Goal: Task Accomplishment & Management: Use online tool/utility

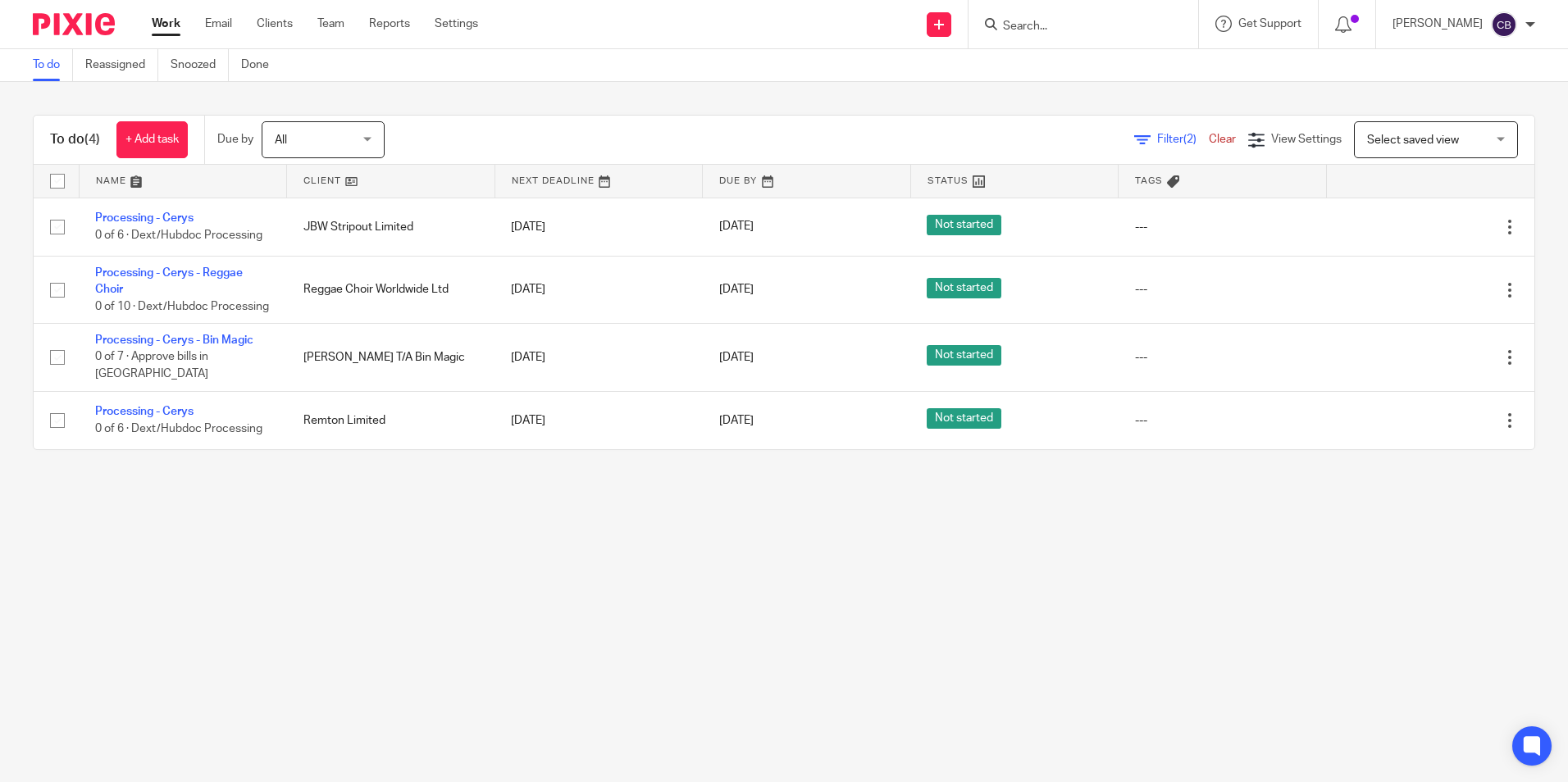
click at [791, 564] on main "To do Reassigned Snoozed Done To do (4) + Add task Due by All All Today Tomorro…" at bounding box center [784, 391] width 1568 height 782
click at [944, 21] on icon at bounding box center [939, 25] width 10 height 10
drag, startPoint x: 732, startPoint y: 656, endPoint x: 716, endPoint y: 701, distance: 47.8
click at [732, 656] on main "To do Reassigned Snoozed Done To do (4) + Add task Due by All All Today Tomorro…" at bounding box center [784, 391] width 1568 height 782
drag, startPoint x: 565, startPoint y: 544, endPoint x: 452, endPoint y: 536, distance: 113.3
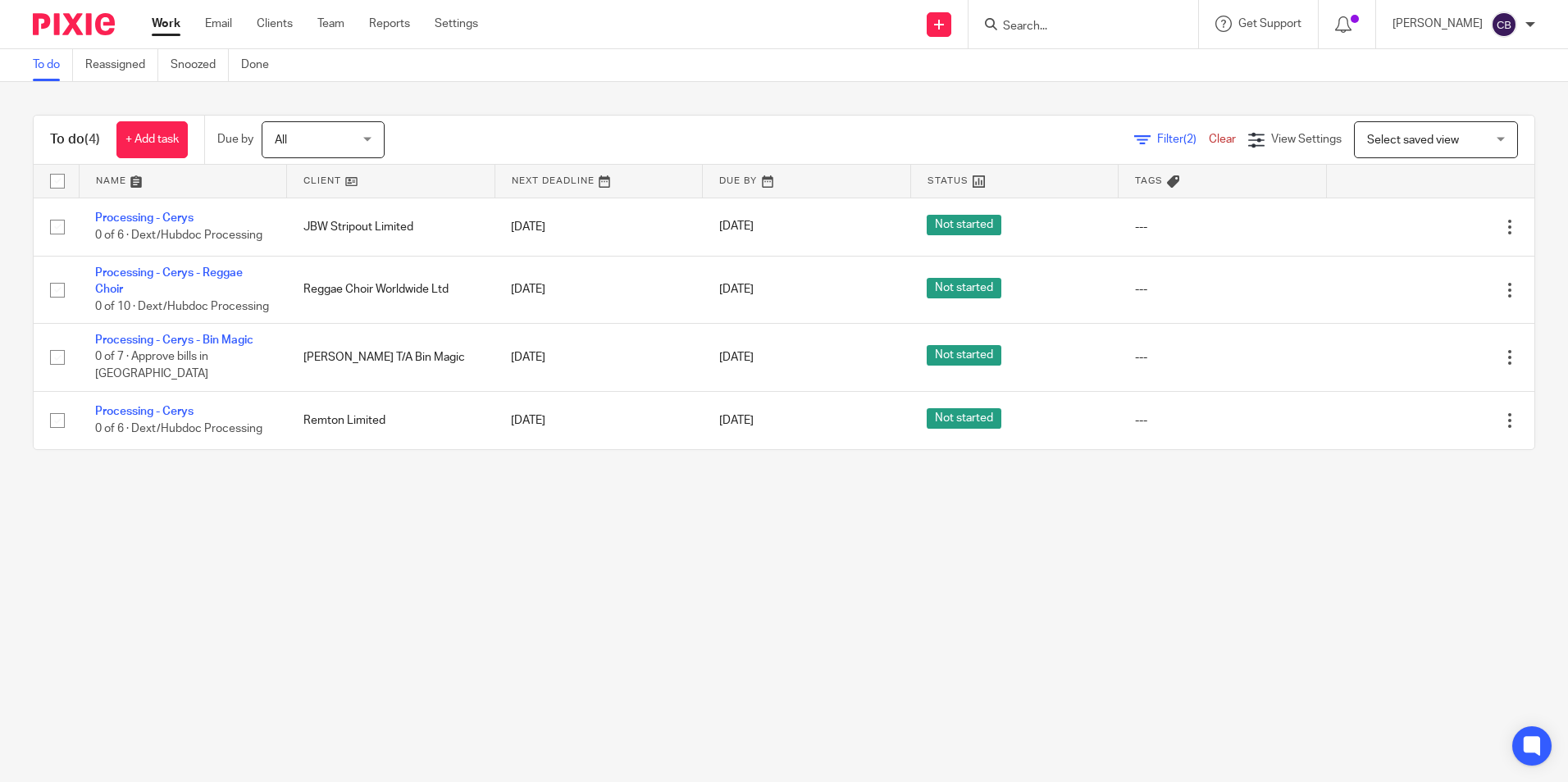
click at [550, 546] on main "To do Reassigned Snoozed Done To do (4) + Add task Due by All All Today Tomorro…" at bounding box center [784, 391] width 1568 height 782
drag, startPoint x: 452, startPoint y: 536, endPoint x: 378, endPoint y: 475, distance: 95.9
click at [449, 536] on main "To do Reassigned Snoozed Done To do (4) + Add task Due by All All Today Tomorro…" at bounding box center [784, 391] width 1568 height 782
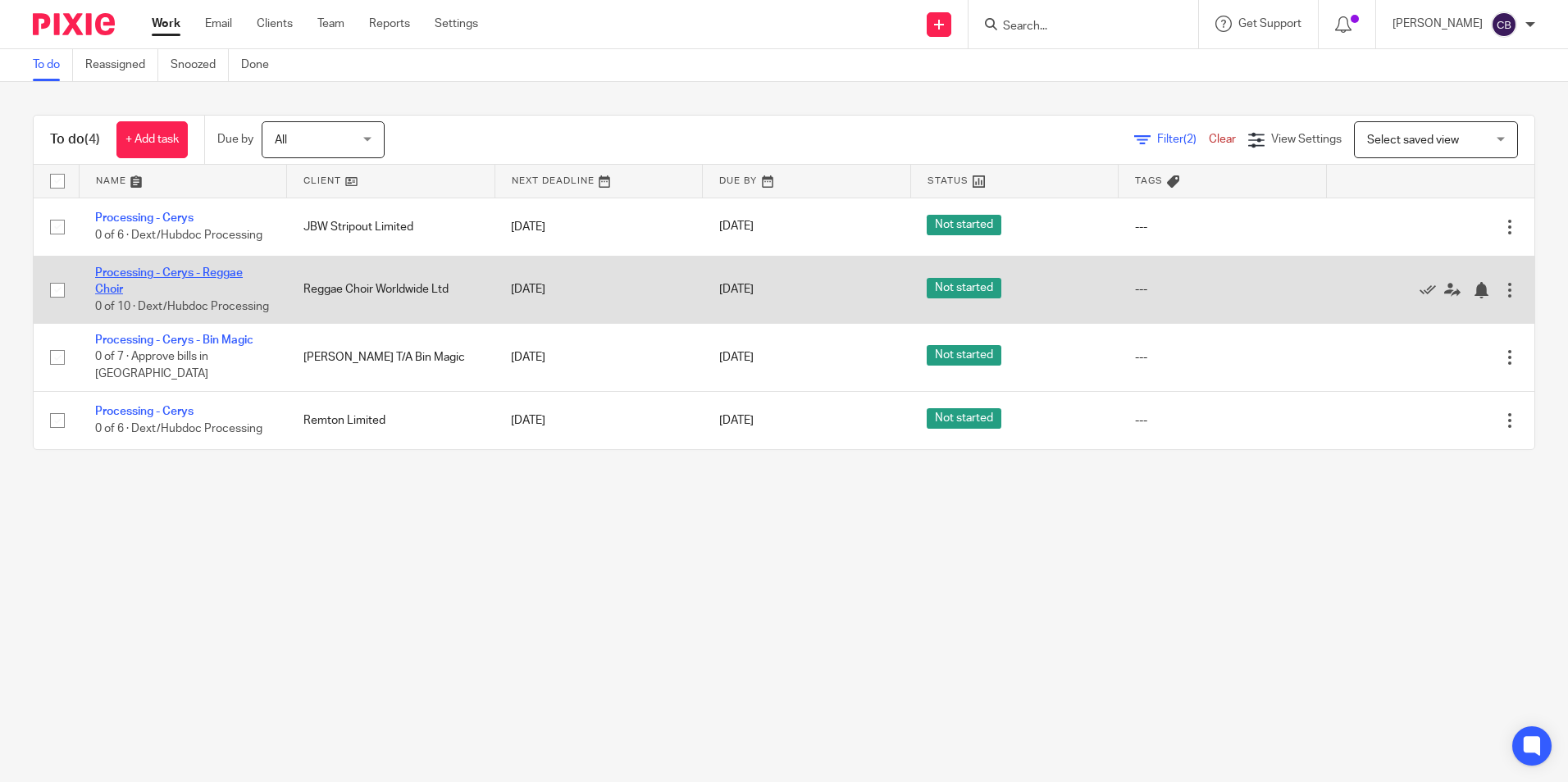
click at [172, 274] on link "Processing - Cerys - Reggae Choir" at bounding box center [168, 281] width 148 height 28
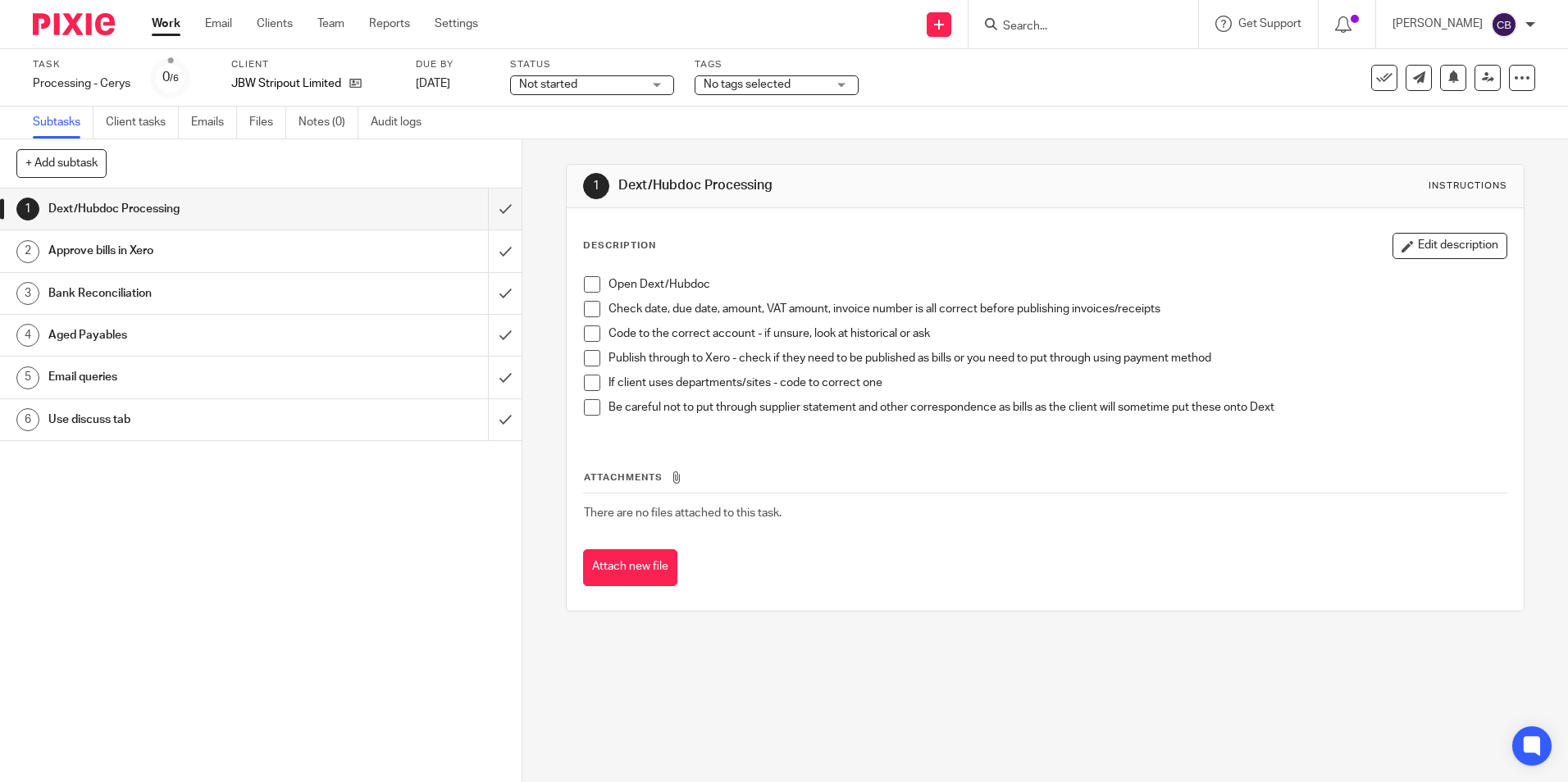
drag, startPoint x: 547, startPoint y: 276, endPoint x: 522, endPoint y: 239, distance: 44.7
click at [547, 276] on div "1 Dext/Hubdoc Processing Instructions Description Edit description Open Dext/Hu…" at bounding box center [1045, 460] width 1046 height 643
click at [491, 201] on input "submit" at bounding box center [261, 210] width 522 height 41
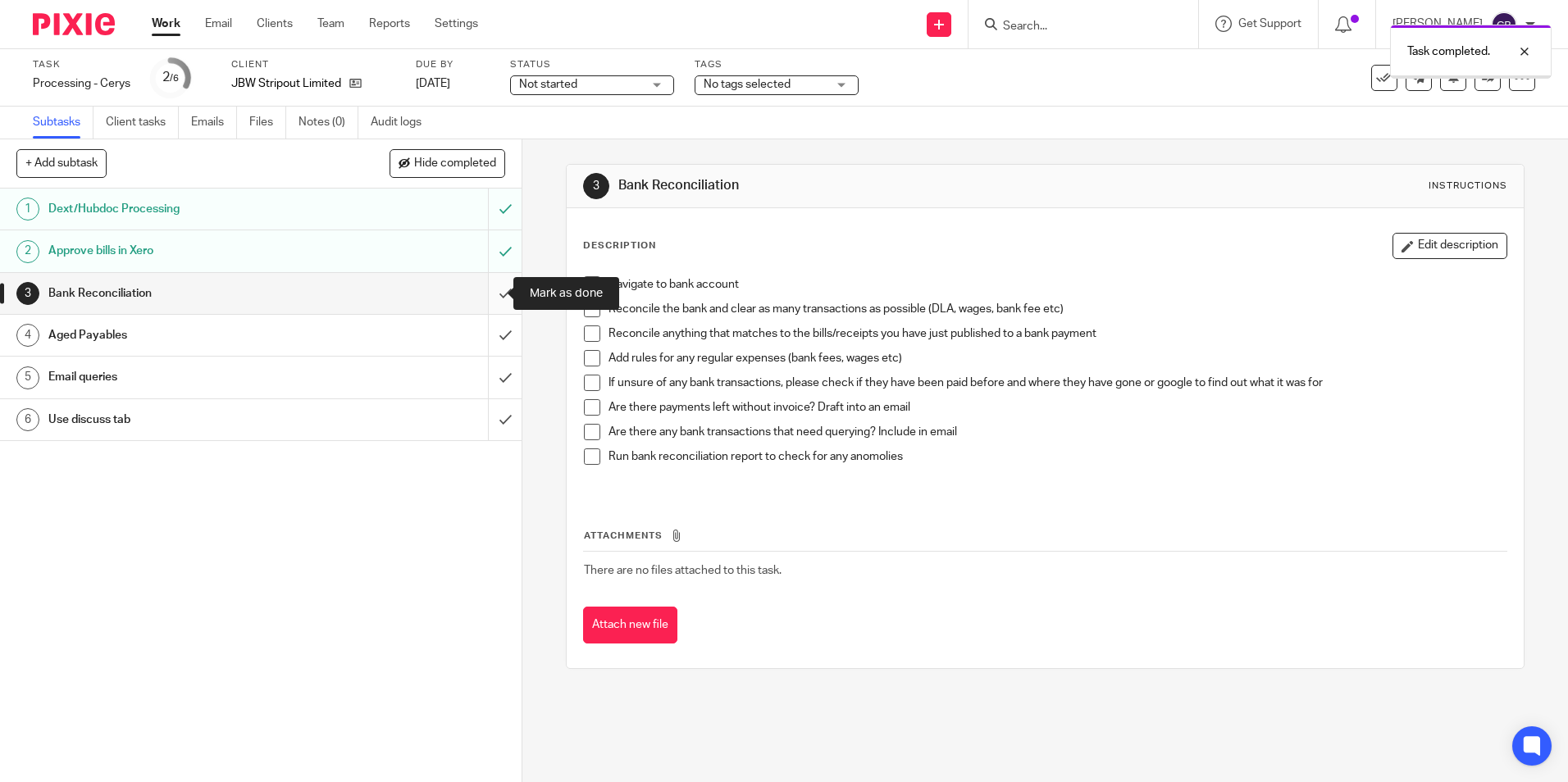
click at [480, 291] on input "submit" at bounding box center [261, 294] width 522 height 41
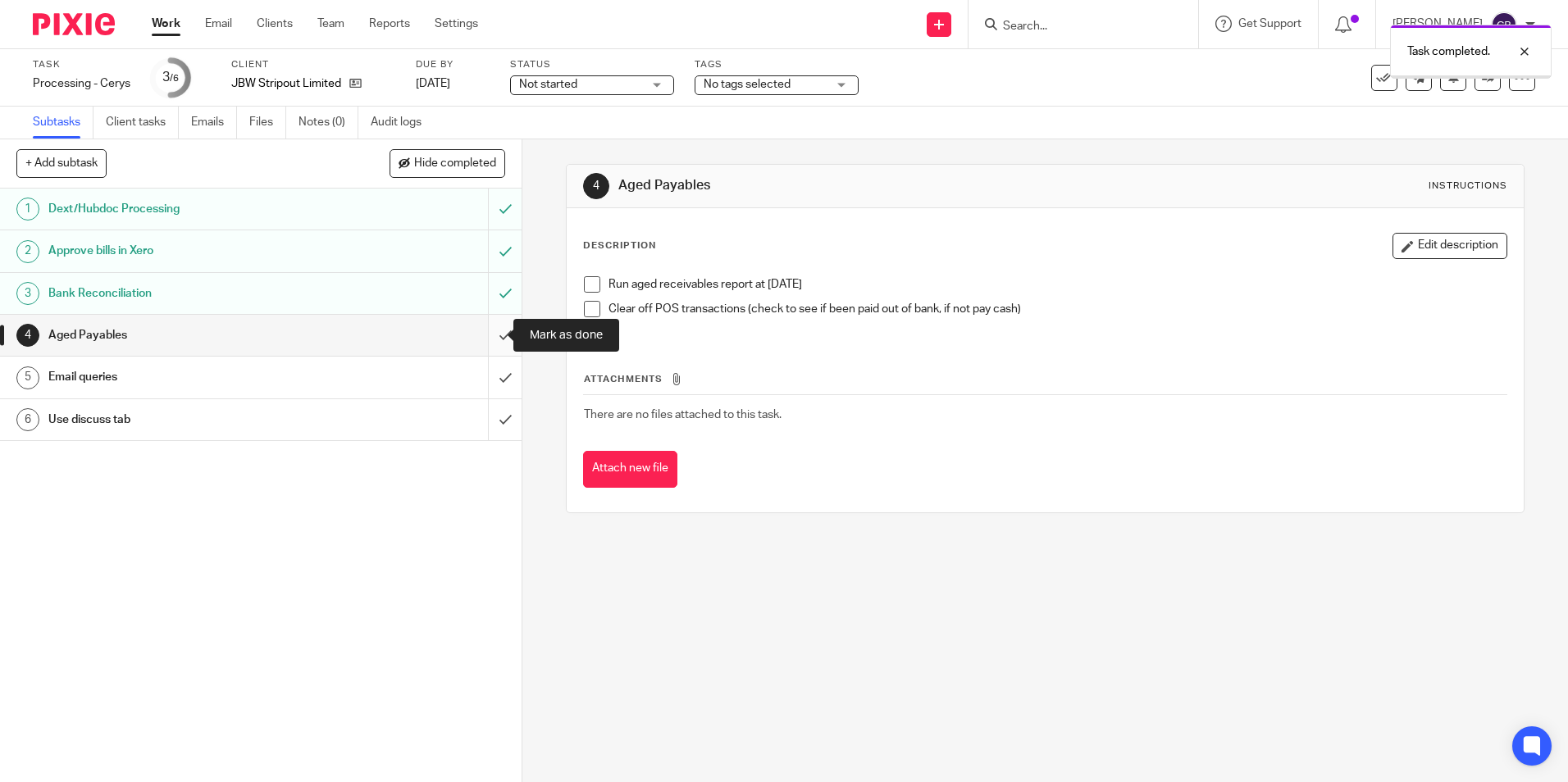
click at [475, 337] on input "submit" at bounding box center [261, 336] width 522 height 41
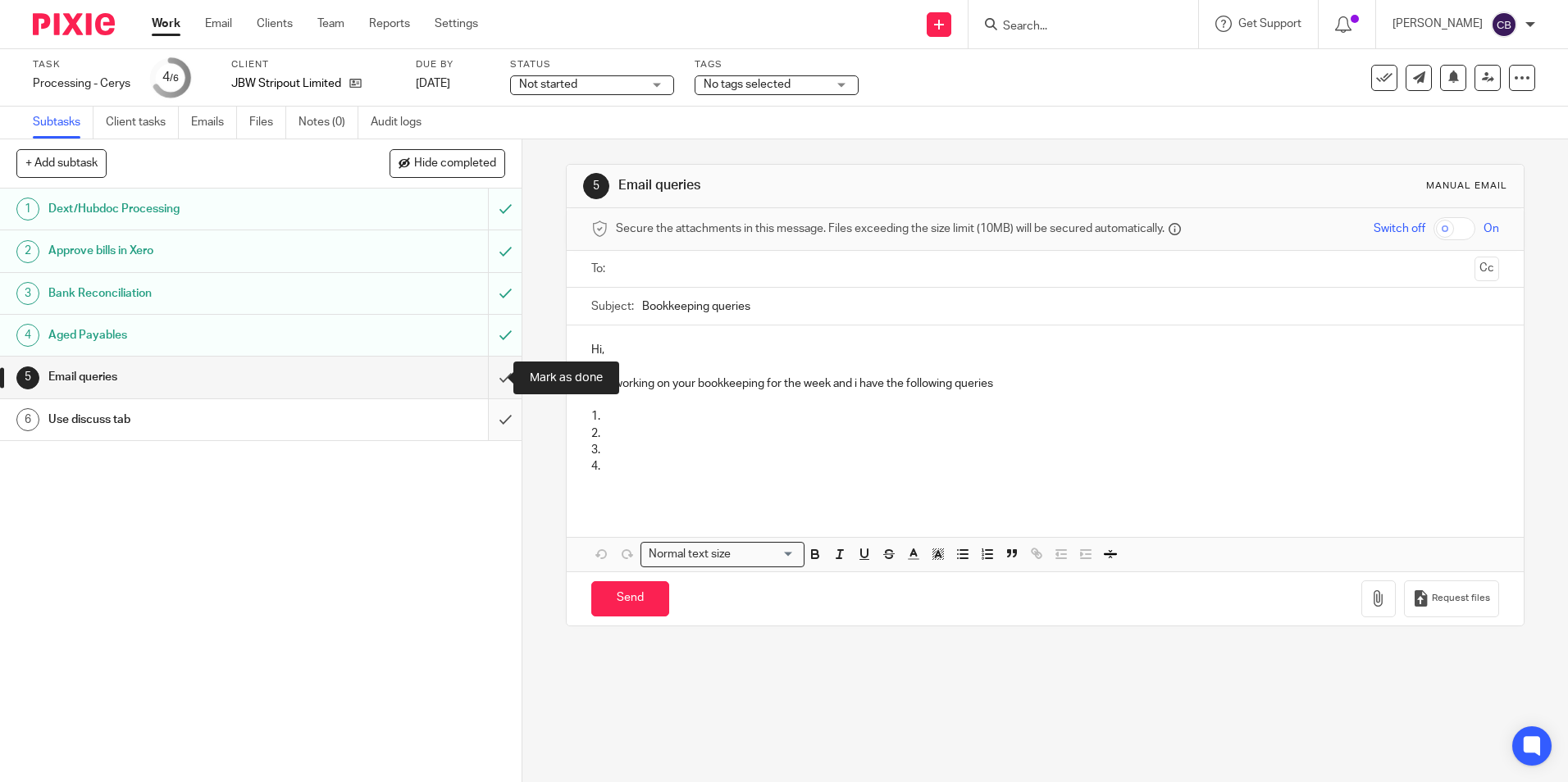
drag, startPoint x: 501, startPoint y: 377, endPoint x: 487, endPoint y: 418, distance: 43.3
click at [501, 378] on input "submit" at bounding box center [261, 377] width 522 height 41
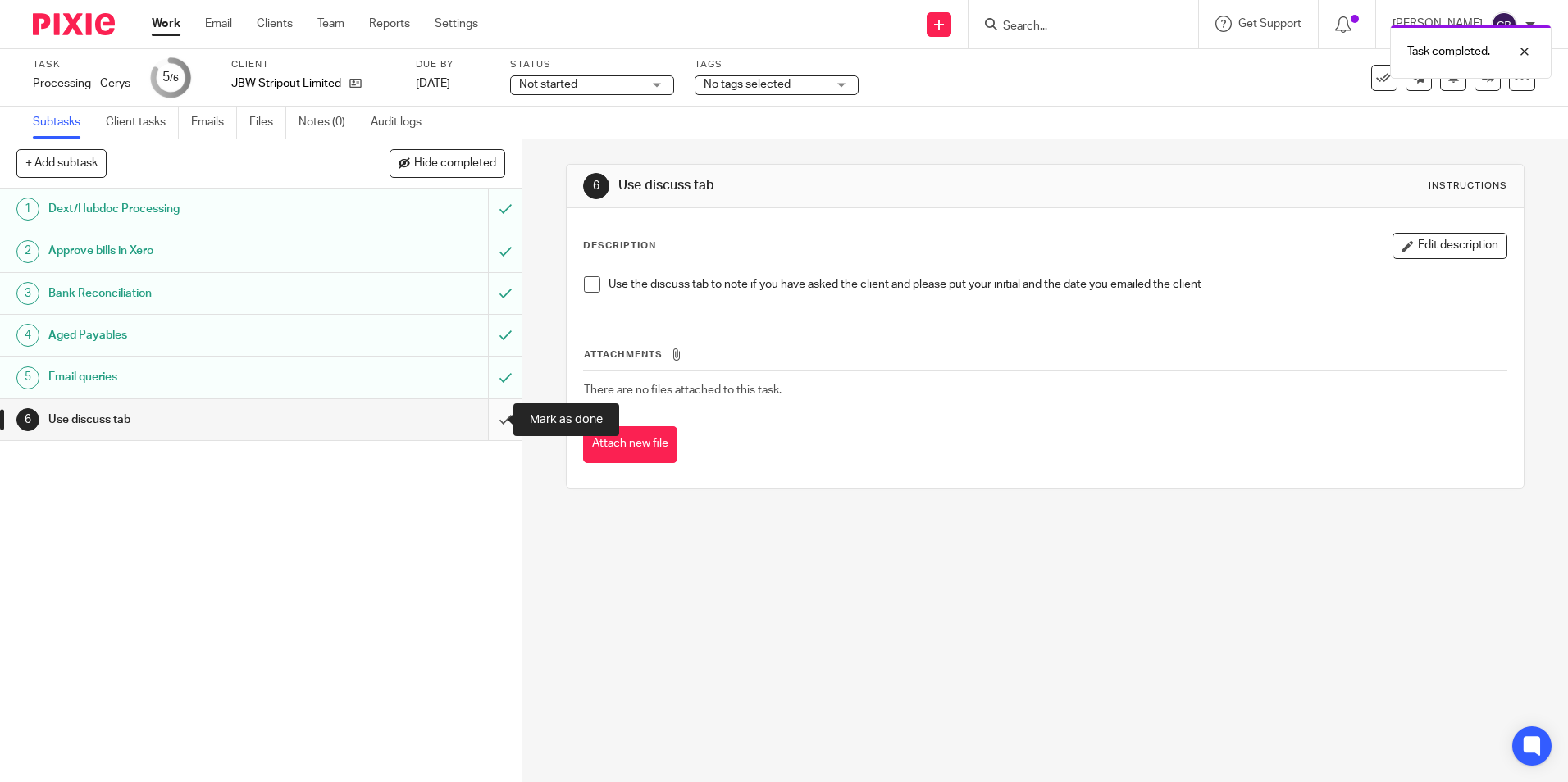
click at [489, 423] on input "submit" at bounding box center [261, 420] width 522 height 41
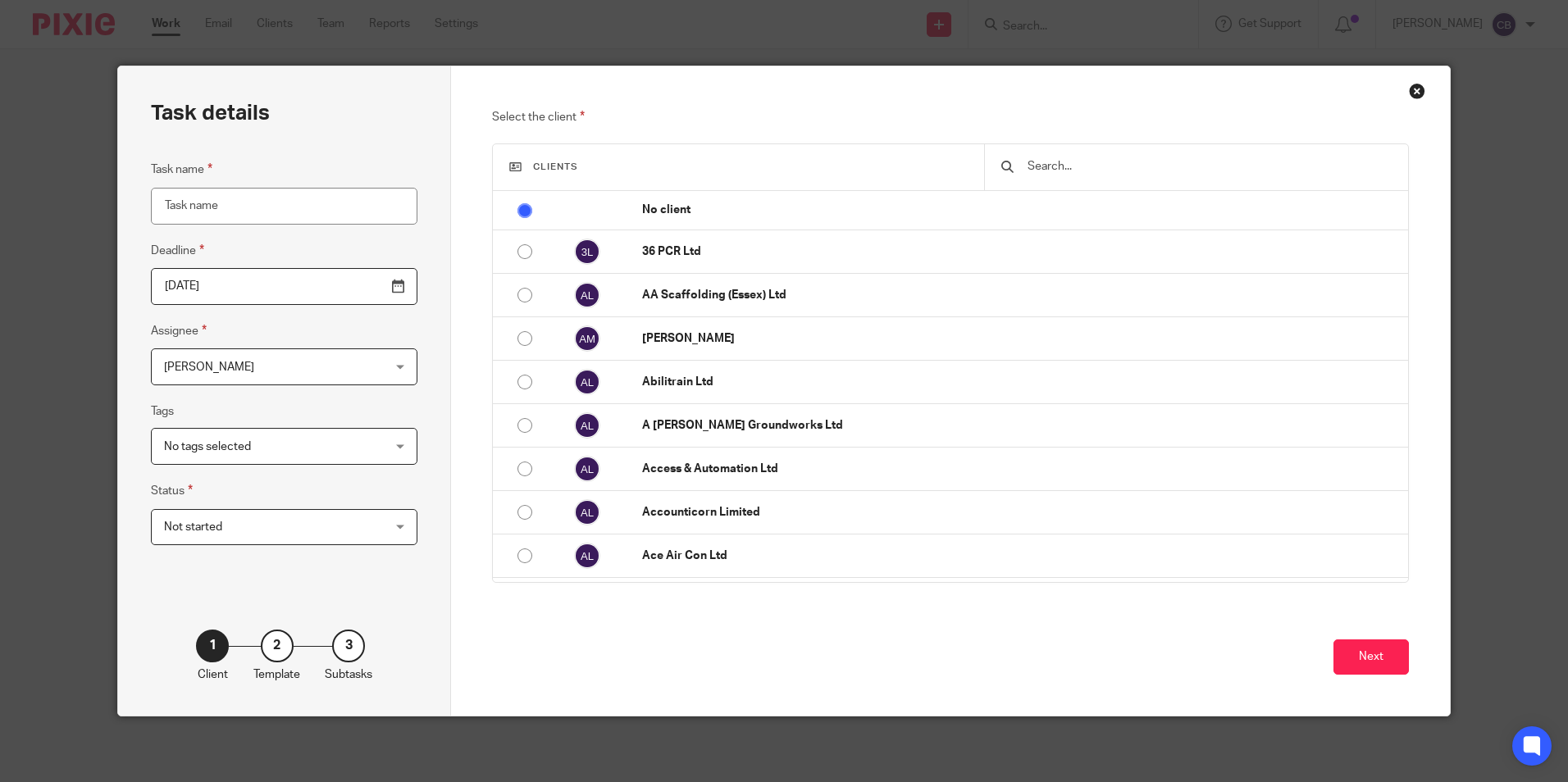
click at [1058, 168] on input "text" at bounding box center [1208, 167] width 365 height 18
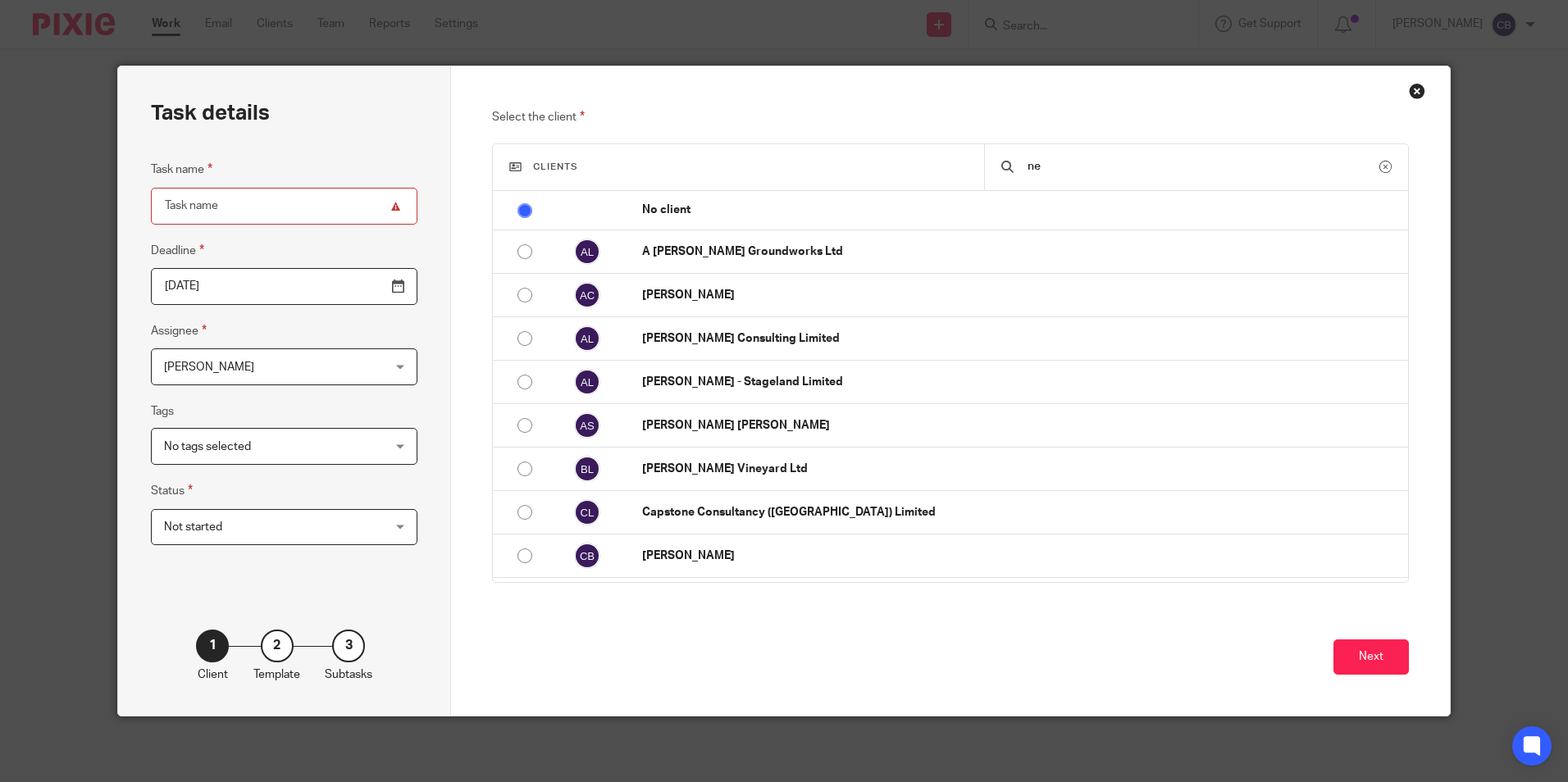
type input "n"
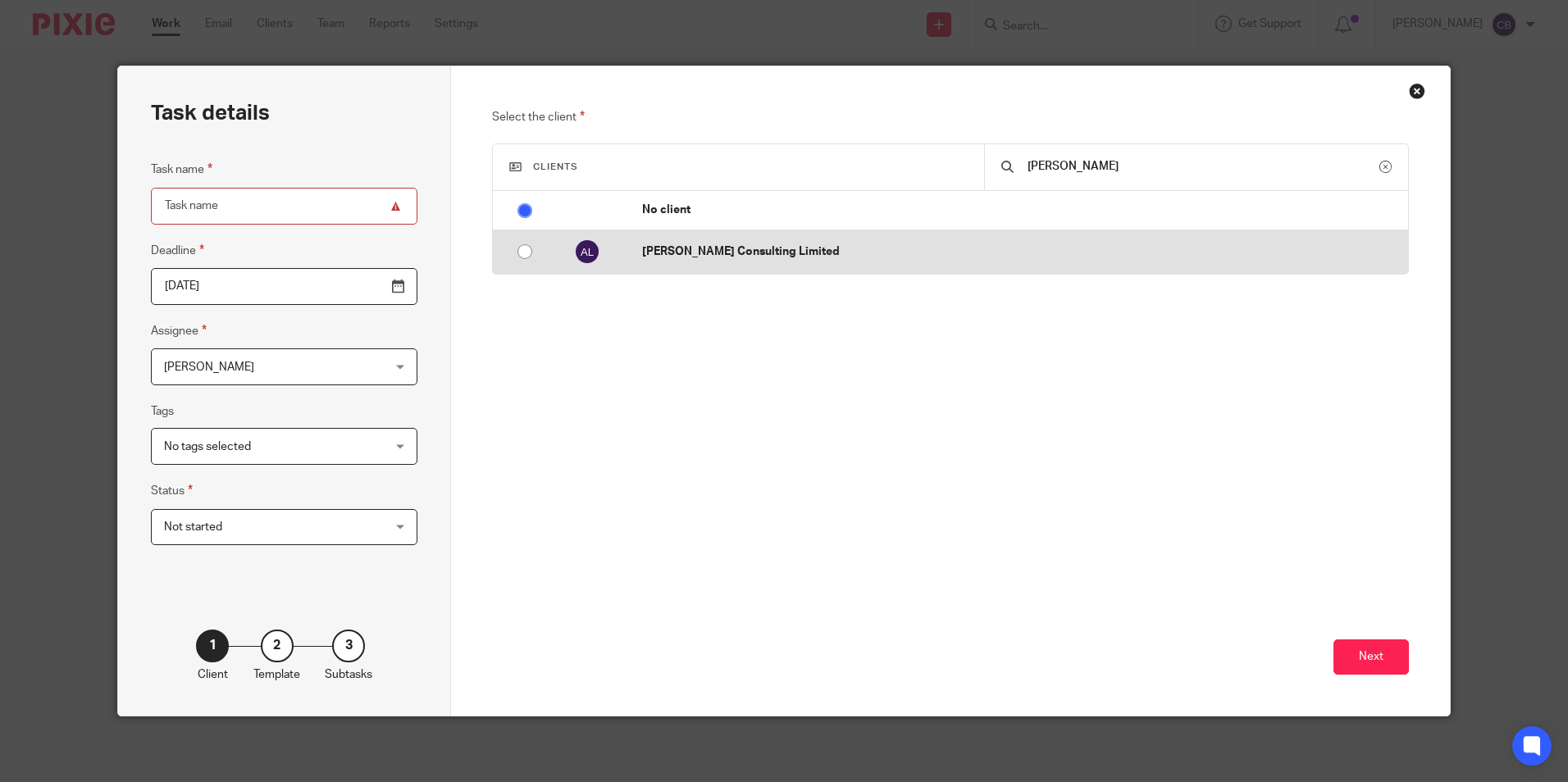
type input "agnes"
click at [1042, 230] on td "[PERSON_NAME] Consulting Limited" at bounding box center [1017, 252] width 782 height 44
radio input "false"
radio input "true"
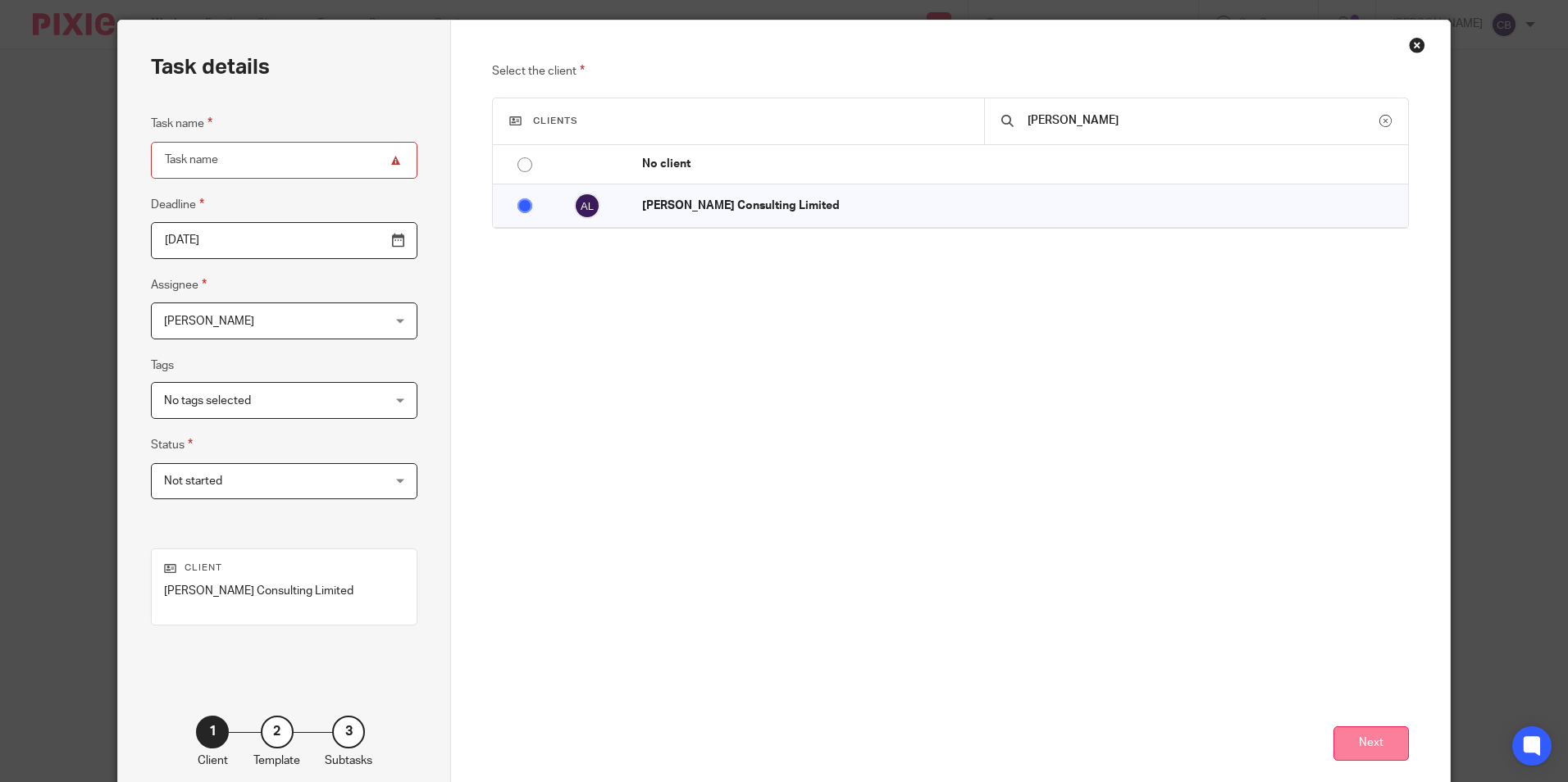
scroll to position [82, 0]
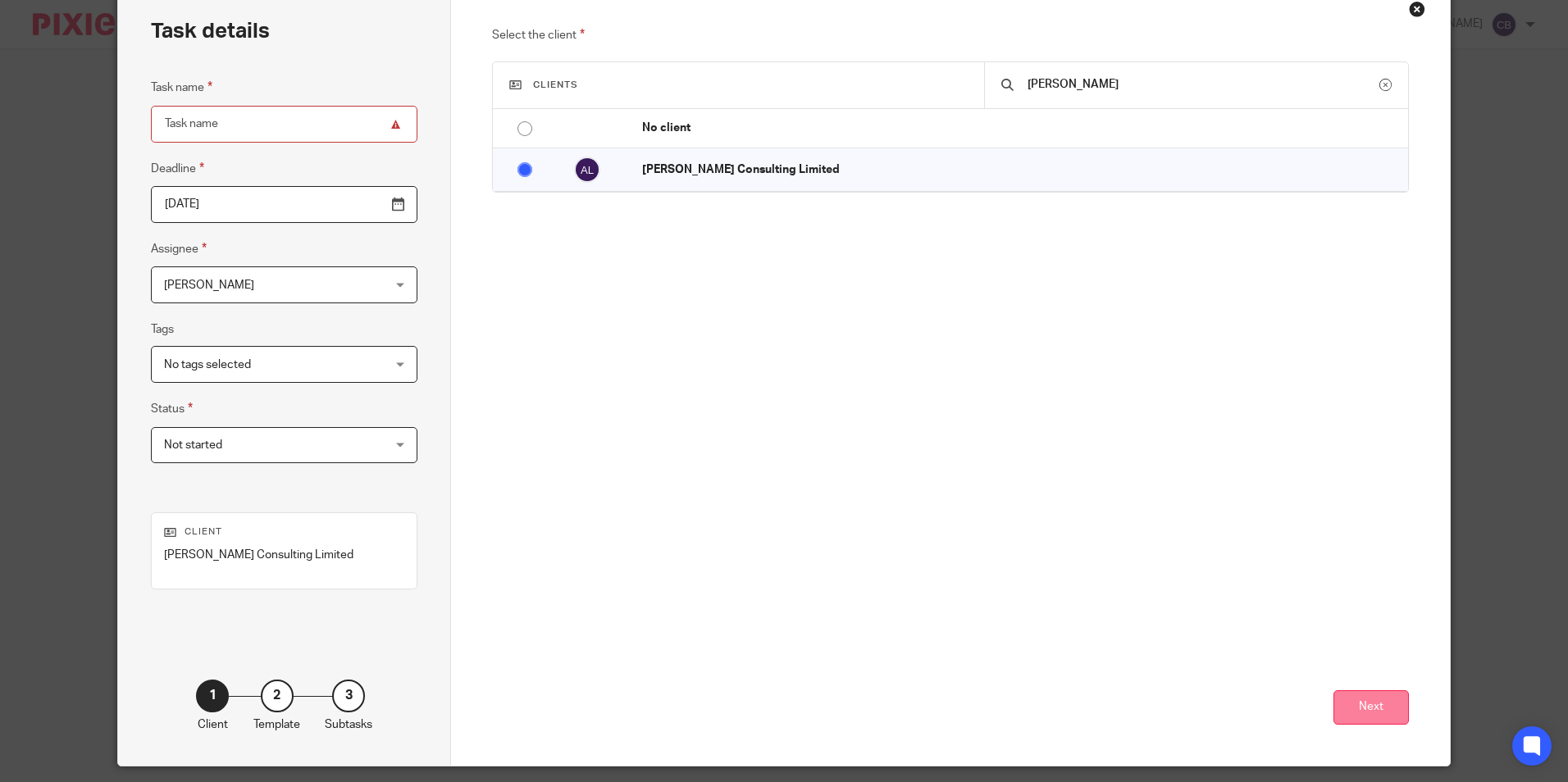
click at [1361, 708] on button "Next" at bounding box center [1371, 708] width 75 height 35
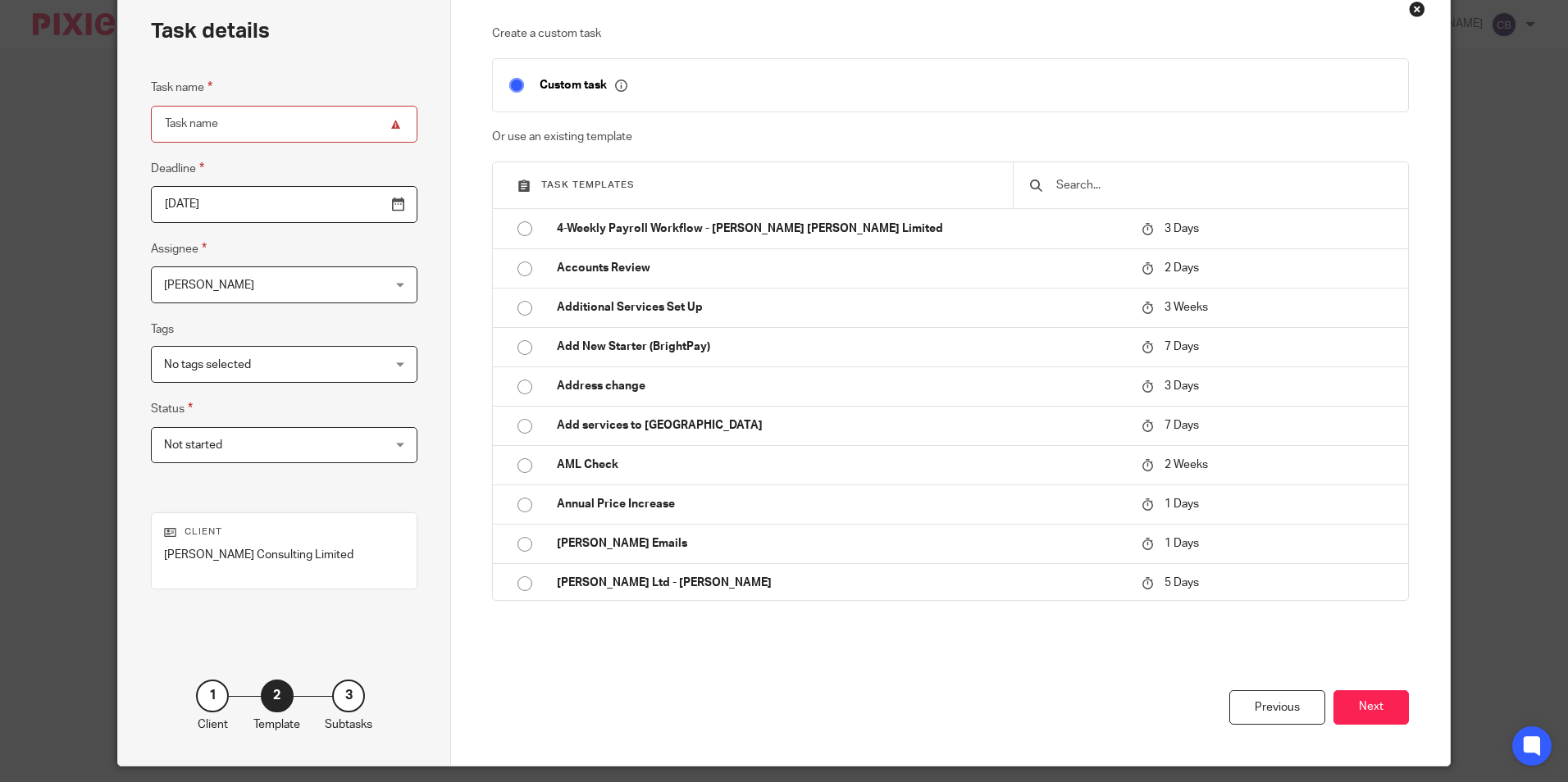
click at [1079, 182] on input "text" at bounding box center [1223, 186] width 337 height 18
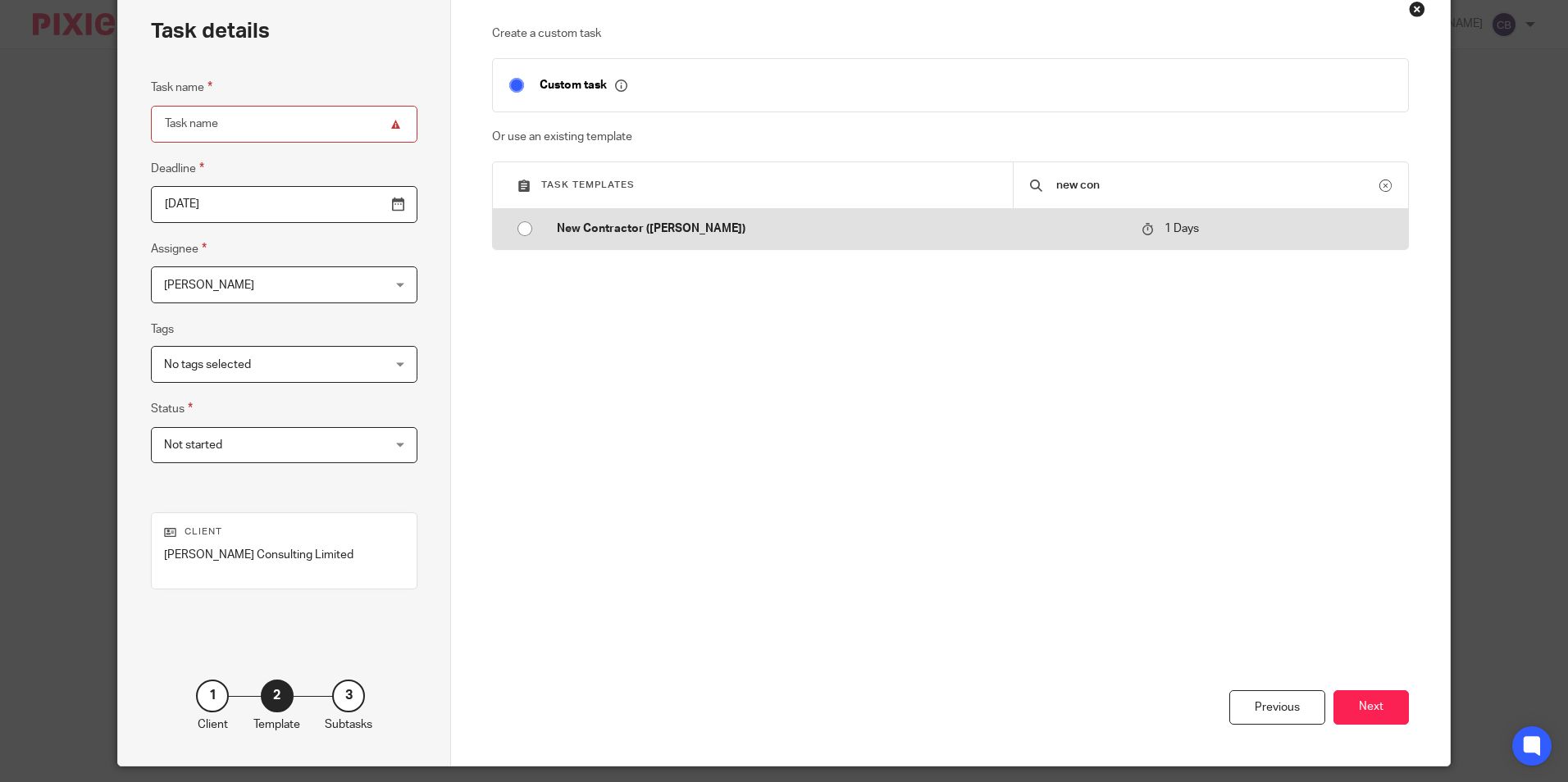
type input "new con"
click at [1093, 235] on p "New Contractor ([PERSON_NAME])" at bounding box center [841, 228] width 569 height 16
type input "2025-08-12"
type input "New Contractor ([PERSON_NAME])"
checkbox input "false"
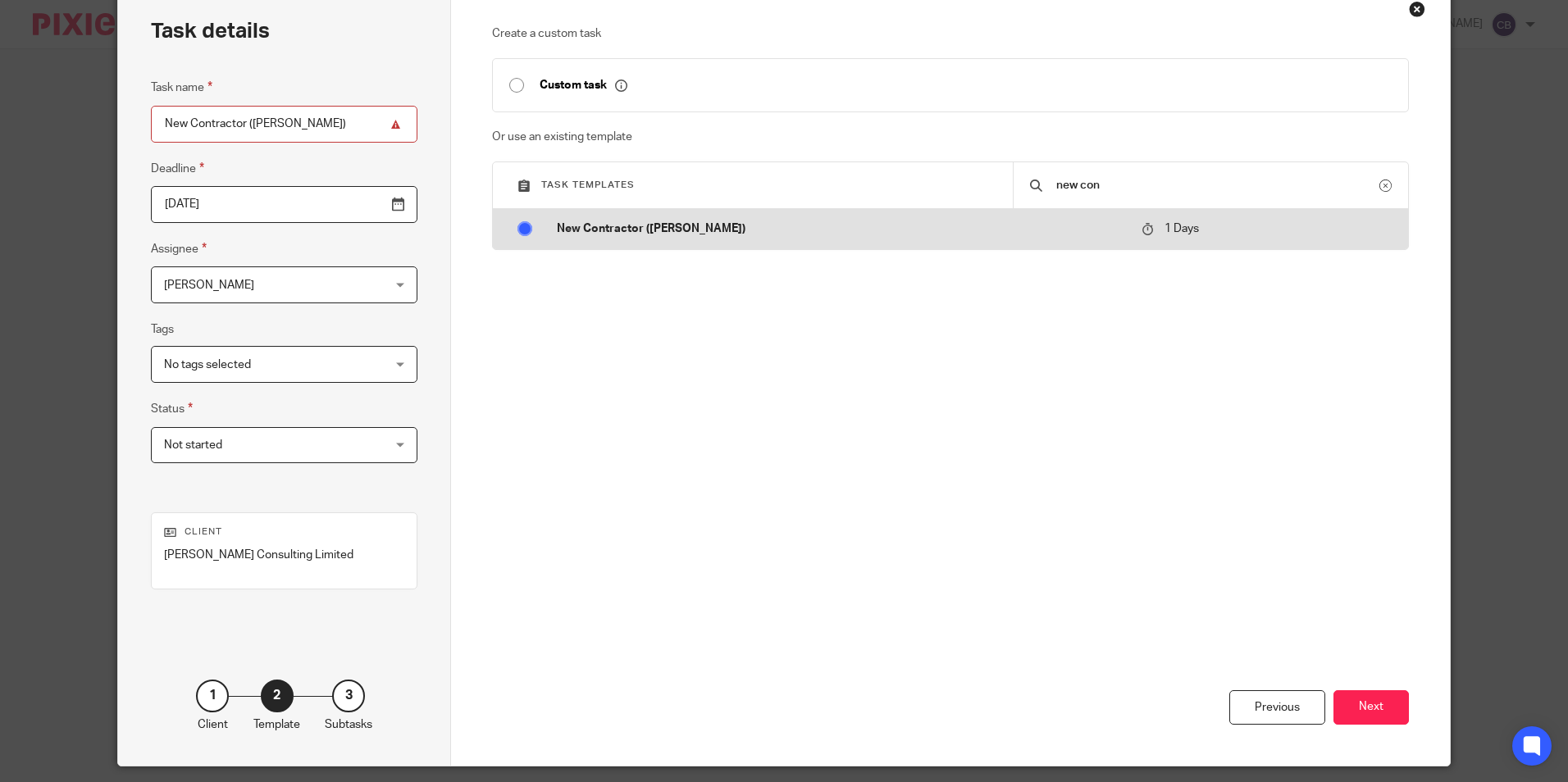
radio input "true"
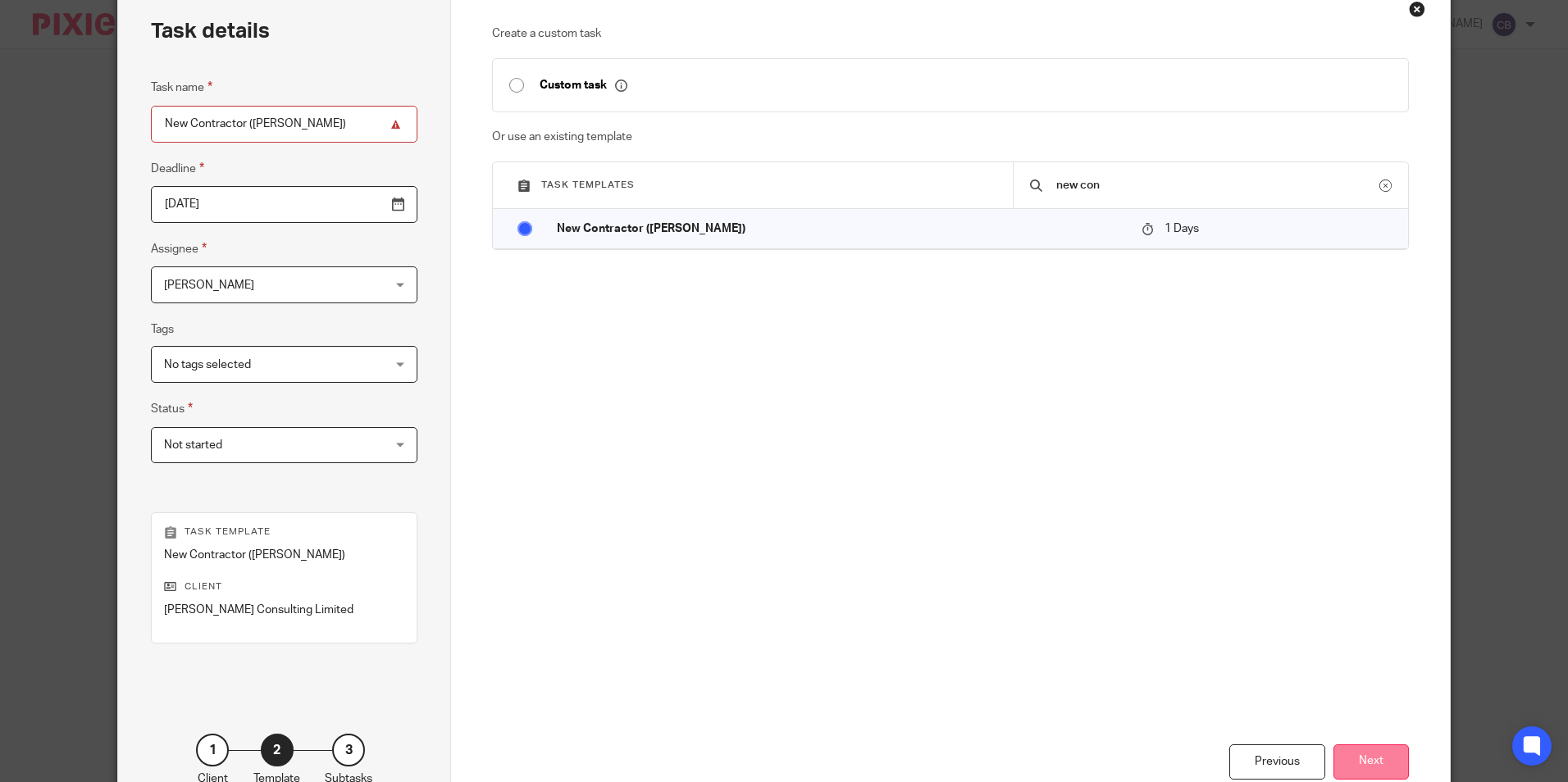
click at [1363, 767] on button "Next" at bounding box center [1371, 761] width 75 height 35
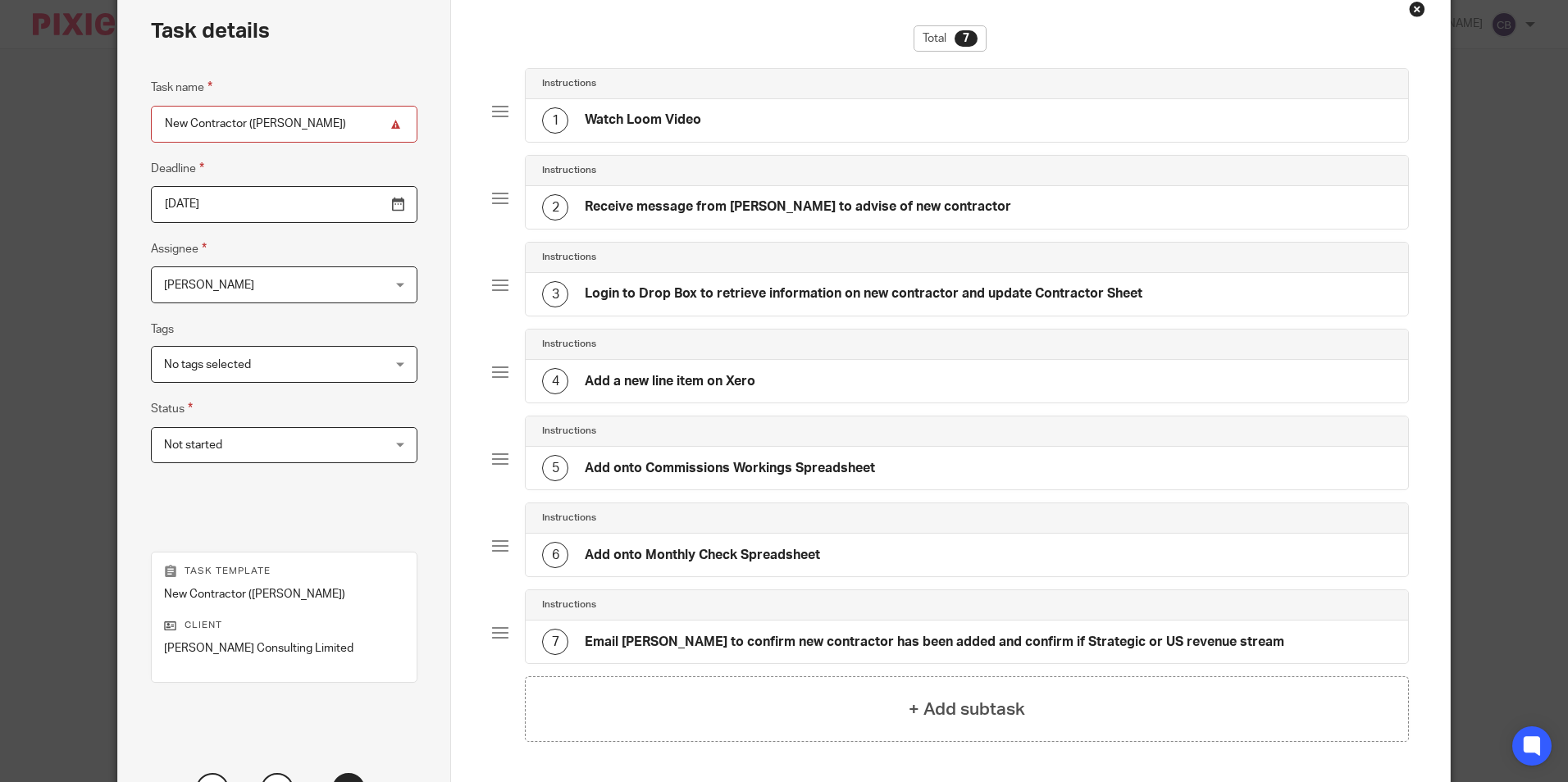
click at [778, 205] on h4 "Receive message from Claire to advise of new contractor" at bounding box center [797, 206] width 427 height 17
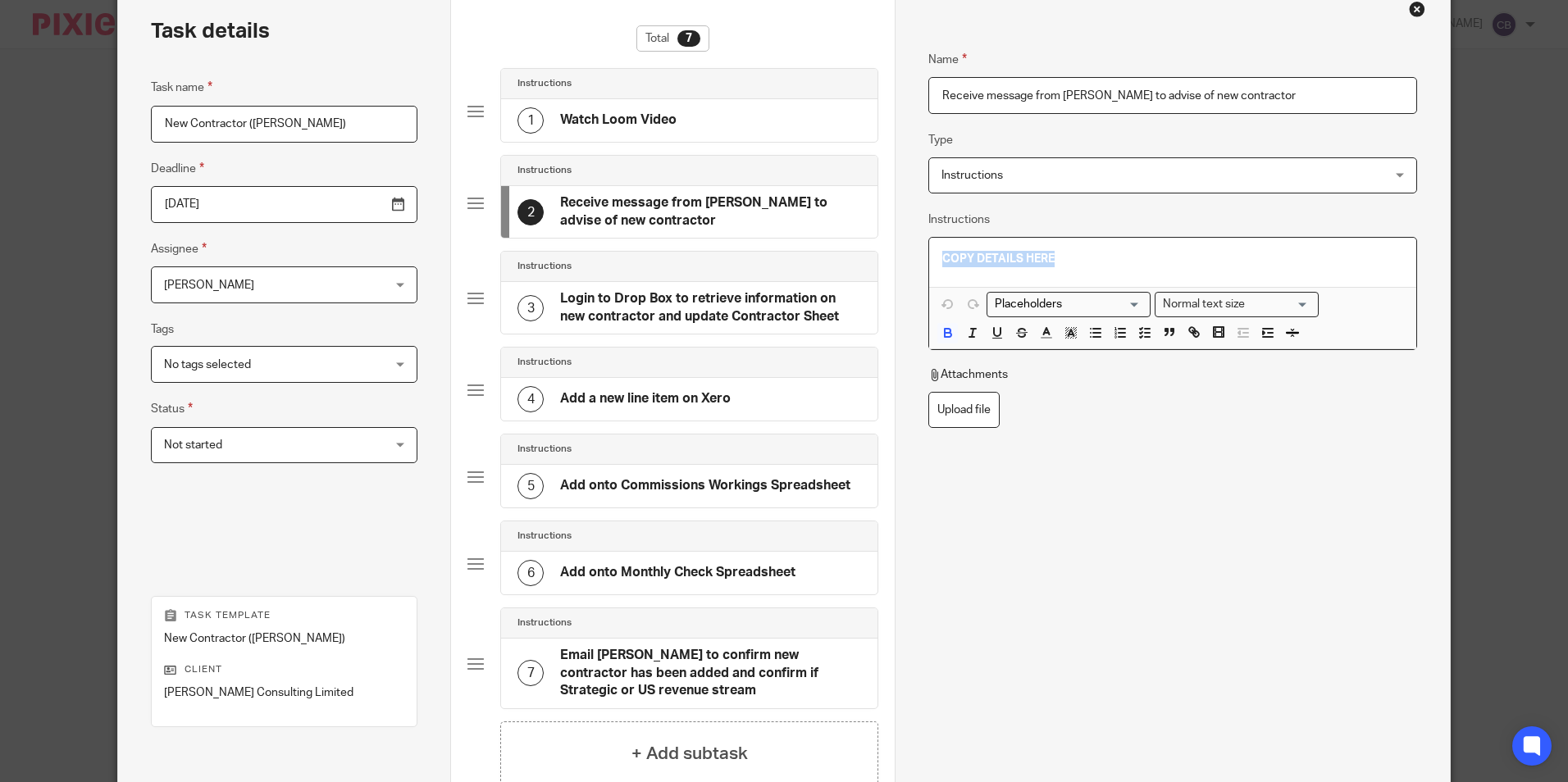
drag, startPoint x: 1111, startPoint y: 255, endPoint x: 819, endPoint y: 257, distance: 292.0
click at [811, 242] on div "Task details Task name New Contractor (Agnes Cole) Deadline 2025-08-12 Assignee…" at bounding box center [783, 444] width 1331 height 919
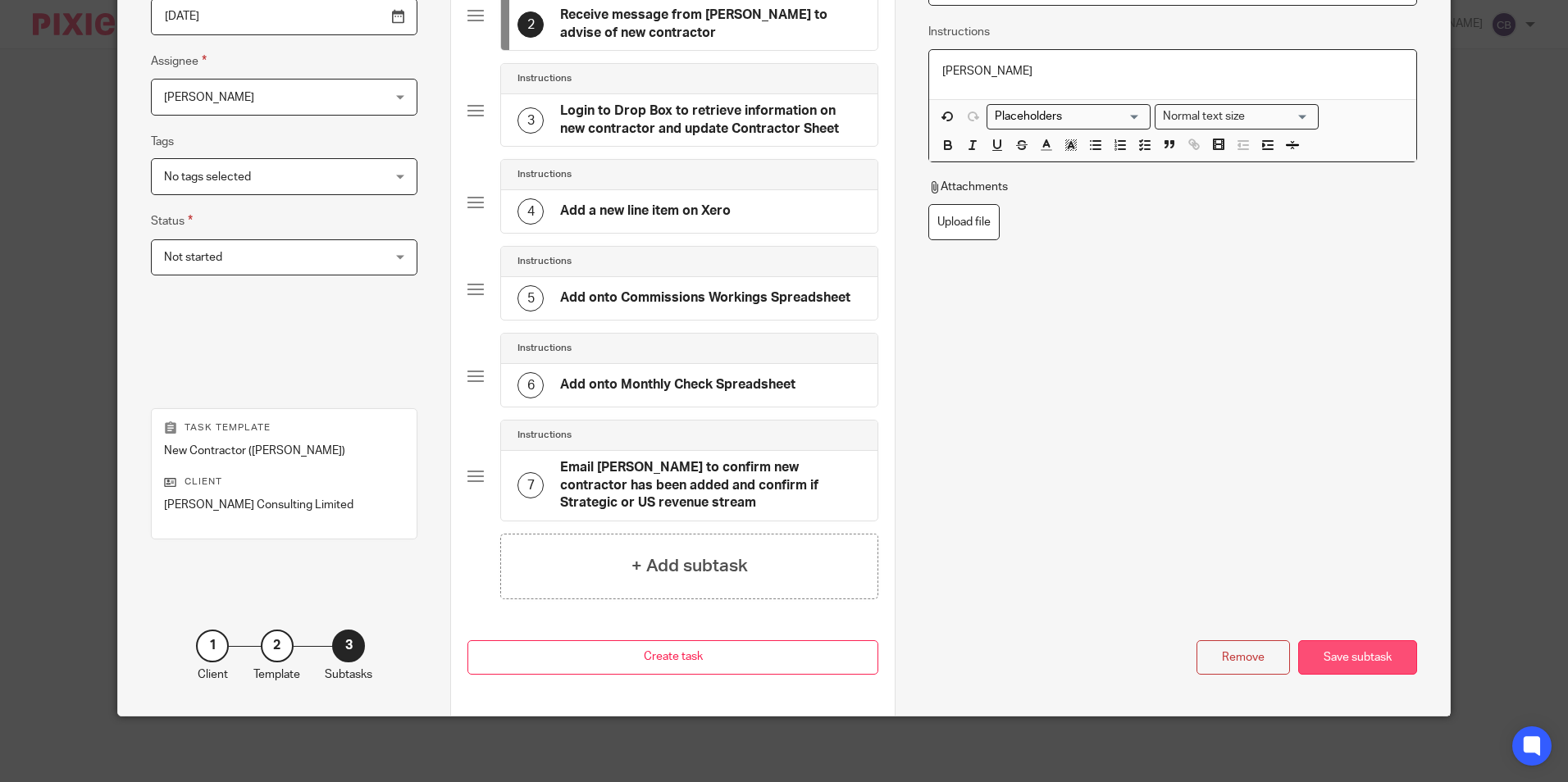
click at [1362, 648] on div "Save subtask" at bounding box center [1358, 657] width 119 height 35
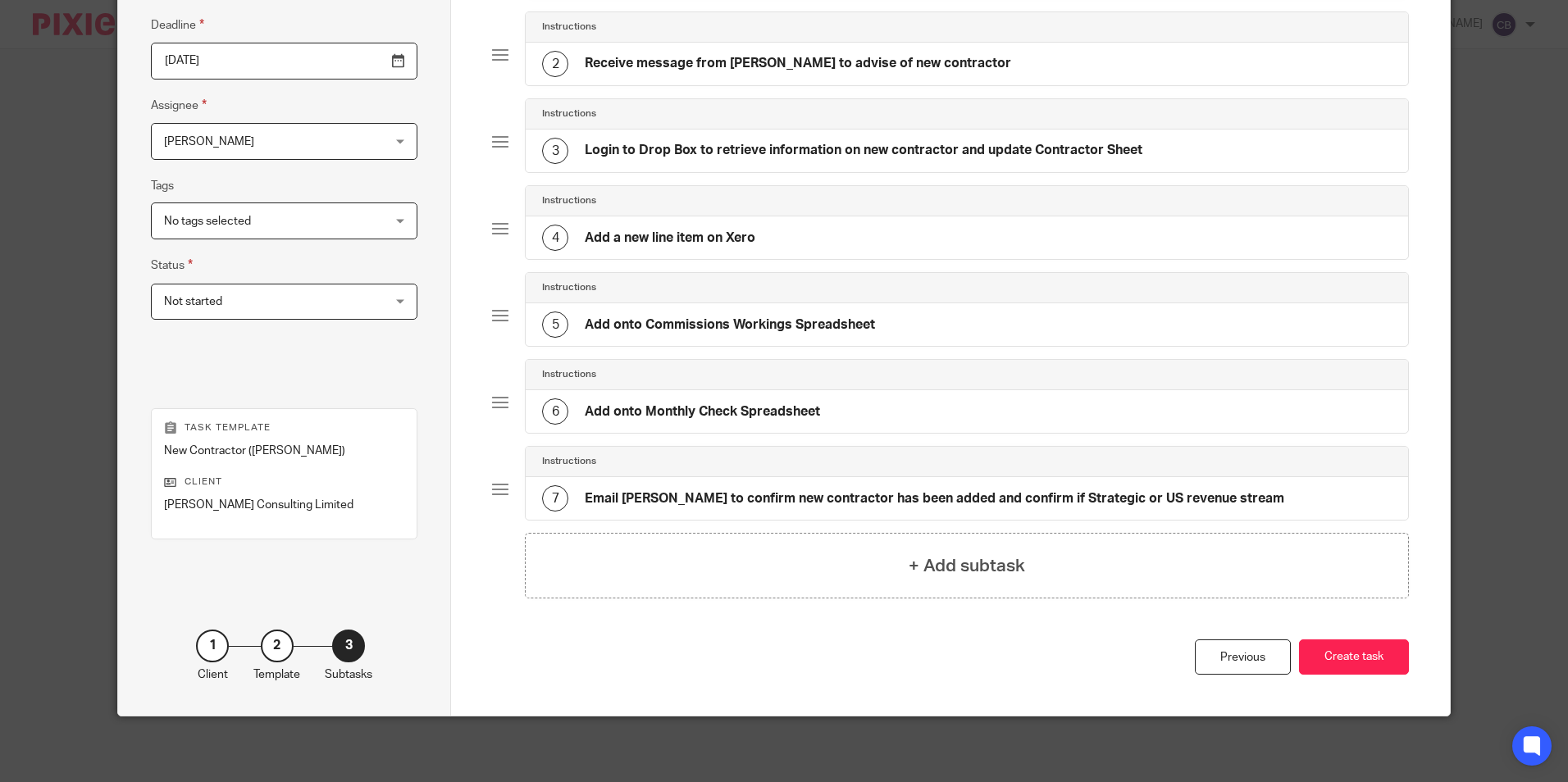
scroll to position [225, 0]
click at [1339, 650] on button "Create task" at bounding box center [1353, 657] width 110 height 35
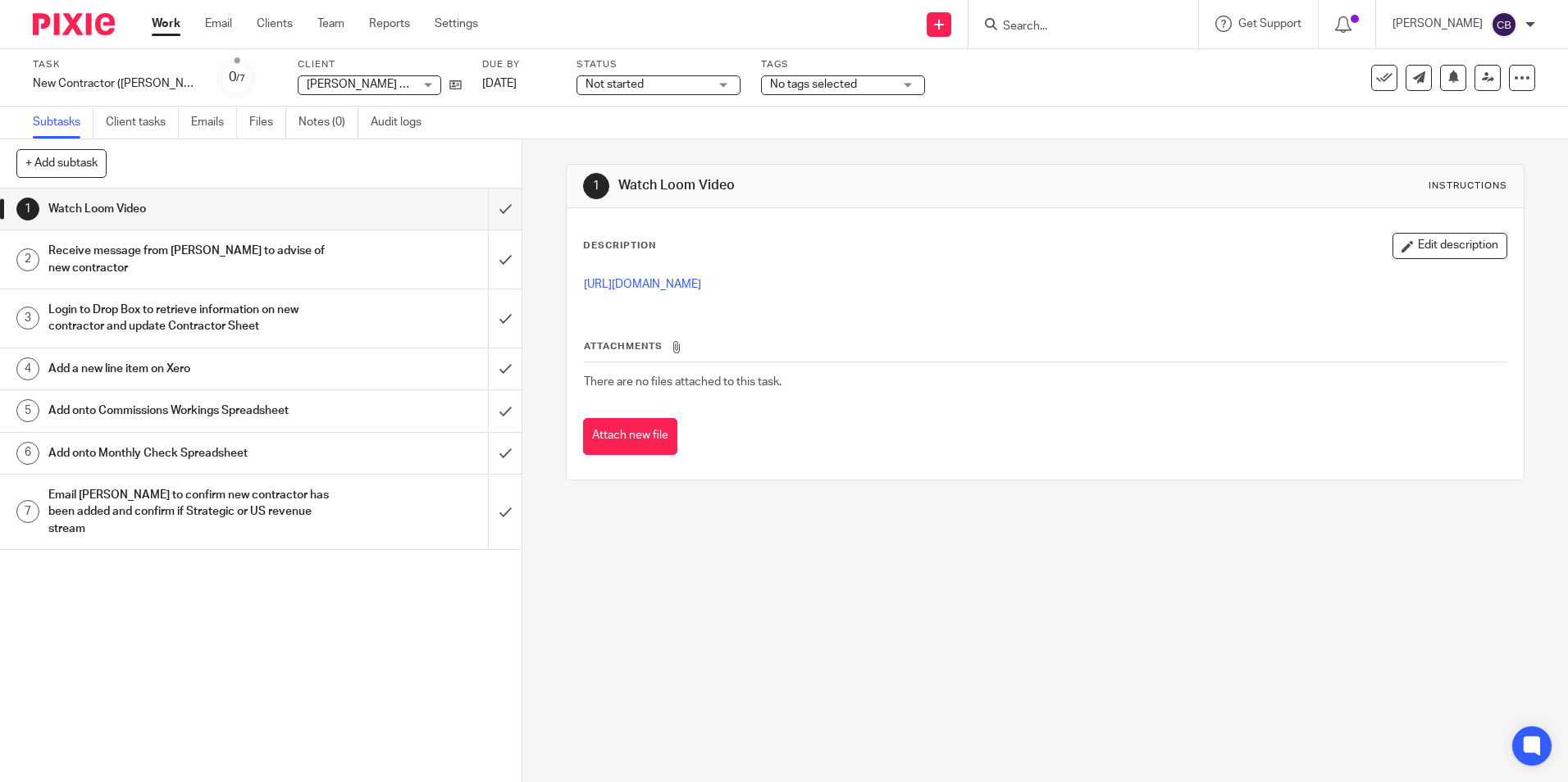
click at [1122, 26] on input "Search" at bounding box center [1074, 27] width 148 height 15
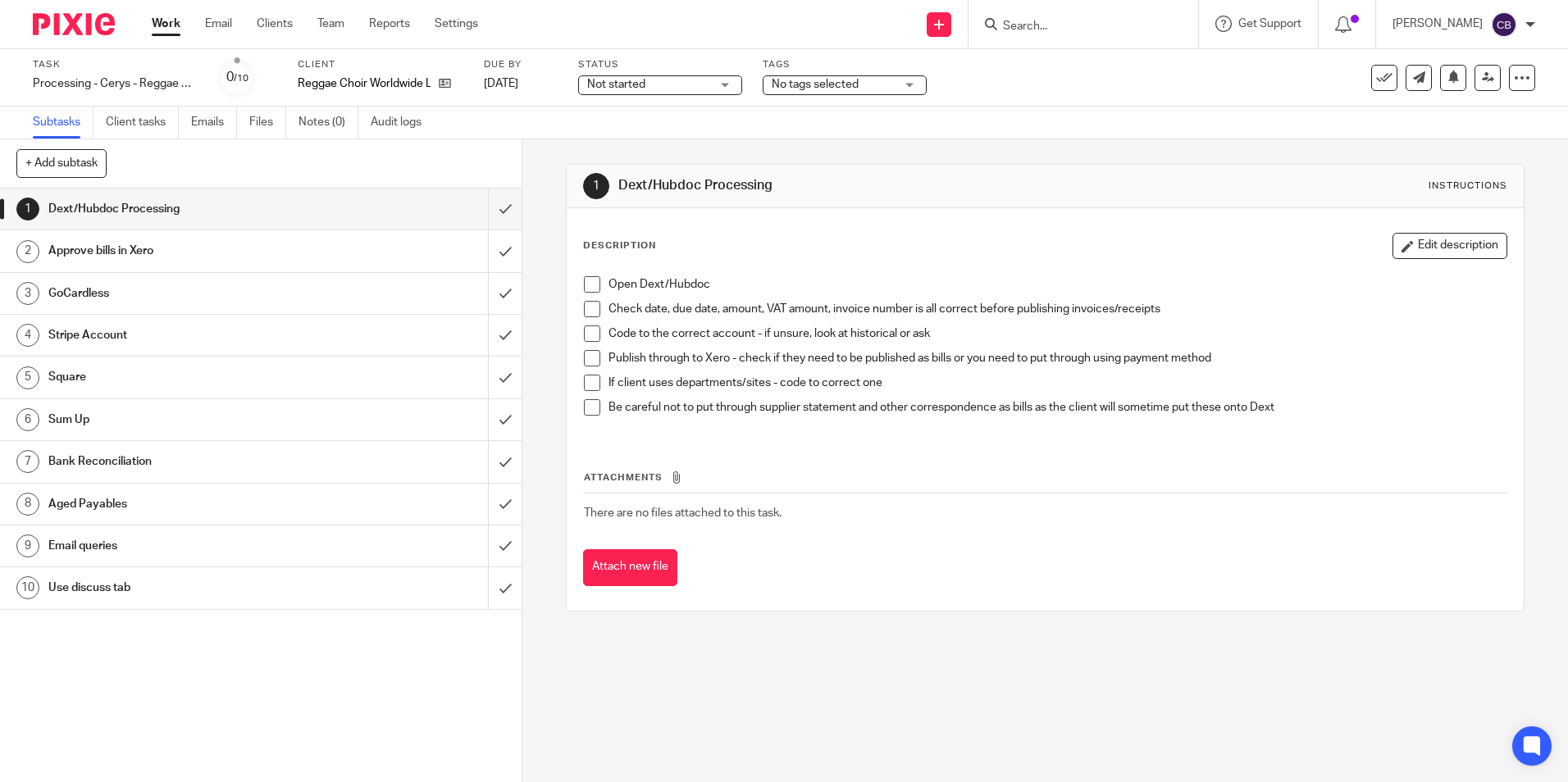
drag, startPoint x: 554, startPoint y: 216, endPoint x: 564, endPoint y: 137, distance: 79.6
click at [554, 216] on div "1 Dext/Hubdoc Processing Instructions Description Edit description Open Dext/Hu…" at bounding box center [1045, 460] width 1046 height 643
click at [494, 210] on input "submit" at bounding box center [261, 210] width 522 height 41
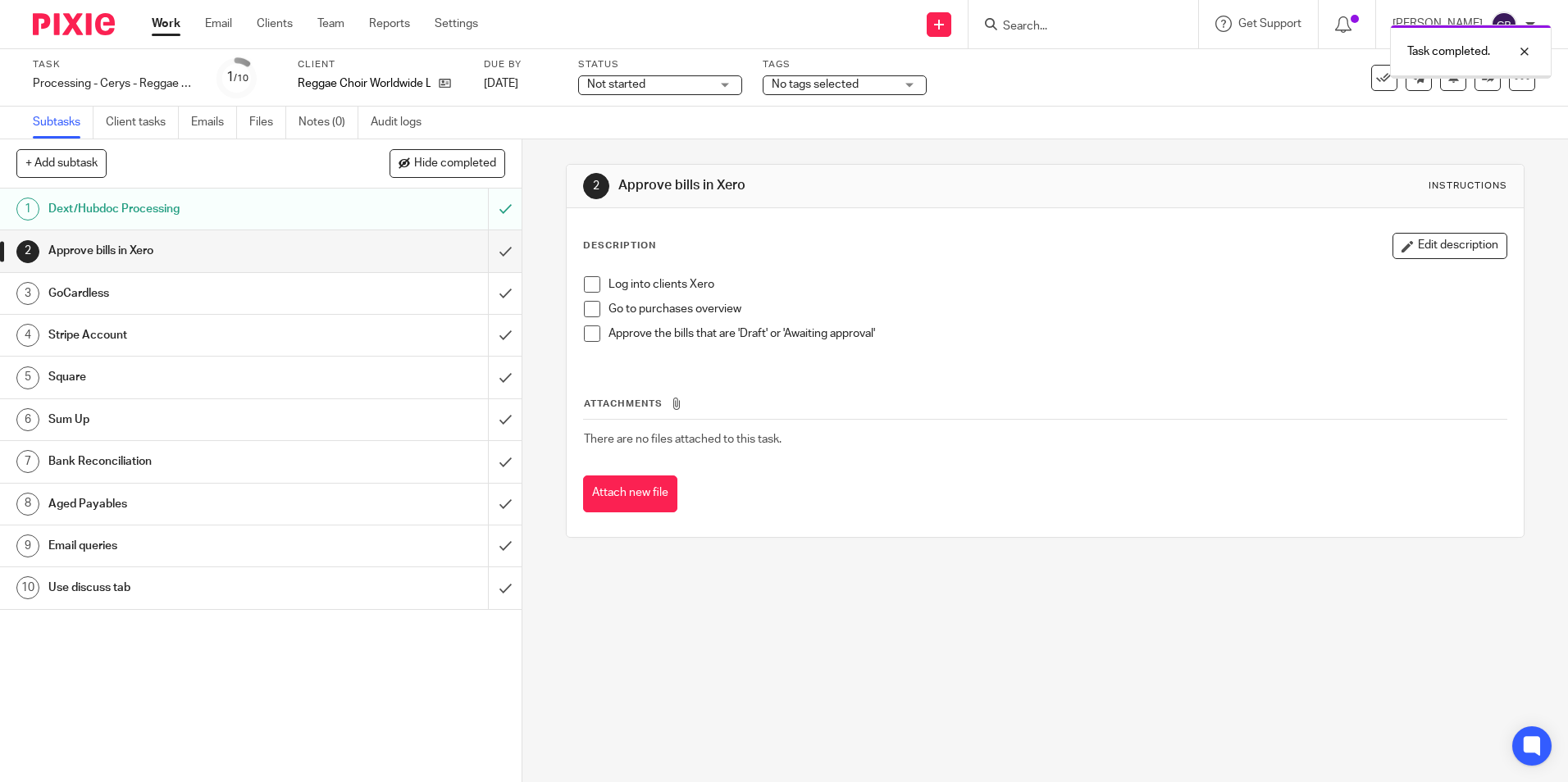
click at [491, 247] on input "submit" at bounding box center [261, 251] width 522 height 41
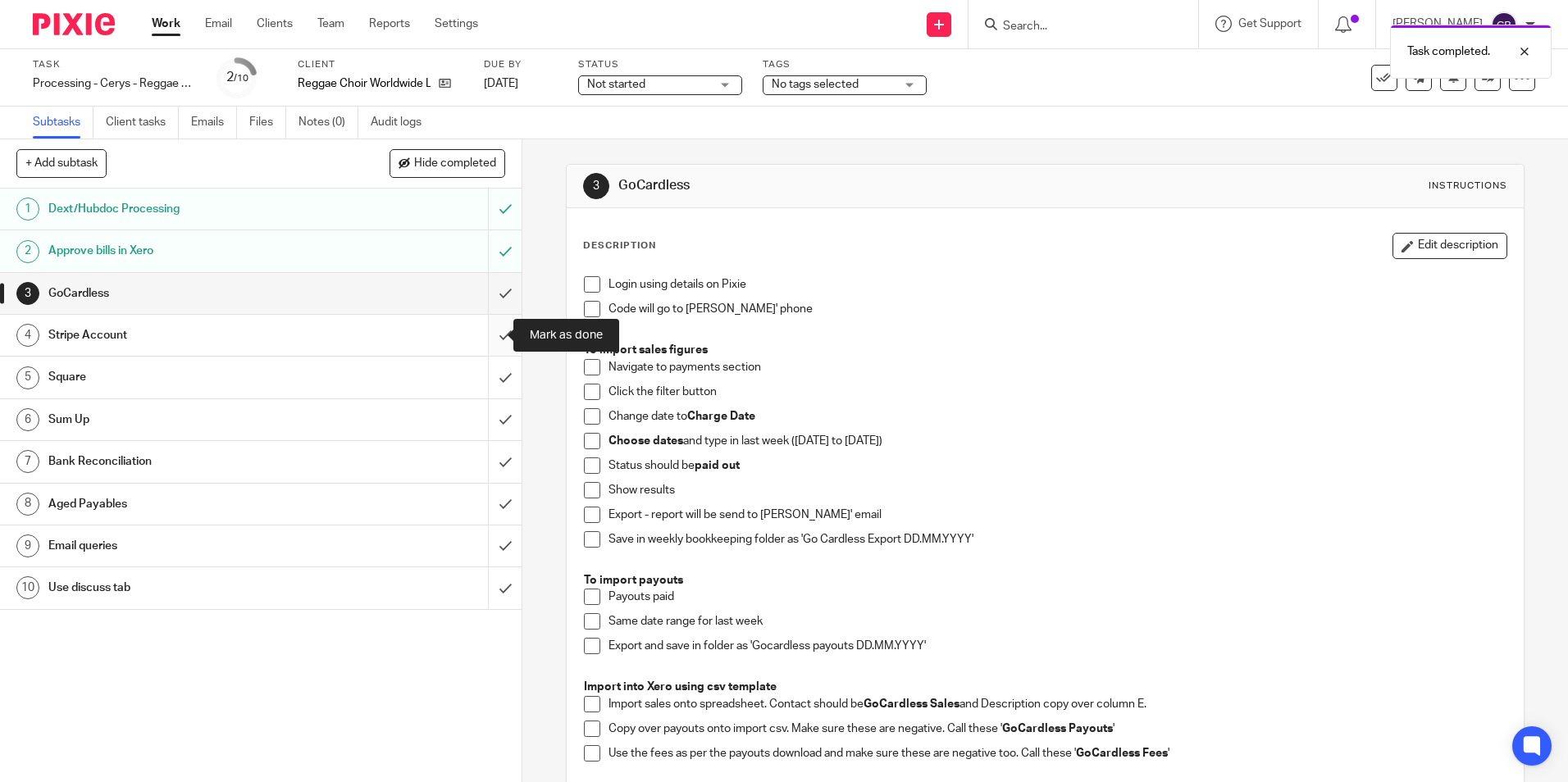
click at [499, 336] on input "submit" at bounding box center [261, 336] width 522 height 41
click at [500, 304] on input "submit" at bounding box center [261, 294] width 522 height 41
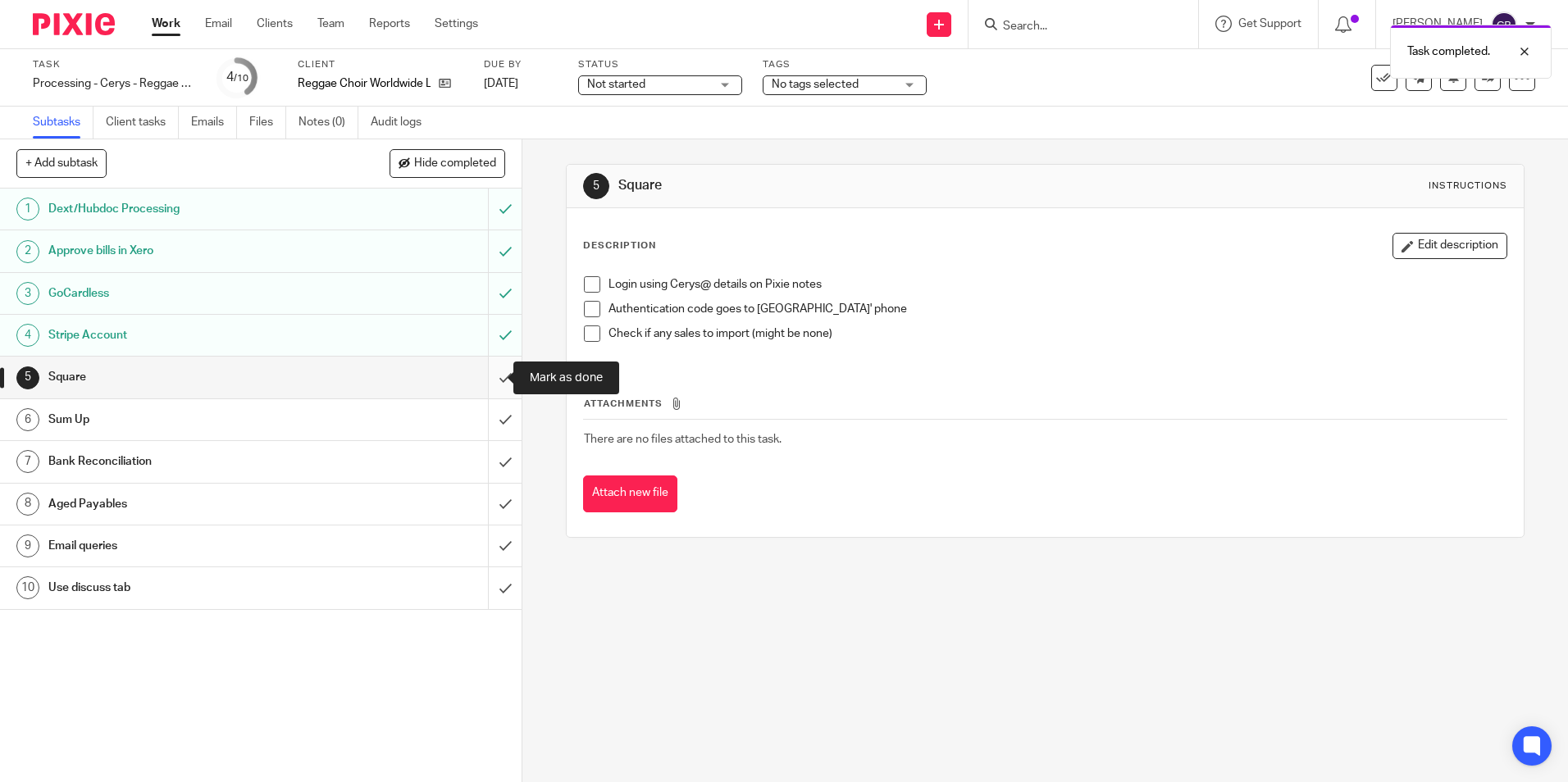
click at [487, 367] on input "submit" at bounding box center [261, 377] width 522 height 41
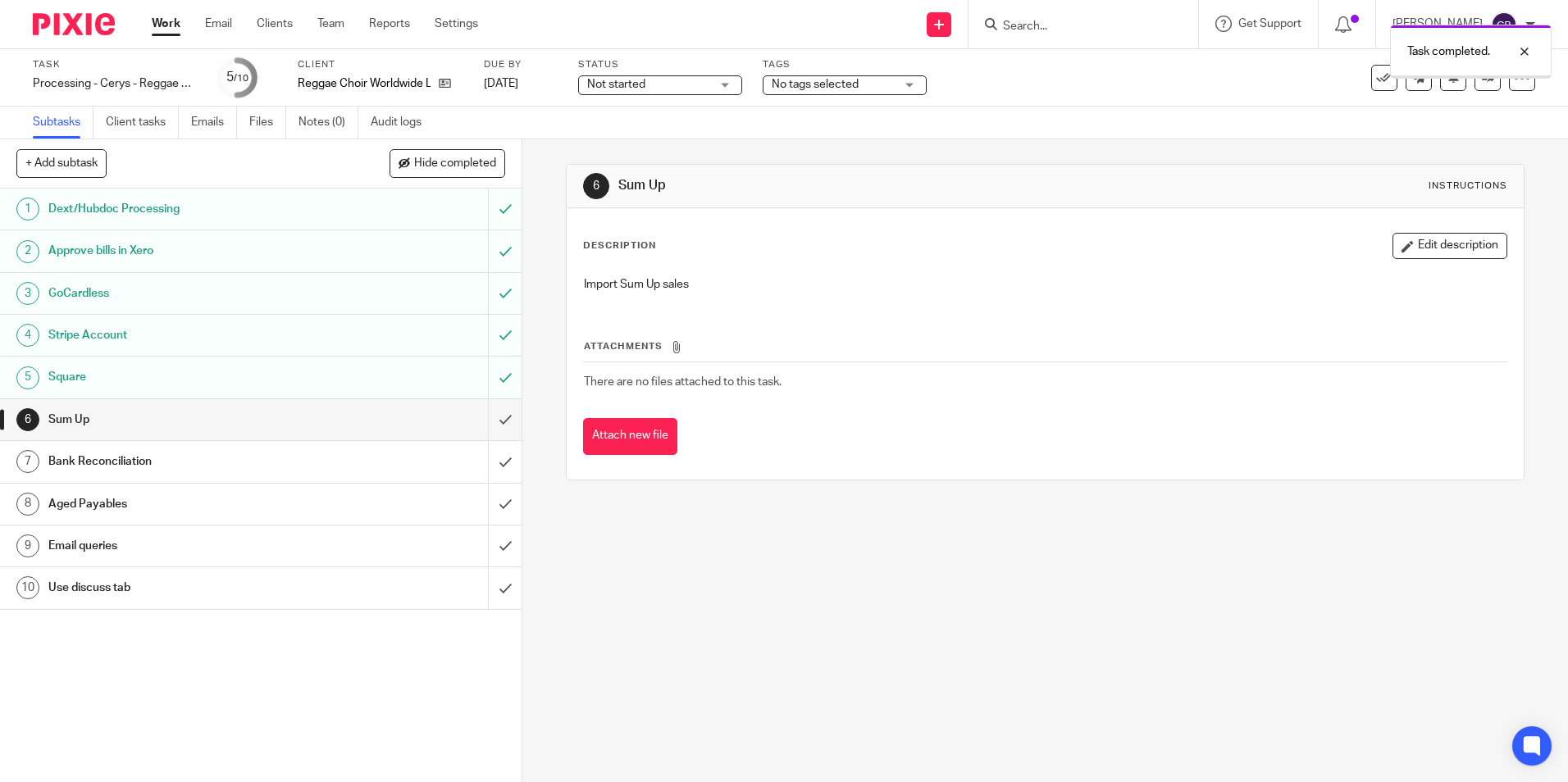
click at [489, 418] on input "submit" at bounding box center [261, 420] width 522 height 41
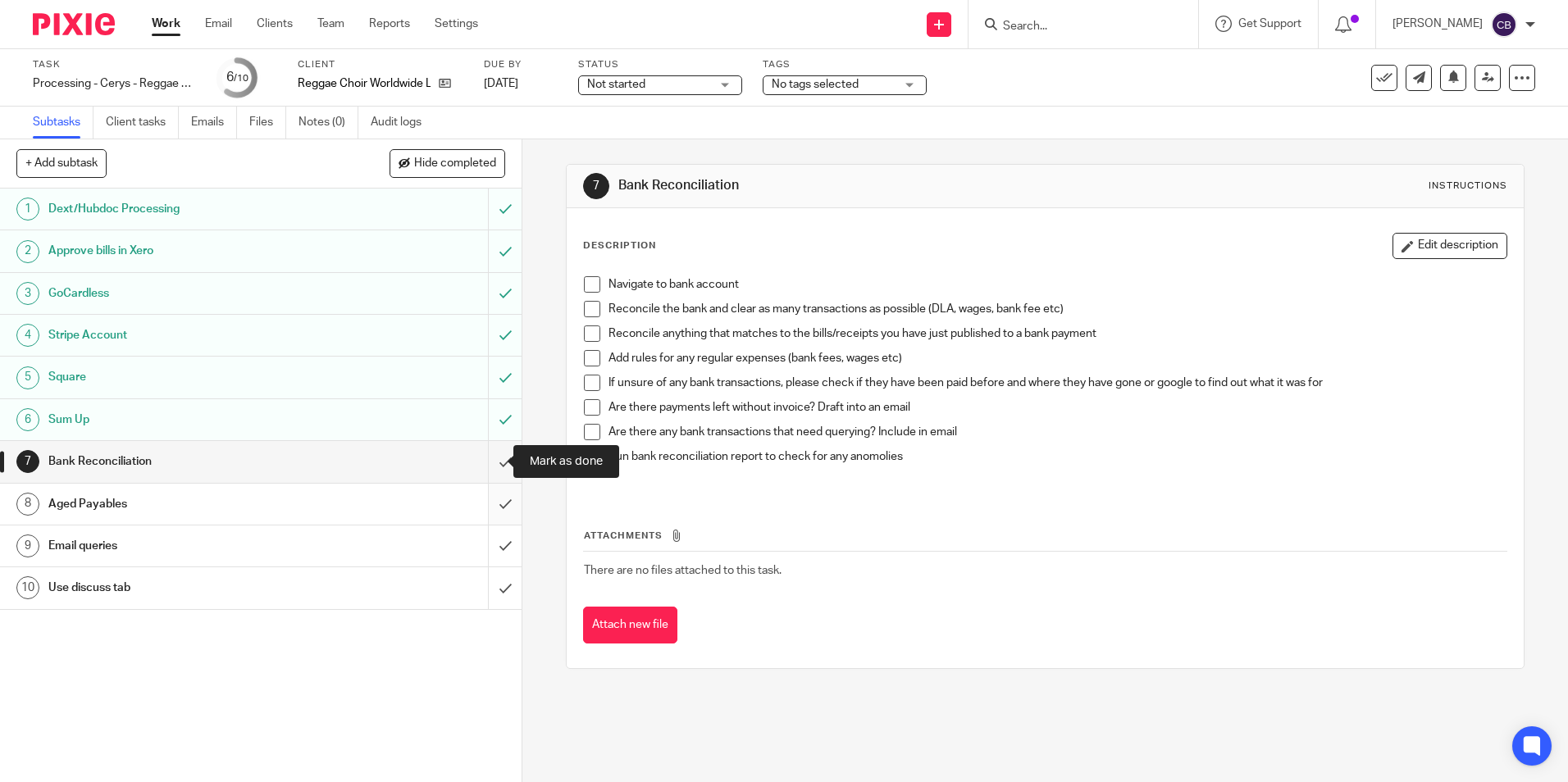
drag, startPoint x: 498, startPoint y: 459, endPoint x: 500, endPoint y: 490, distance: 31.1
click at [498, 459] on input "submit" at bounding box center [261, 462] width 522 height 41
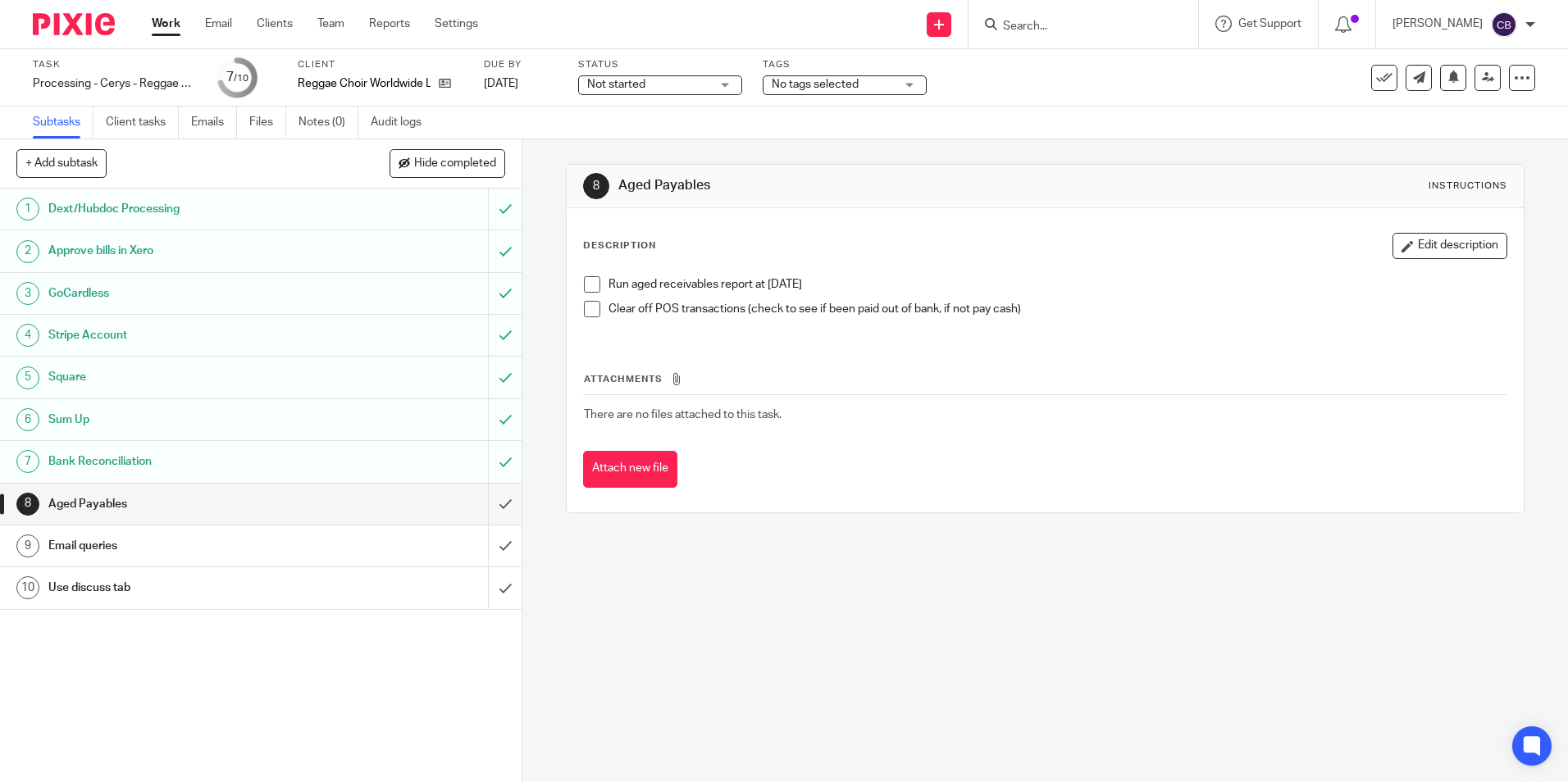
drag, startPoint x: 911, startPoint y: 532, endPoint x: 844, endPoint y: 554, distance: 70.5
click at [908, 535] on div "8 Aged Payables Instructions Description Edit description Run aged receivables …" at bounding box center [1045, 338] width 958 height 398
click at [844, 554] on div "8 Aged Payables Instructions Description Edit description Run aged receivables …" at bounding box center [1045, 460] width 1046 height 643
click at [488, 500] on input "submit" at bounding box center [261, 504] width 522 height 41
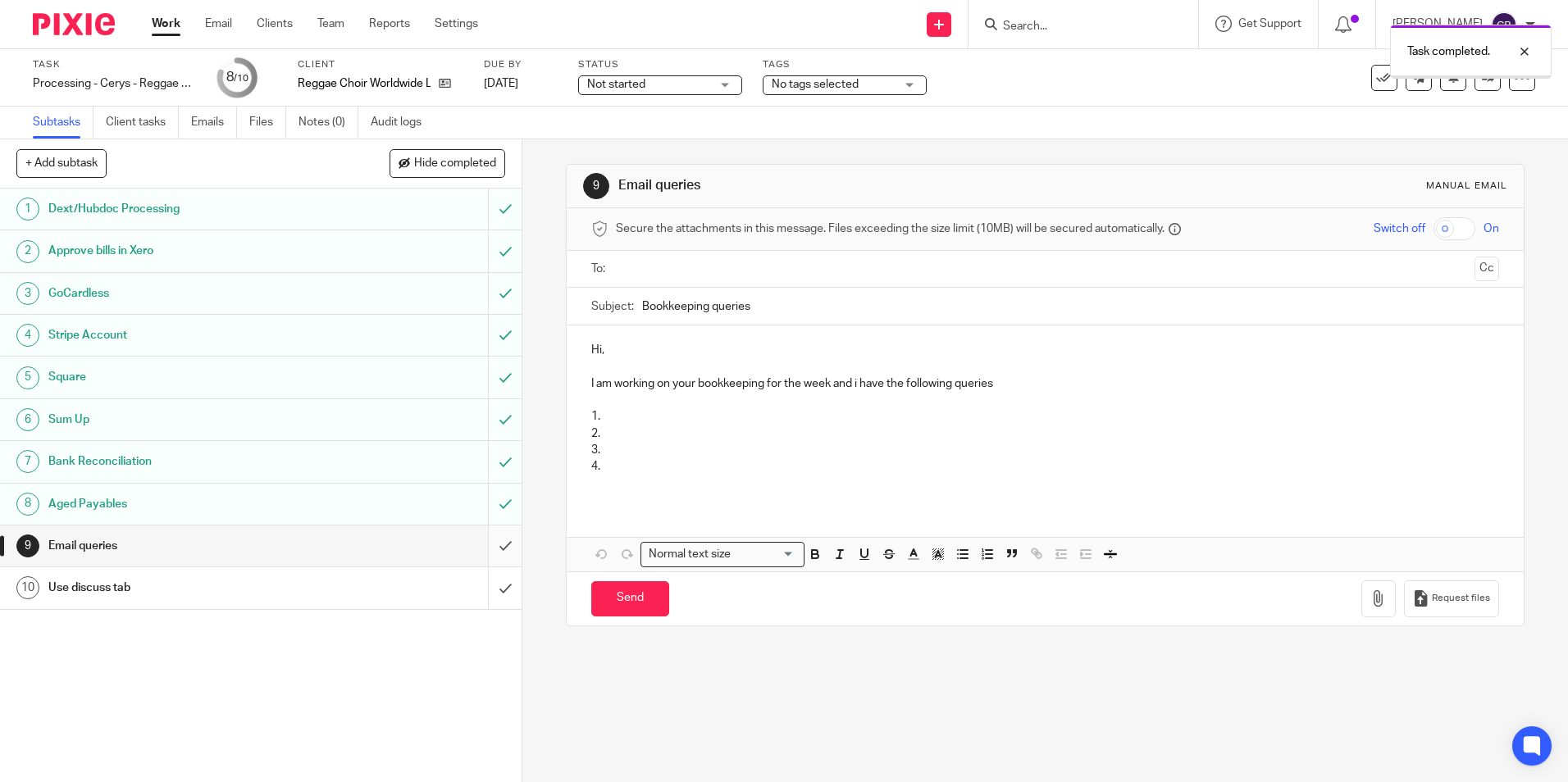
click at [503, 550] on input "submit" at bounding box center [261, 546] width 522 height 41
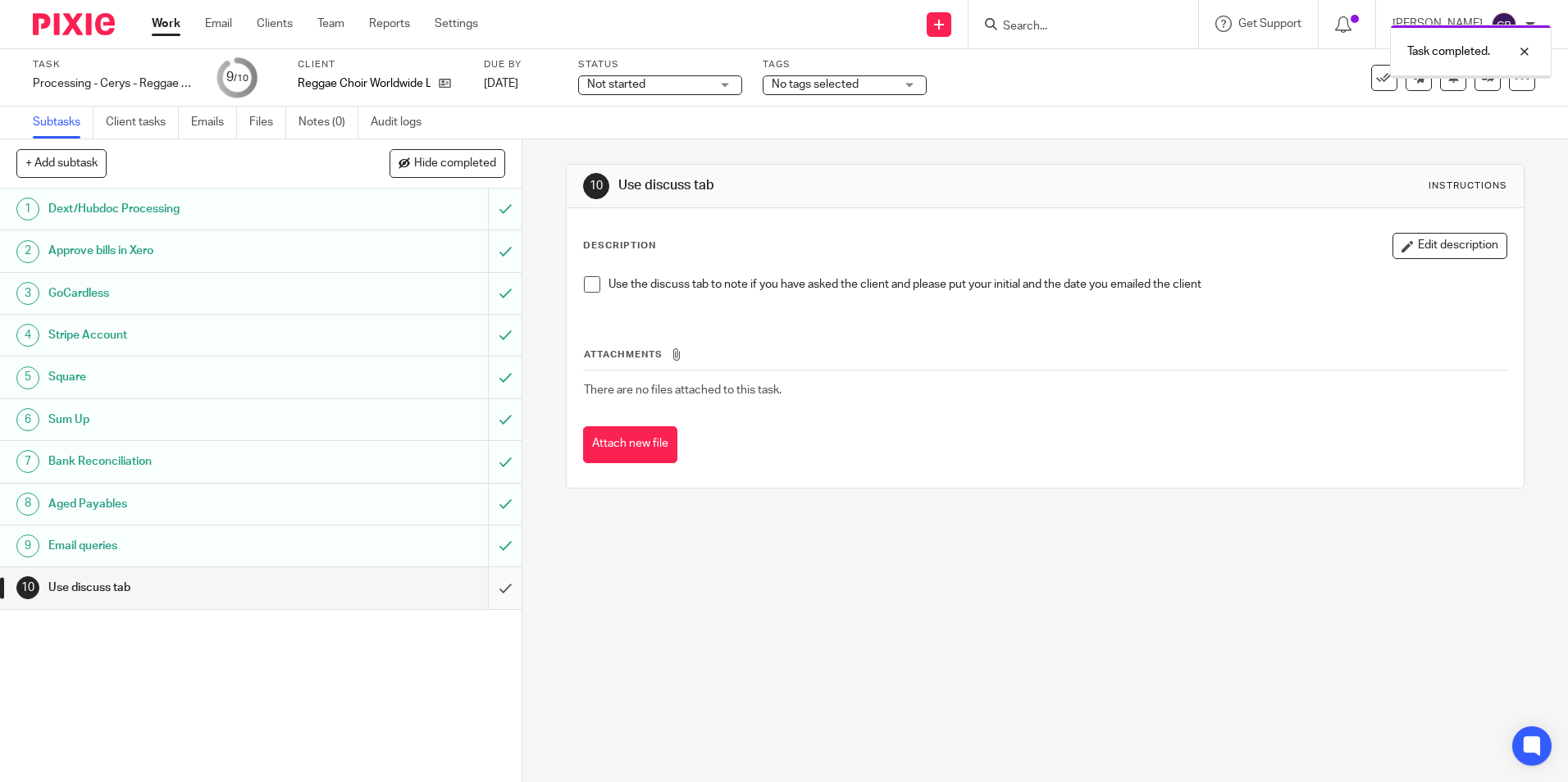
click at [491, 591] on input "submit" at bounding box center [261, 588] width 522 height 41
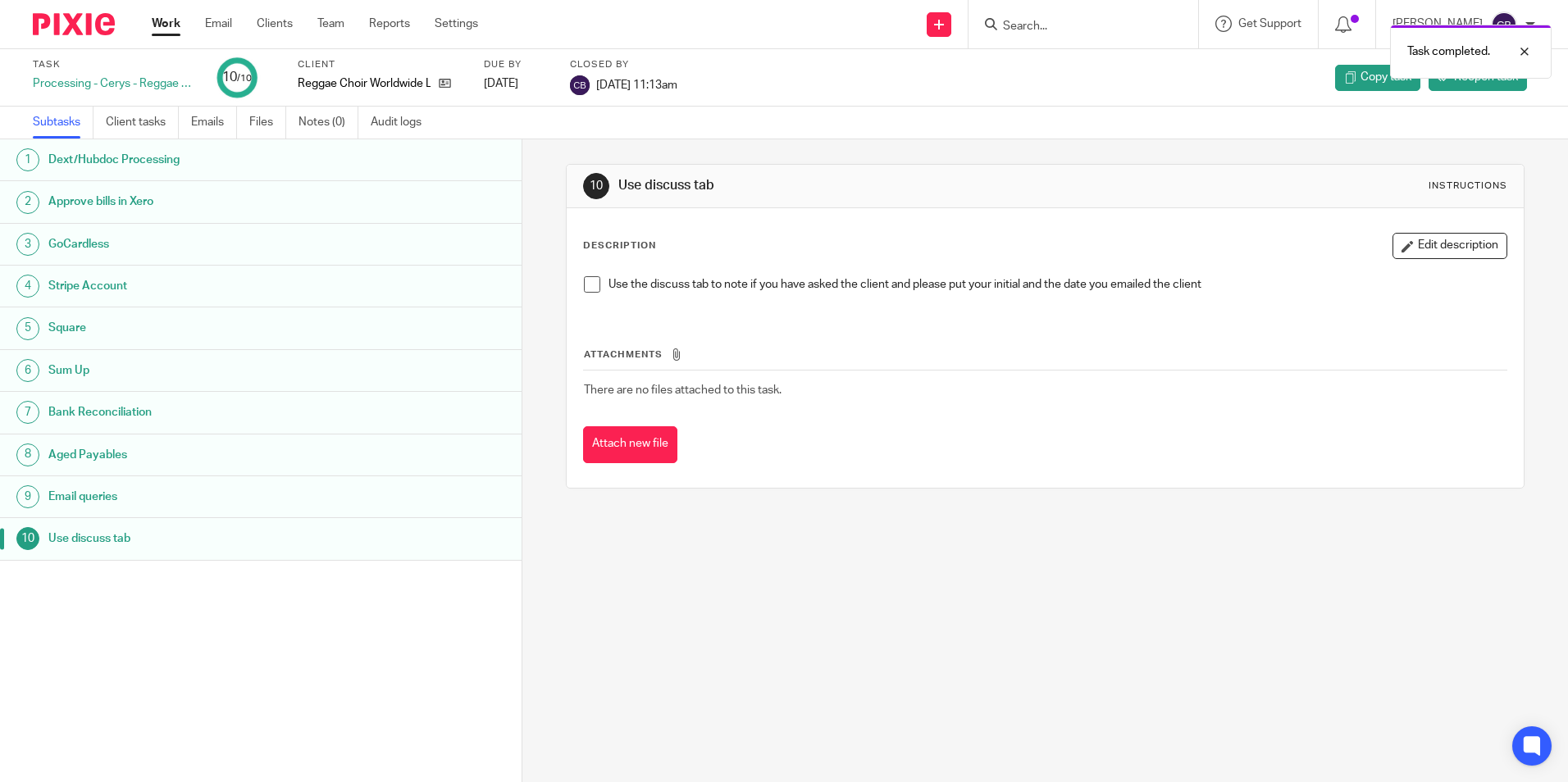
click at [161, 28] on link "Work" at bounding box center [166, 24] width 29 height 16
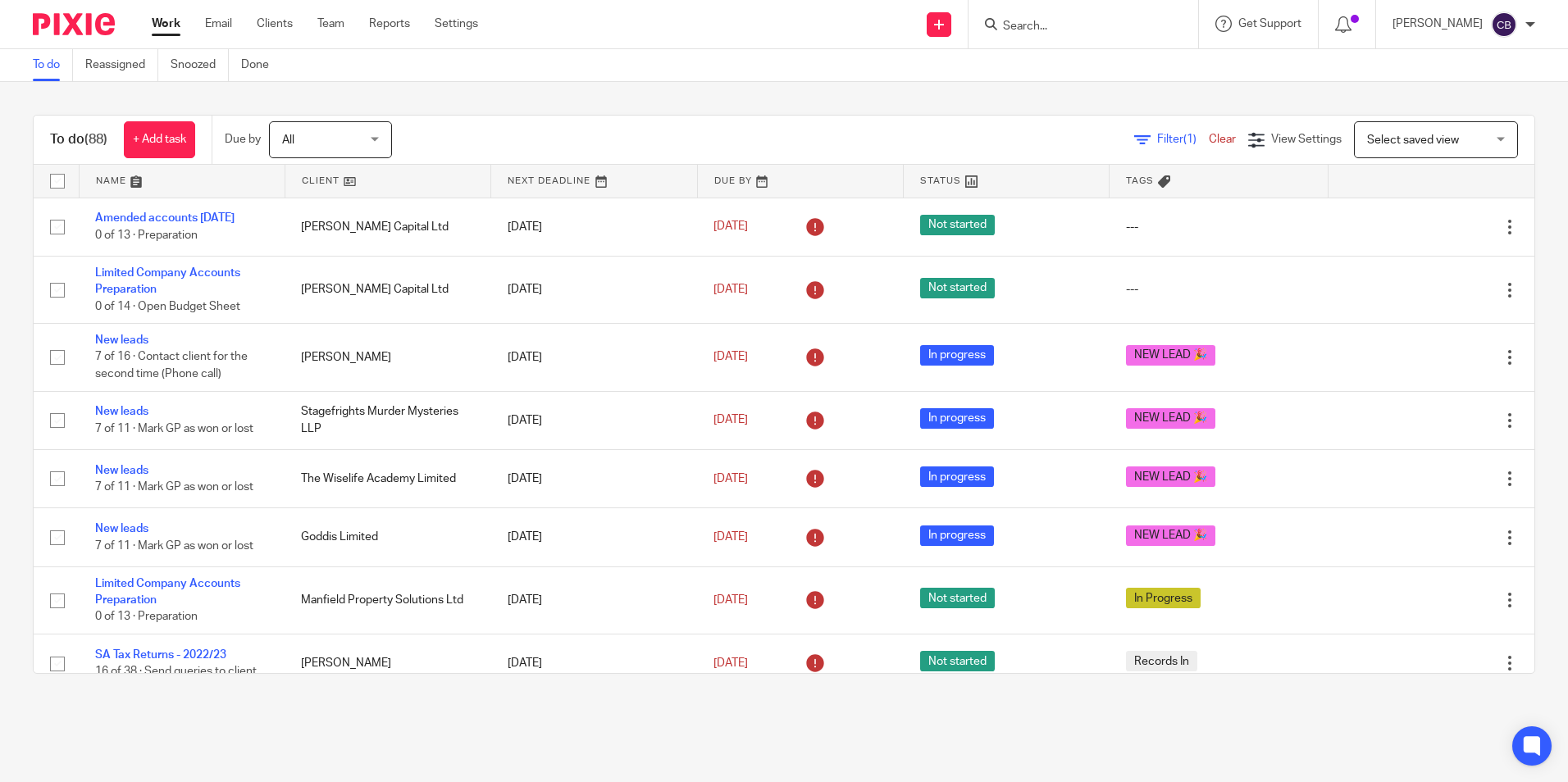
drag, startPoint x: 1025, startPoint y: 135, endPoint x: 1095, endPoint y: 139, distance: 70.1
click at [1032, 138] on div "Filter (1) Clear View Settings View Settings (1) Filters Clear Save Manage save…" at bounding box center [977, 139] width 1113 height 37
click at [1134, 139] on icon at bounding box center [1142, 140] width 17 height 16
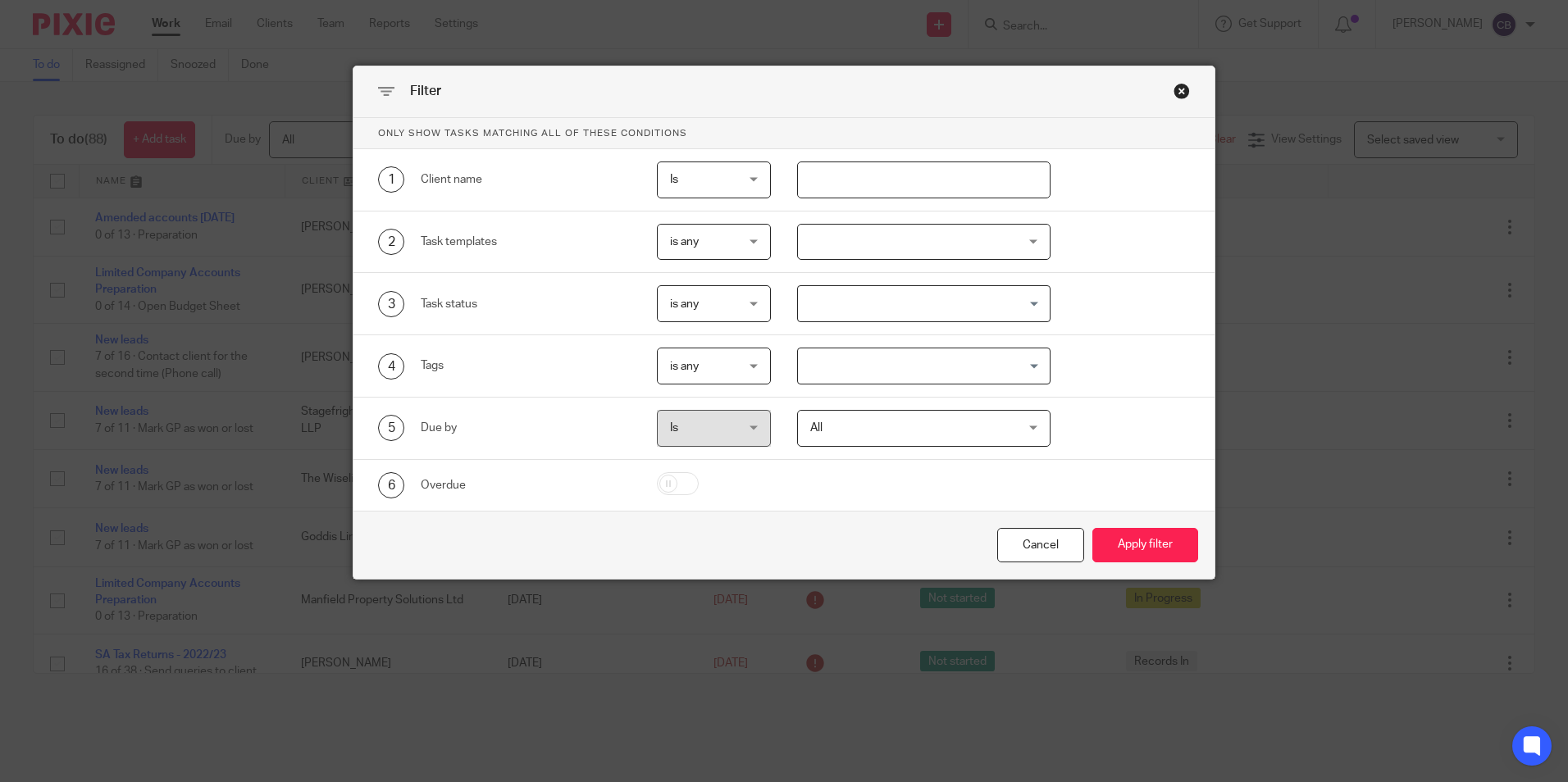
click at [844, 186] on input "text" at bounding box center [923, 180] width 253 height 37
drag, startPoint x: 1036, startPoint y: 545, endPoint x: 1004, endPoint y: 548, distance: 32.1
click at [1037, 546] on div "Cancel" at bounding box center [1040, 545] width 87 height 35
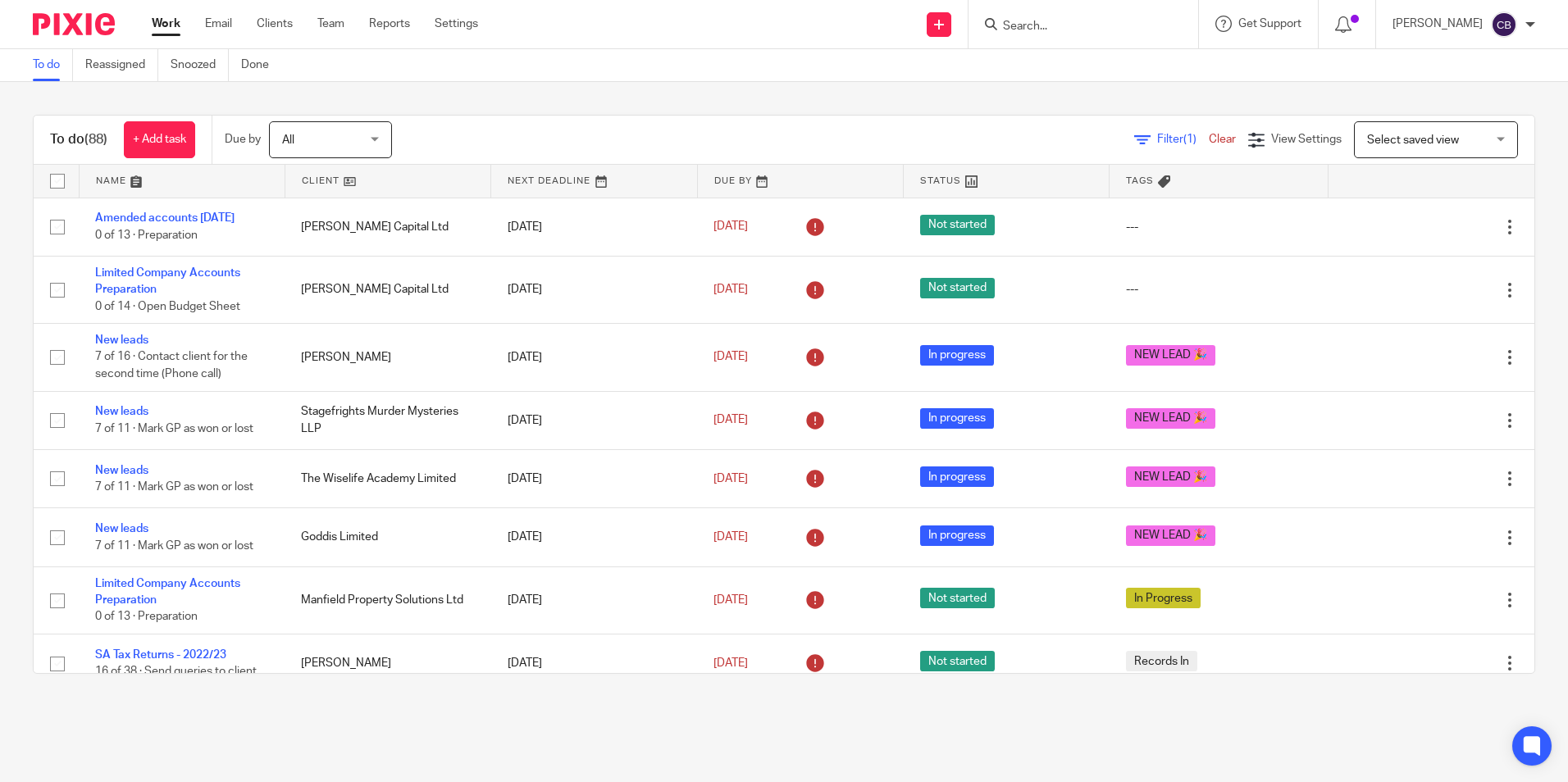
click at [1134, 140] on link "Filter (1)" at bounding box center [1171, 139] width 74 height 12
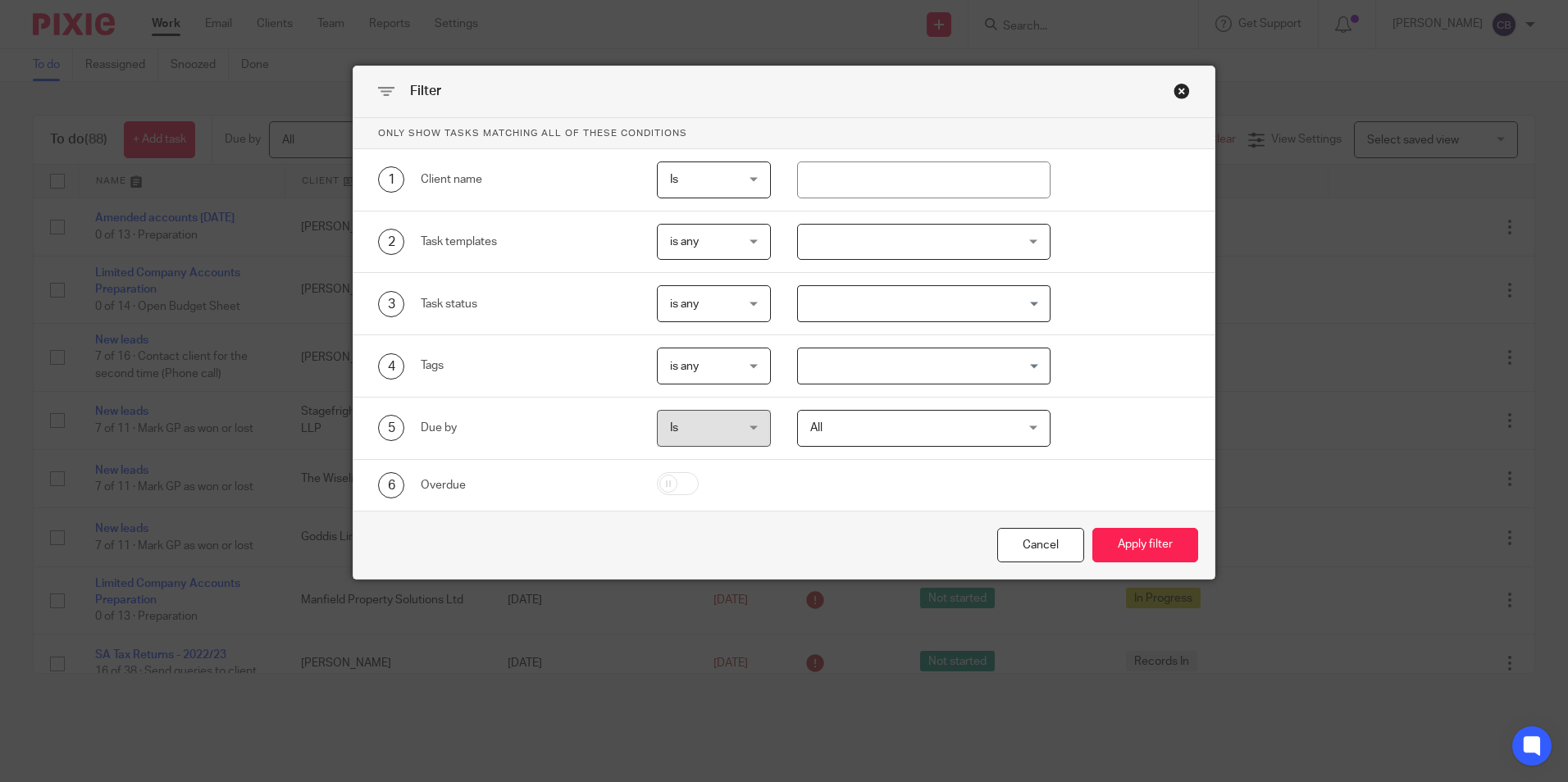
click at [869, 237] on div at bounding box center [923, 242] width 253 height 37
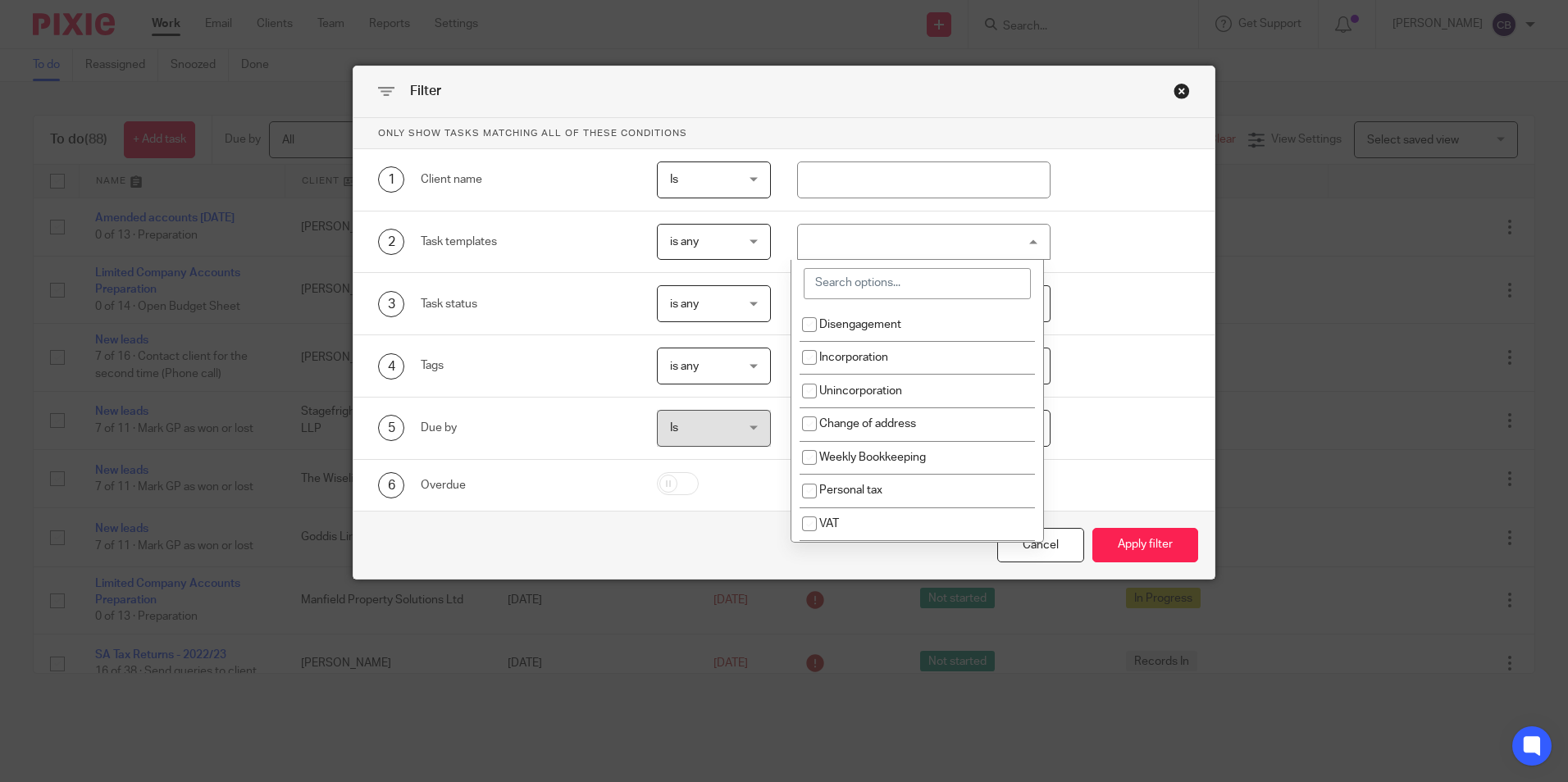
click at [865, 291] on input "search" at bounding box center [917, 284] width 227 height 31
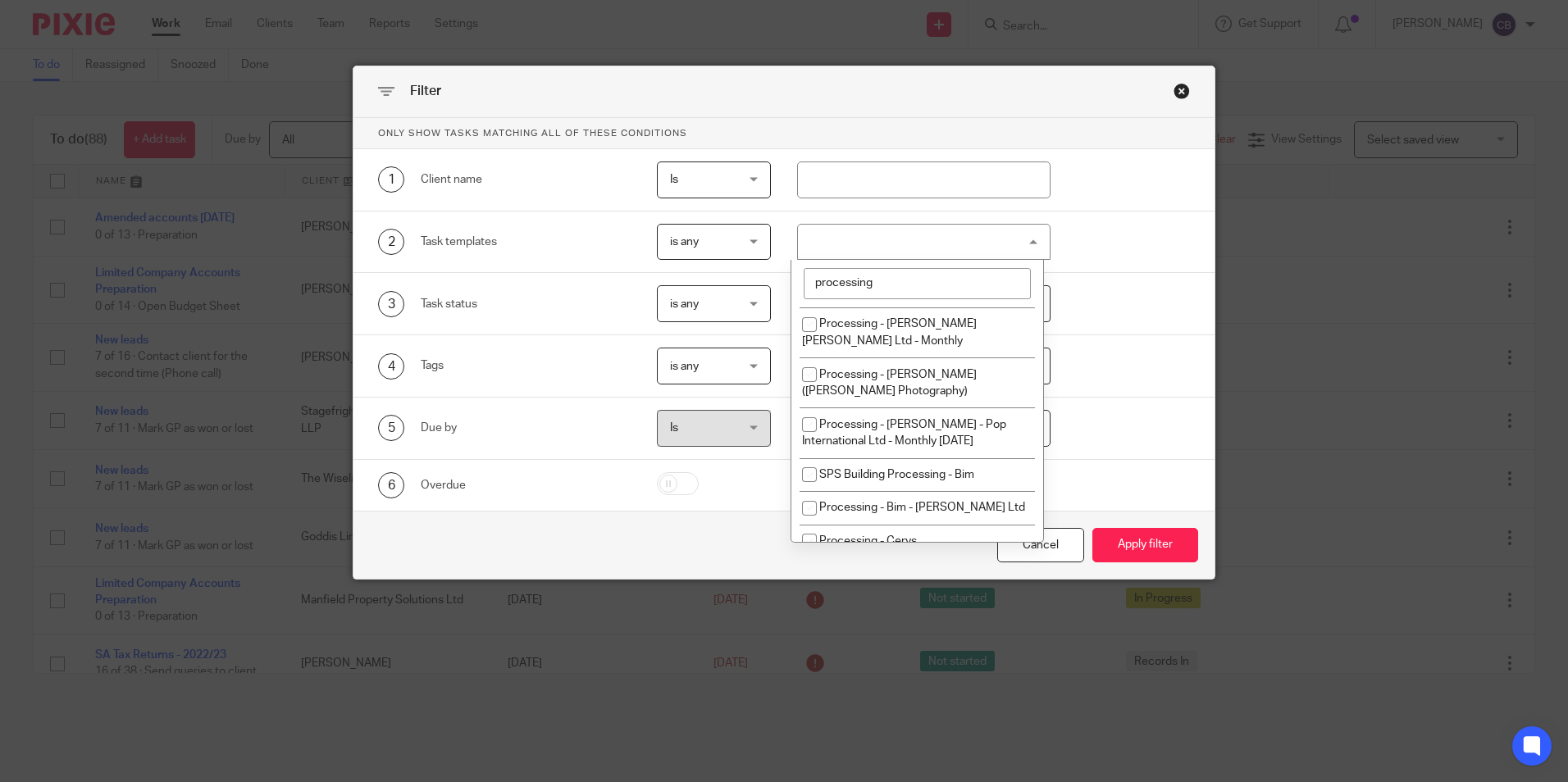
scroll to position [574, 0]
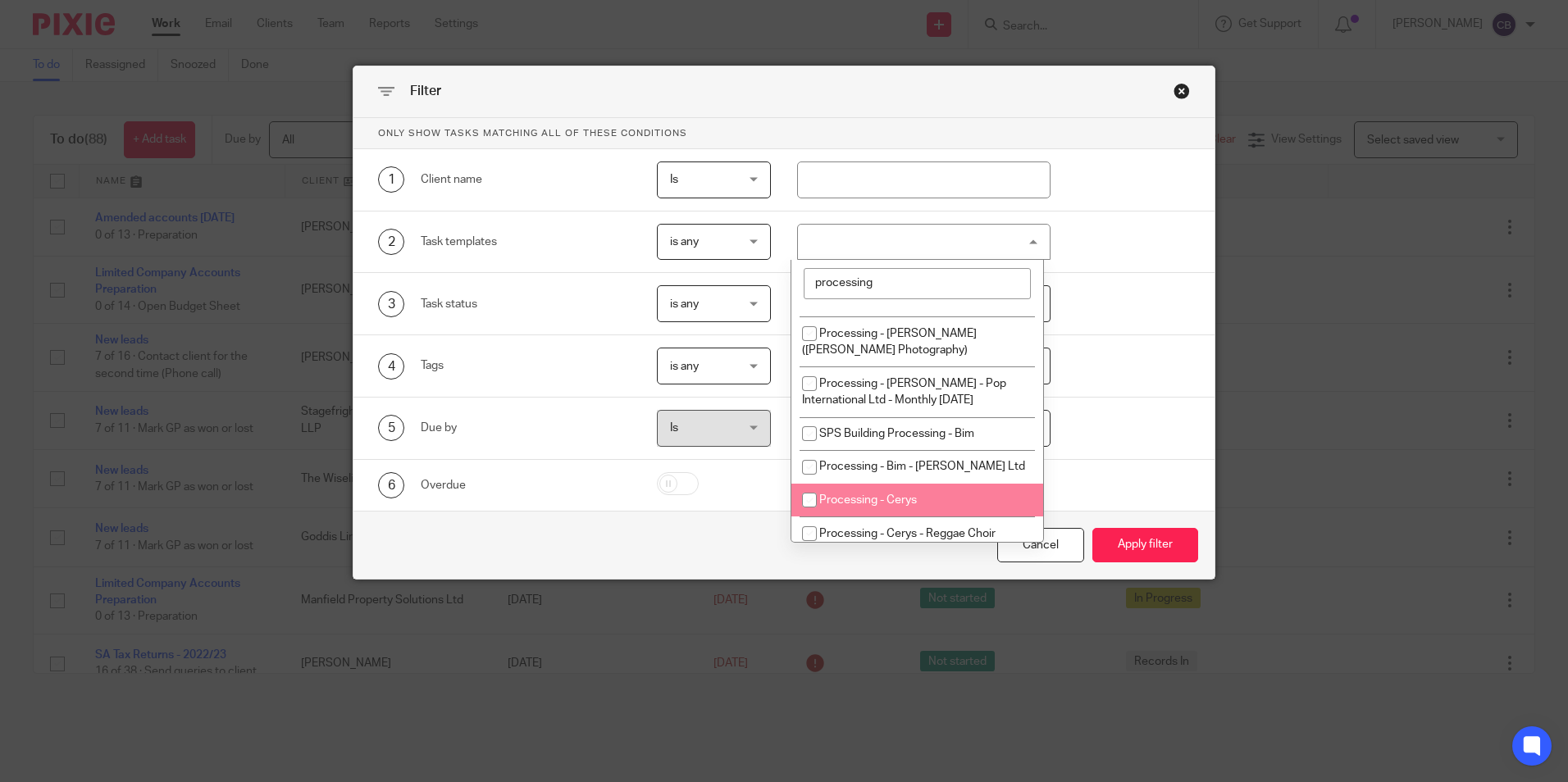
type input "processing"
click at [909, 494] on span "Processing - Cerys" at bounding box center [868, 500] width 97 height 12
checkbox input "true"
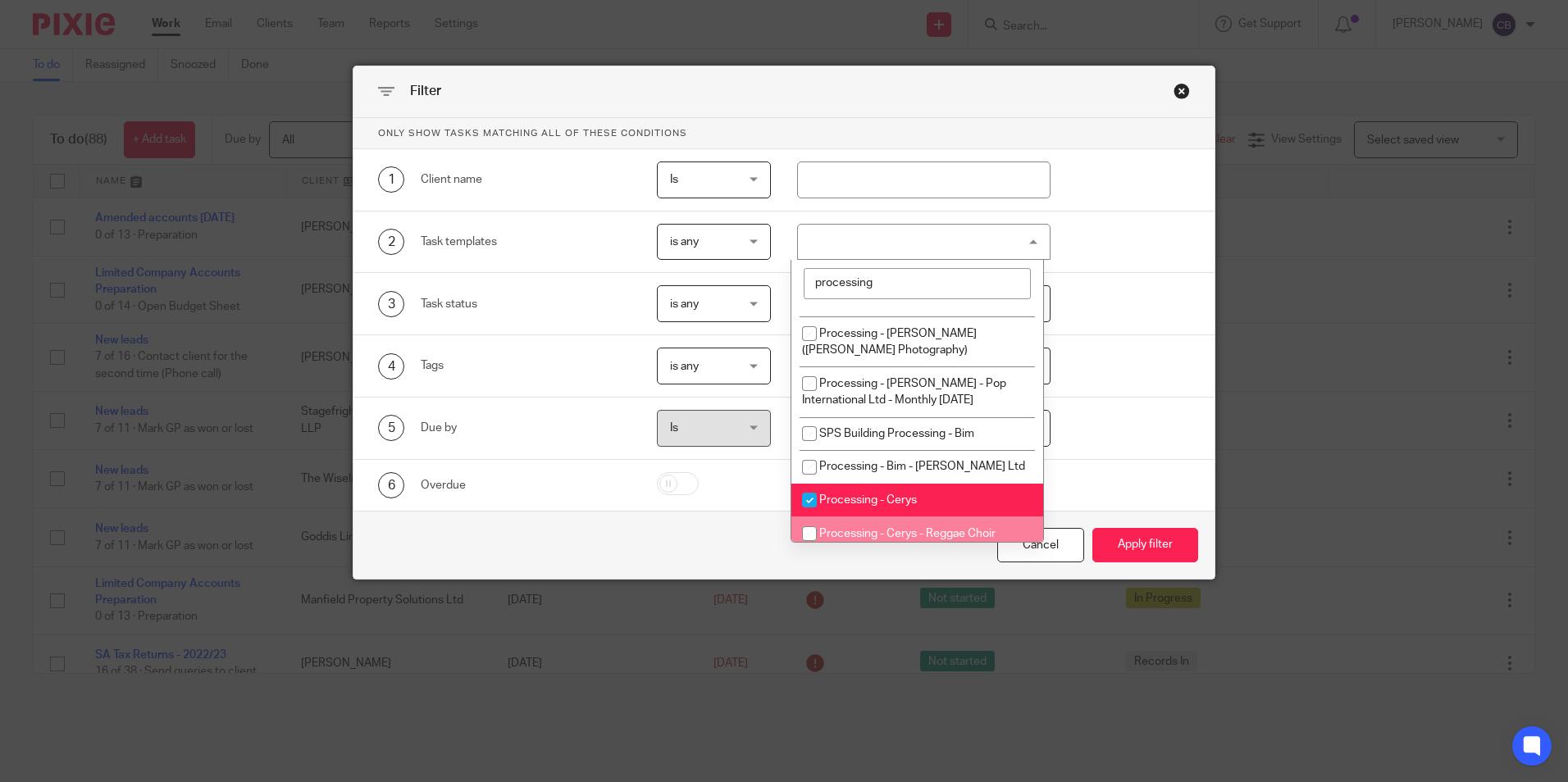
click at [912, 528] on span "Processing - Cerys - Reggae Choir" at bounding box center [908, 534] width 177 height 12
checkbox input "true"
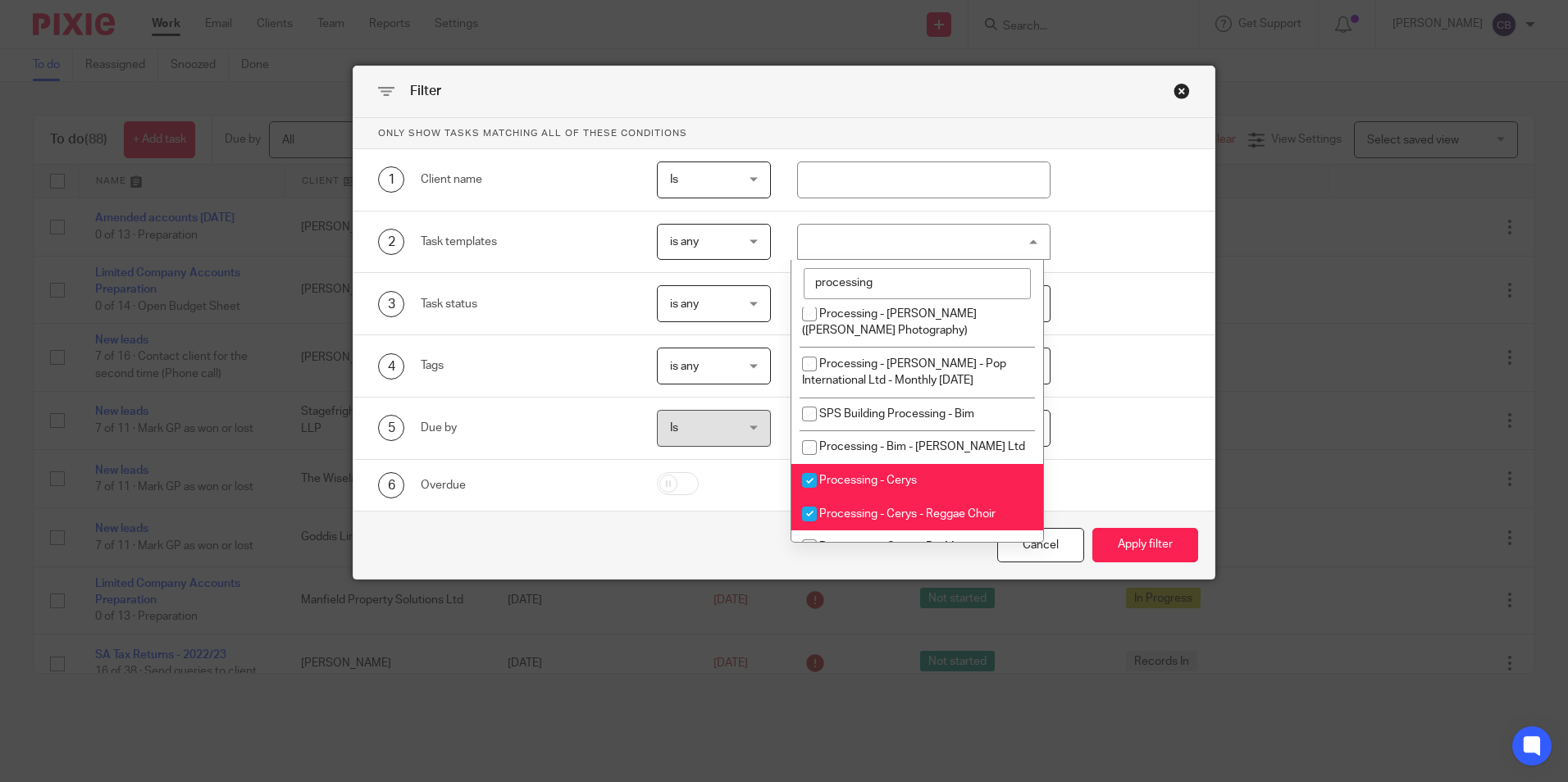
scroll to position [598, 0]
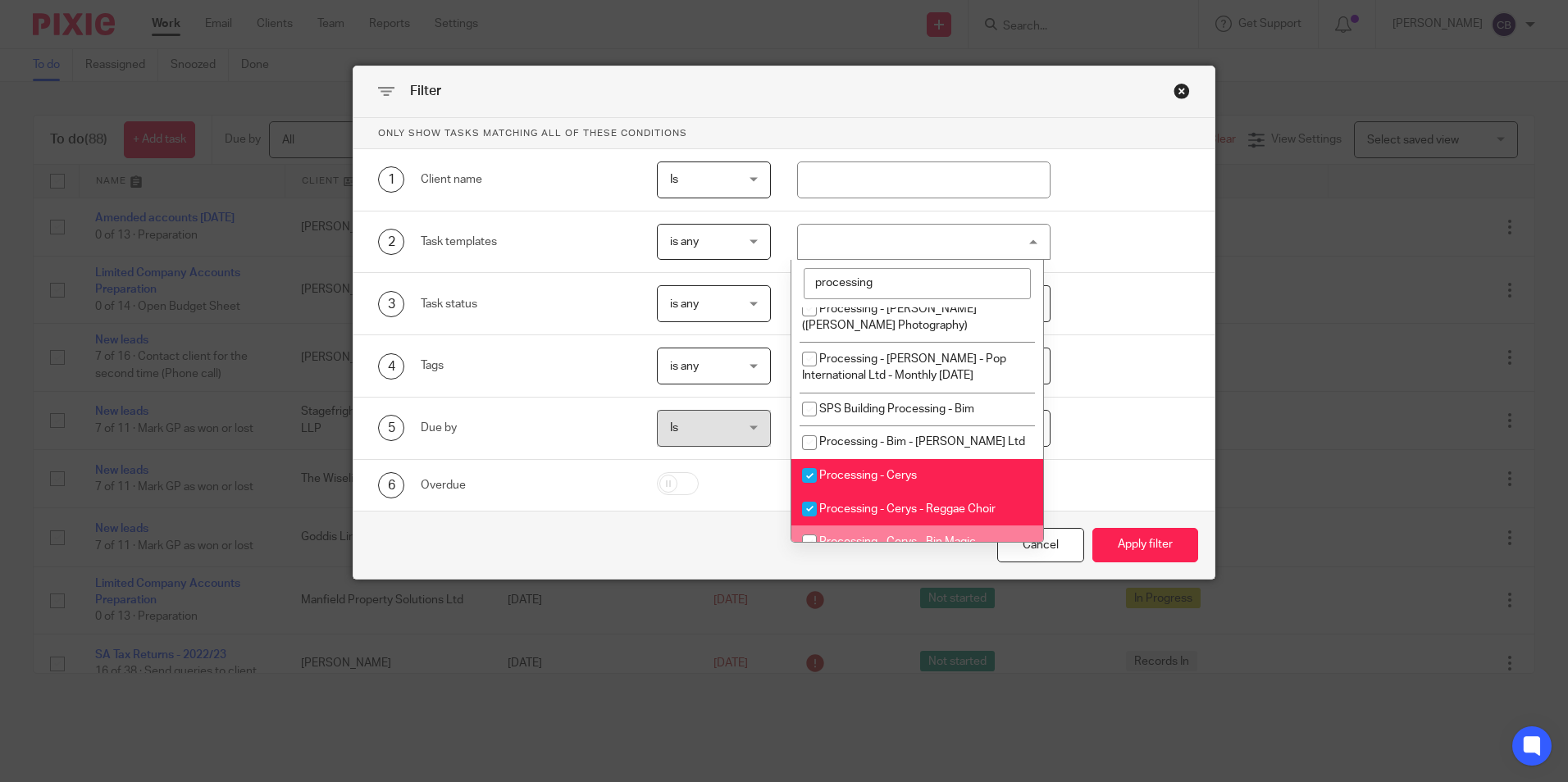
click at [919, 536] on span "Processing - Cerys - Bin Magic" at bounding box center [898, 542] width 157 height 12
checkbox input "true"
click at [1125, 540] on button "Apply filter" at bounding box center [1145, 545] width 106 height 35
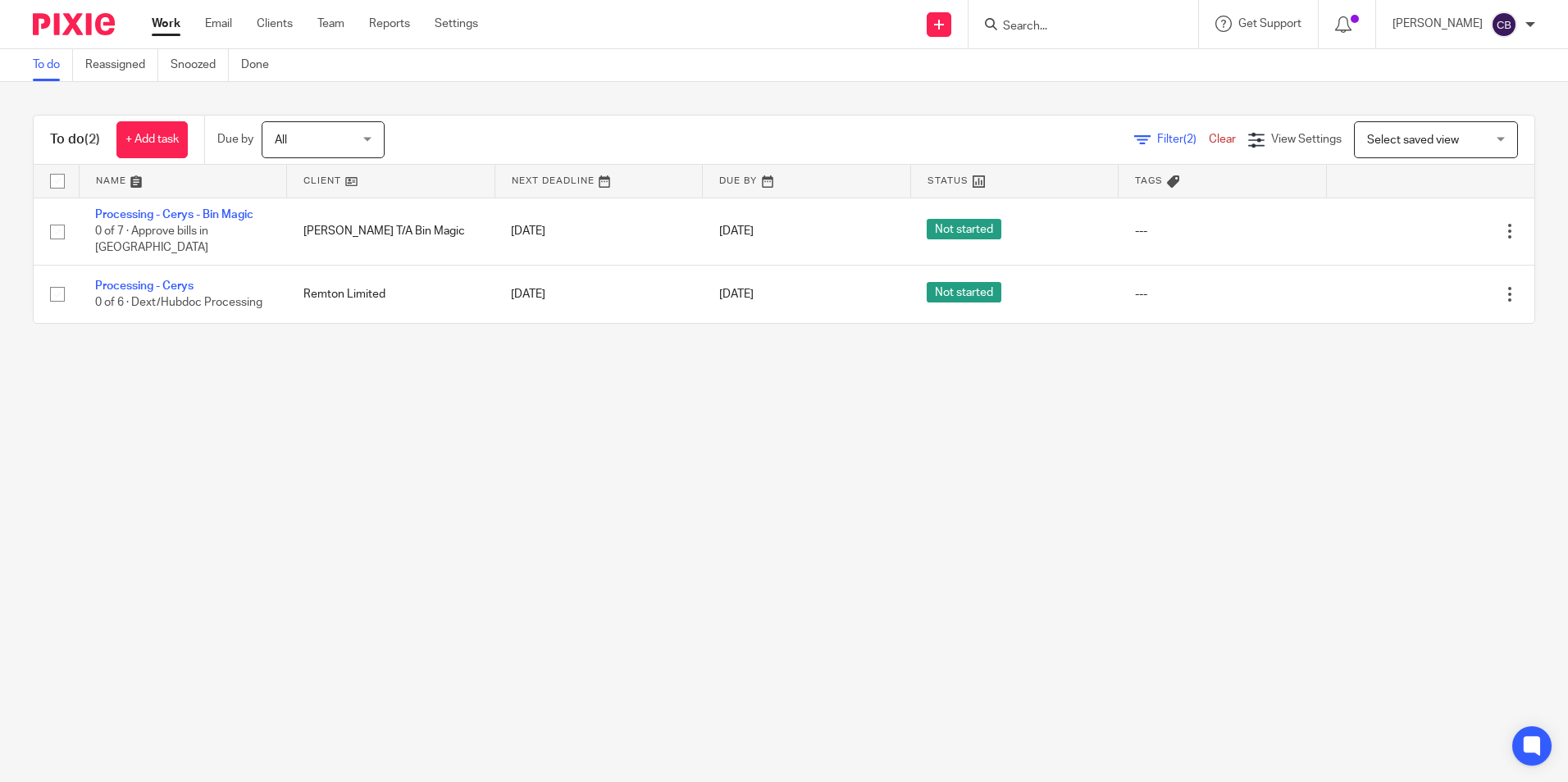
click at [804, 493] on main "To do Reassigned Snoozed Done To do (2) + Add task Due by All All Today Tomorro…" at bounding box center [784, 391] width 1568 height 782
click at [690, 498] on main "To do Reassigned Snoozed Done To do (2) + Add task Due by All All Today Tomorro…" at bounding box center [784, 391] width 1568 height 782
click at [431, 389] on main "To do Reassigned Snoozed Done To do (2) + Add task Due by All All Today Tomorro…" at bounding box center [784, 391] width 1568 height 782
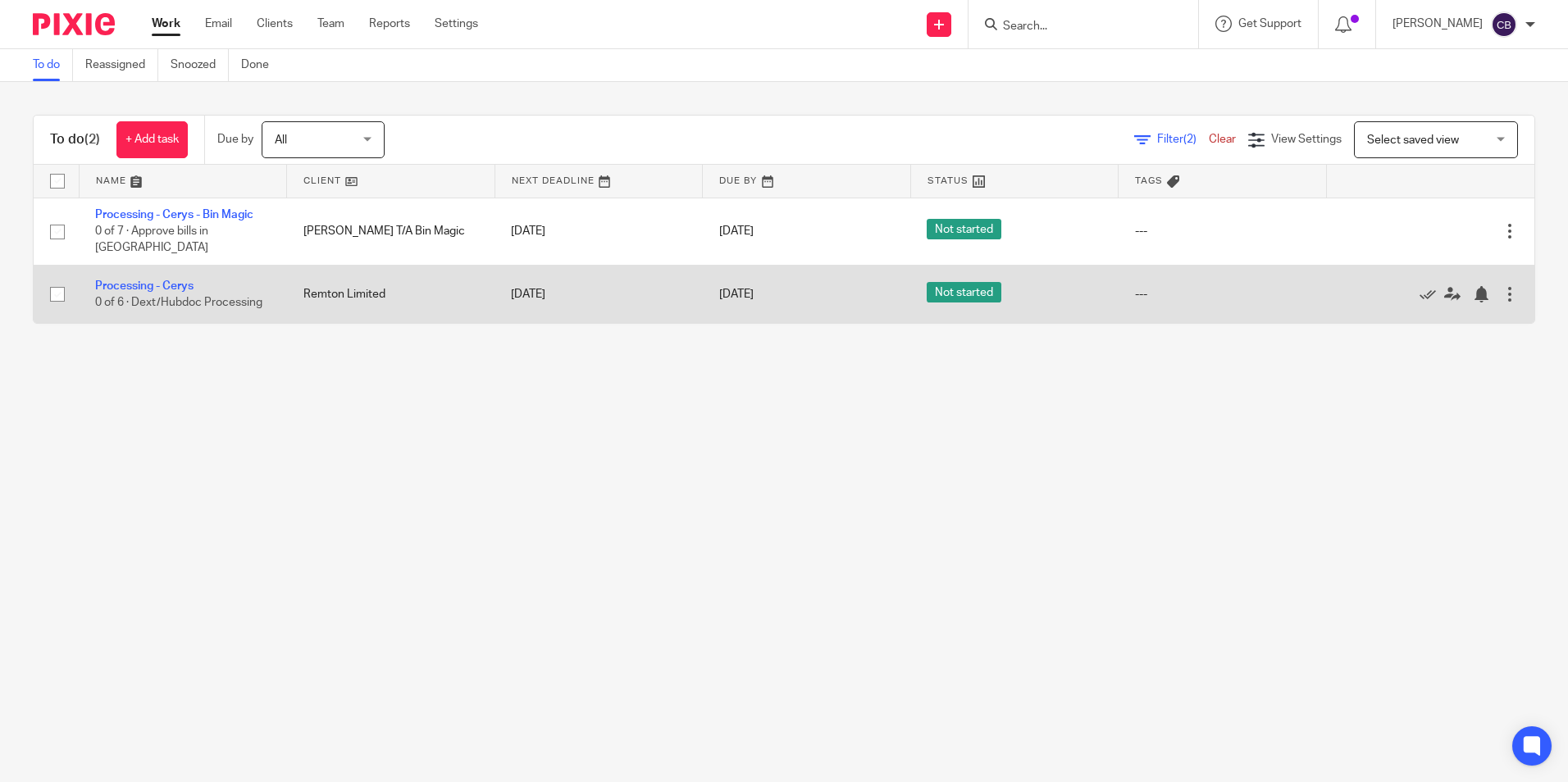
drag, startPoint x: 1398, startPoint y: 282, endPoint x: 1386, endPoint y: 282, distance: 12.0
click at [1419, 286] on icon at bounding box center [1428, 294] width 17 height 16
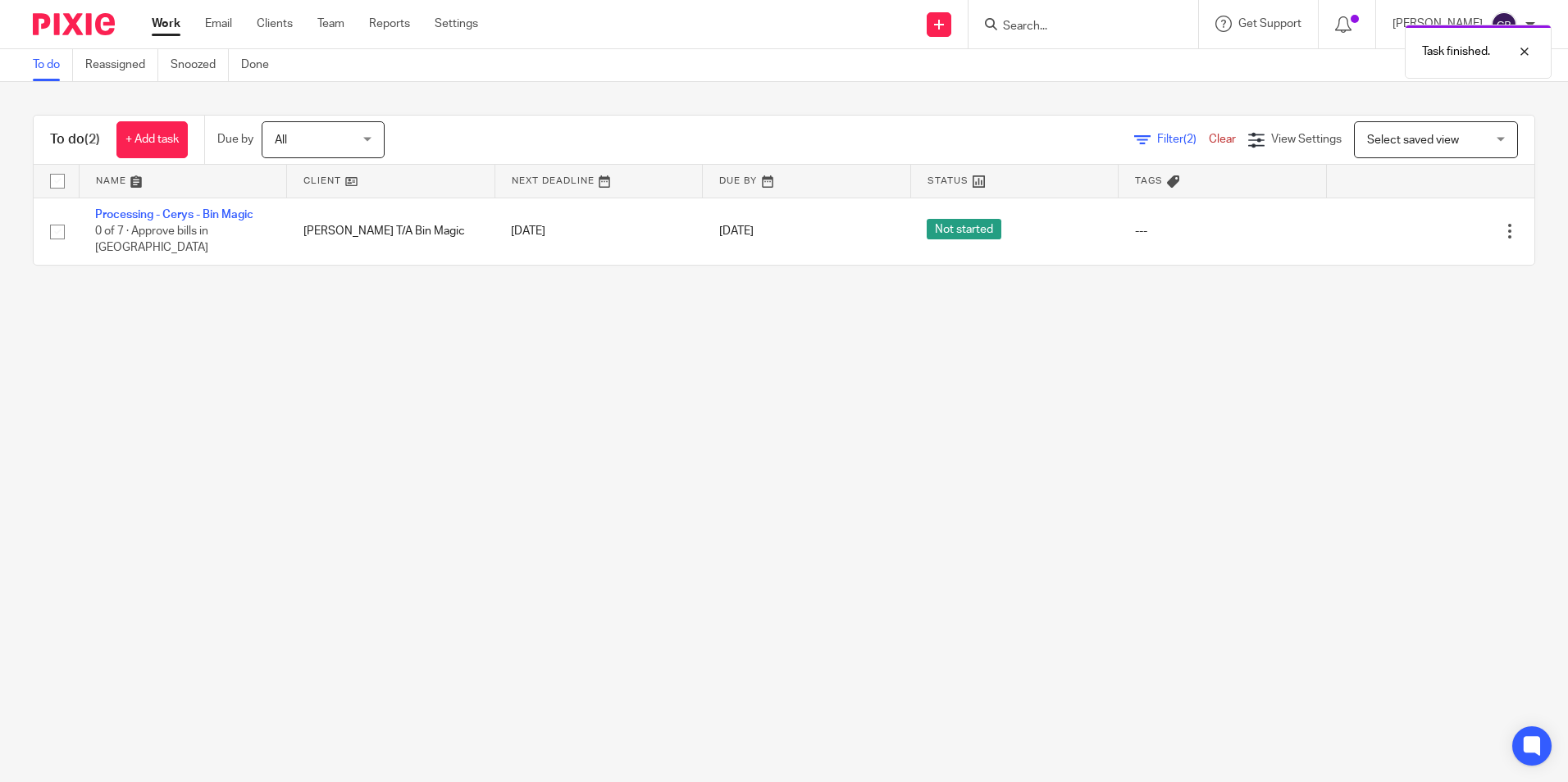
drag, startPoint x: 975, startPoint y: 351, endPoint x: 937, endPoint y: 348, distance: 38.1
click at [969, 351] on main "To do Reassigned Snoozed Done To do (2) + Add task Due by All All Today Tomorro…" at bounding box center [784, 391] width 1568 height 782
click at [937, 348] on main "To do Reassigned Snoozed Done To do (2) + Add task Due by All All Today Tomorro…" at bounding box center [784, 391] width 1568 height 782
click at [1075, 379] on main "To do Reassigned Snoozed Done To do (2) + Add task Due by All All Today Tomorro…" at bounding box center [784, 391] width 1568 height 782
drag, startPoint x: 374, startPoint y: 362, endPoint x: 355, endPoint y: 337, distance: 31.4
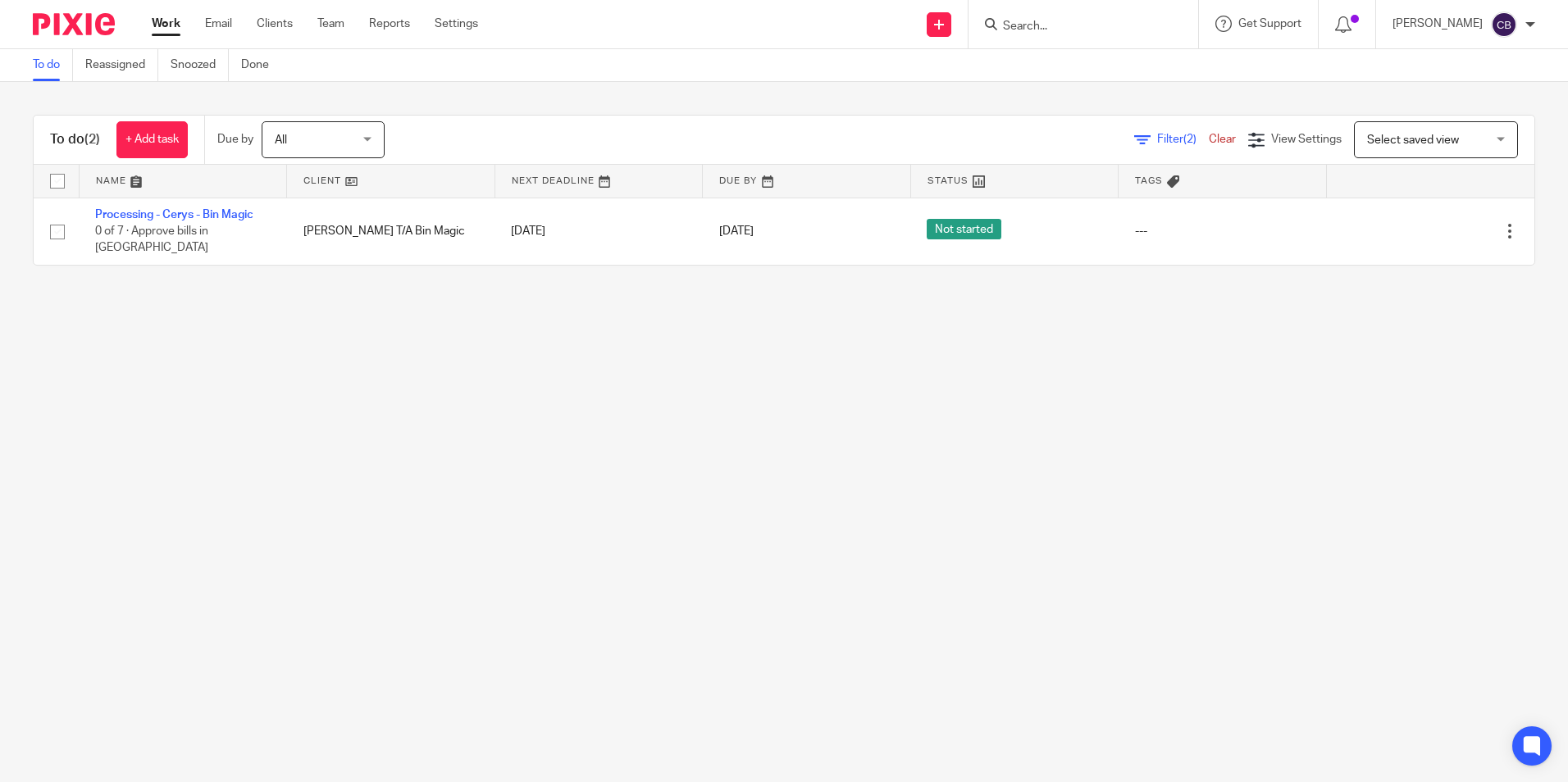
click at [374, 362] on main "To do Reassigned Snoozed Done To do (2) + Add task Due by All All Today Tomorro…" at bounding box center [784, 391] width 1568 height 782
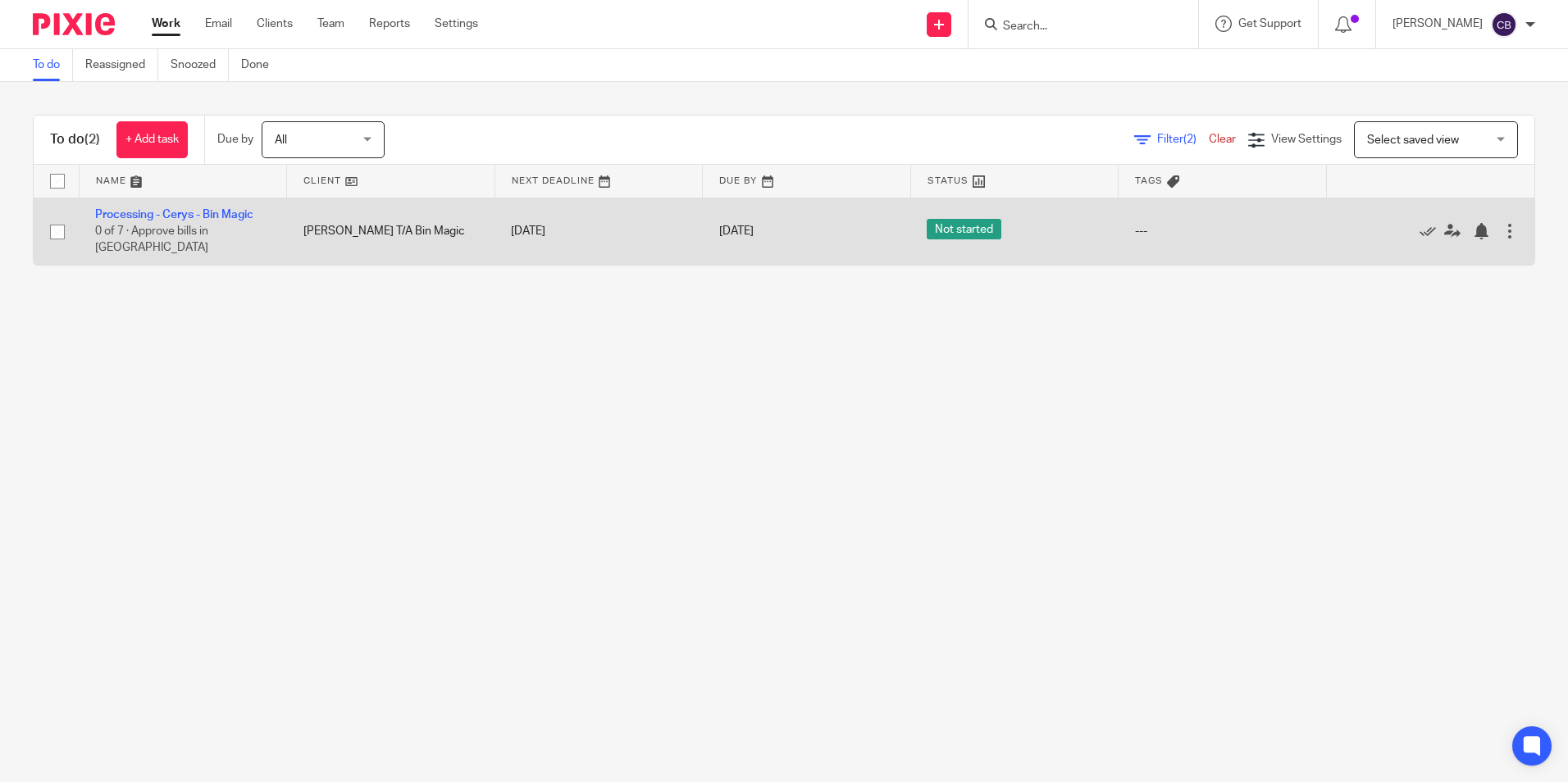
click at [1419, 223] on icon at bounding box center [1428, 231] width 17 height 16
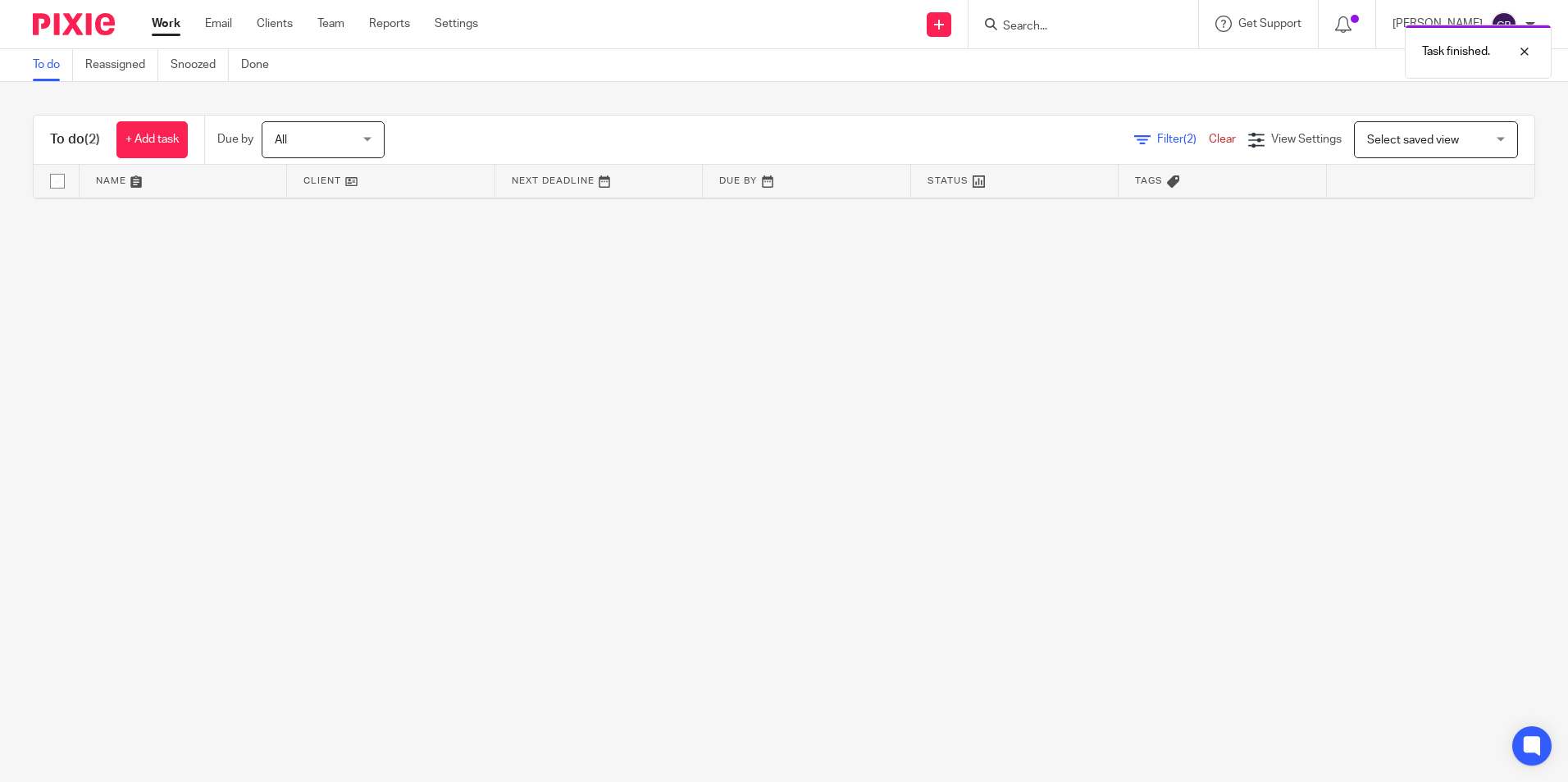
click at [1001, 459] on main "To do Reassigned Snoozed Done To do (2) + Add task Due by All All Today Tomorro…" at bounding box center [784, 391] width 1568 height 782
drag, startPoint x: 938, startPoint y: 463, endPoint x: 807, endPoint y: 399, distance: 145.8
click at [916, 463] on main "To do Reassigned Snoozed Done To do (2) + Add task Due by All All Today Tomorro…" at bounding box center [784, 391] width 1568 height 782
click at [184, 20] on ul "Work Email Clients Team Reports Settings" at bounding box center [327, 24] width 351 height 16
click at [177, 21] on link "Work" at bounding box center [166, 24] width 29 height 16
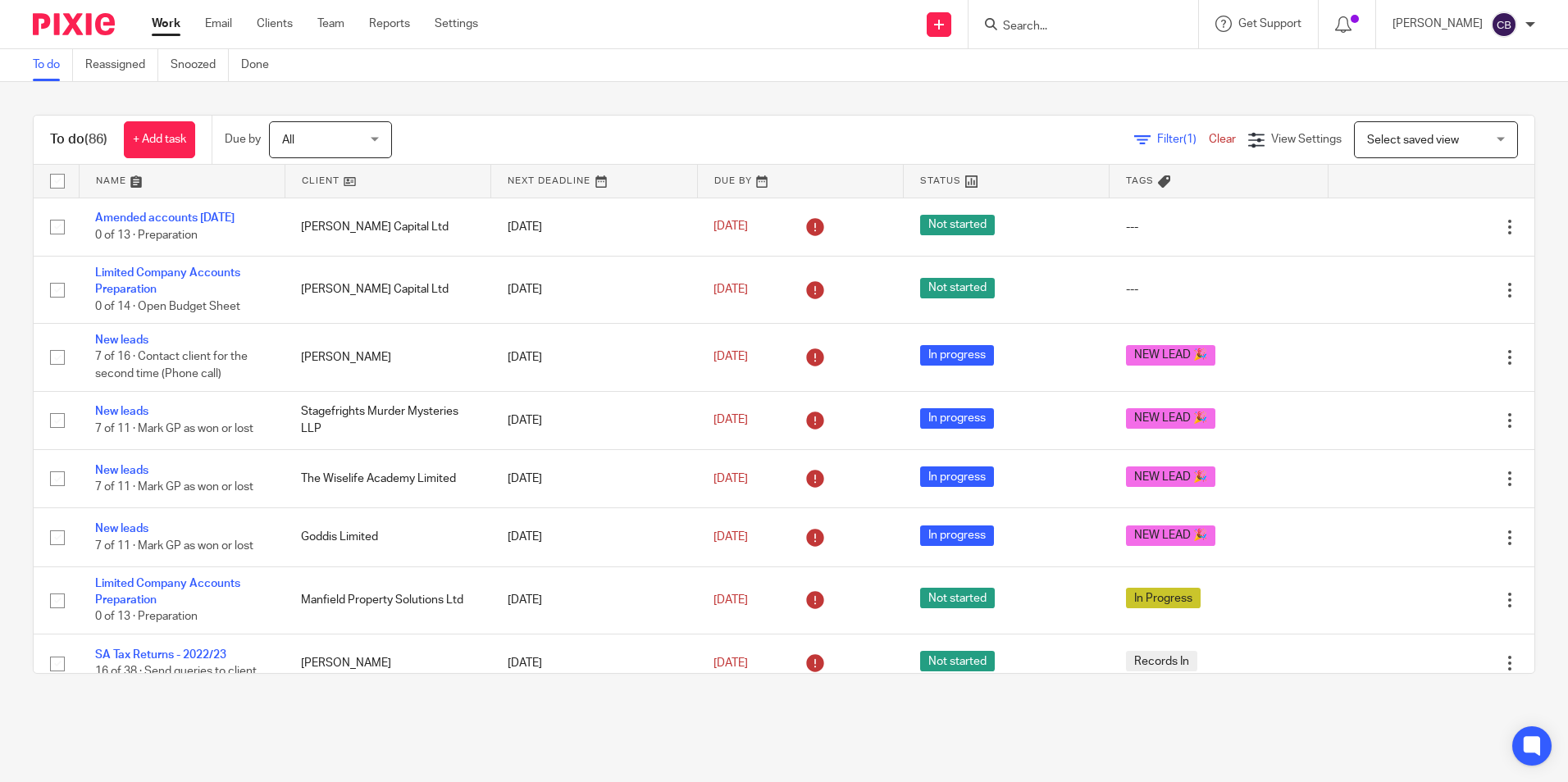
click at [1085, 727] on main "To do Reassigned Snoozed Done To do (86) + Add task Due by All All Today Tomorr…" at bounding box center [784, 391] width 1568 height 782
click at [1023, 744] on main "To do Reassigned Snoozed Done To do (86) + Add task Due by All All Today Tomorr…" at bounding box center [784, 391] width 1568 height 782
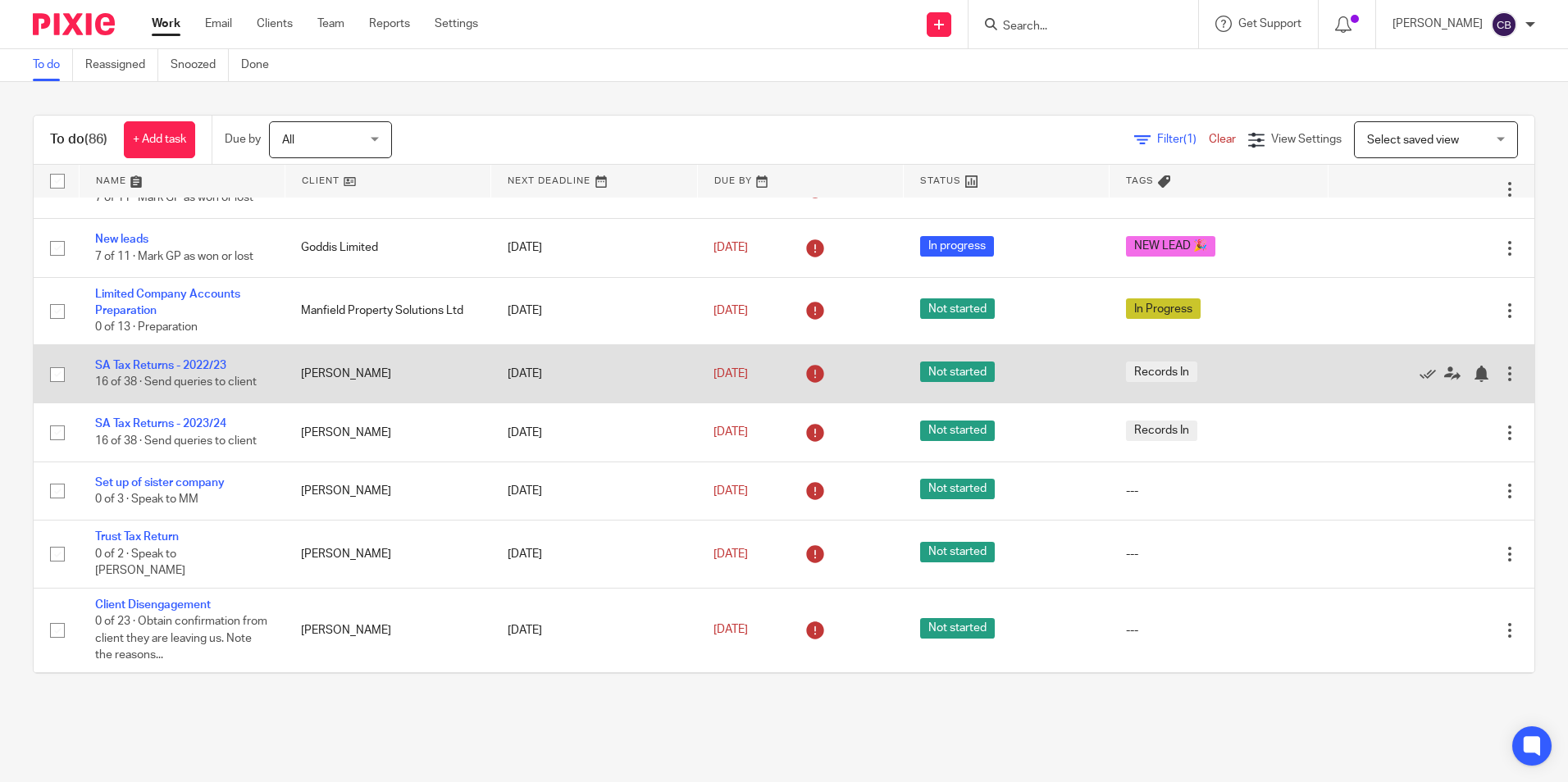
scroll to position [327, 0]
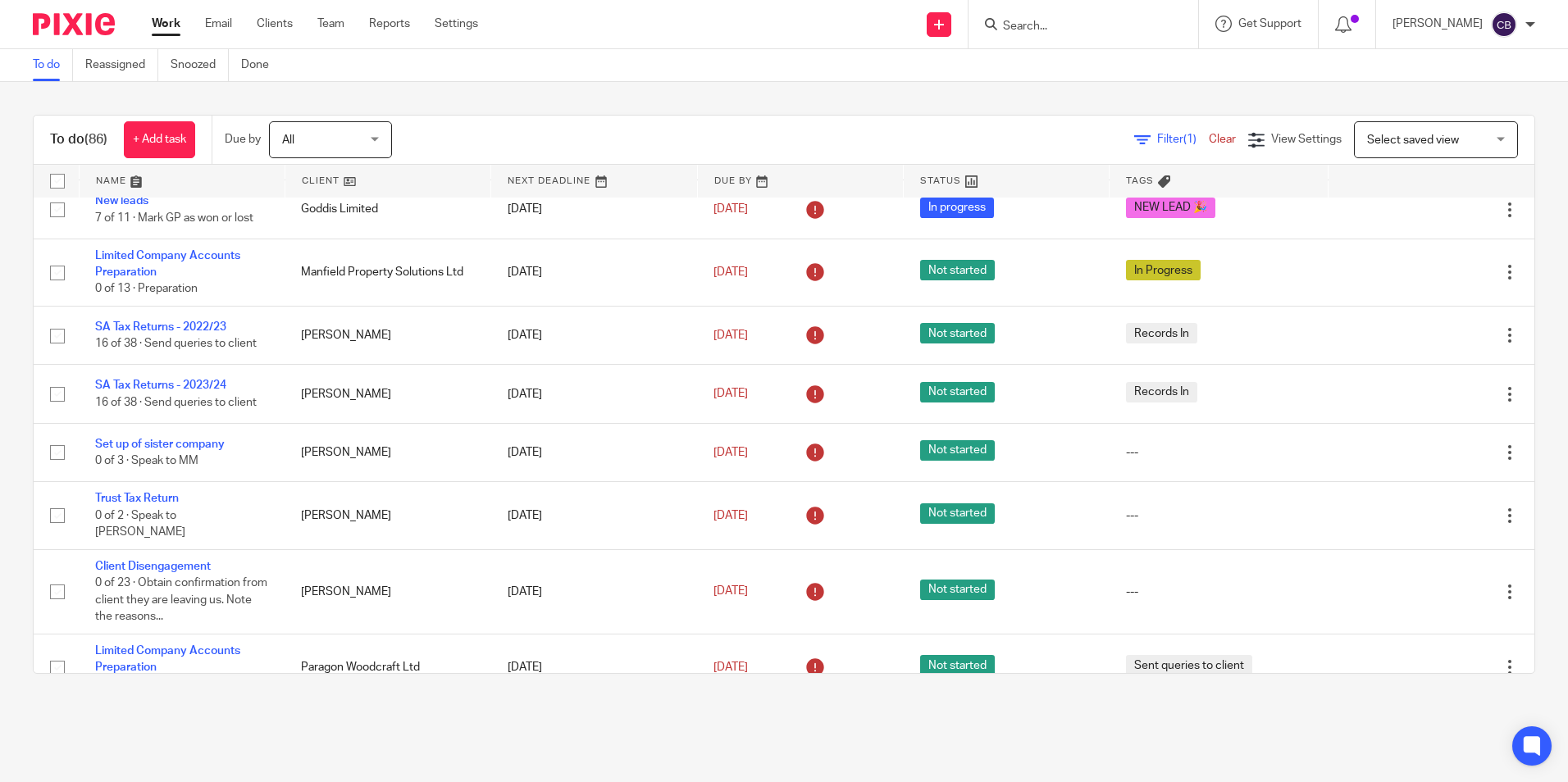
click at [1152, 131] on div "Filter (1) Clear" at bounding box center [1191, 139] width 114 height 17
click at [1157, 142] on span "Filter (1)" at bounding box center [1183, 139] width 52 height 12
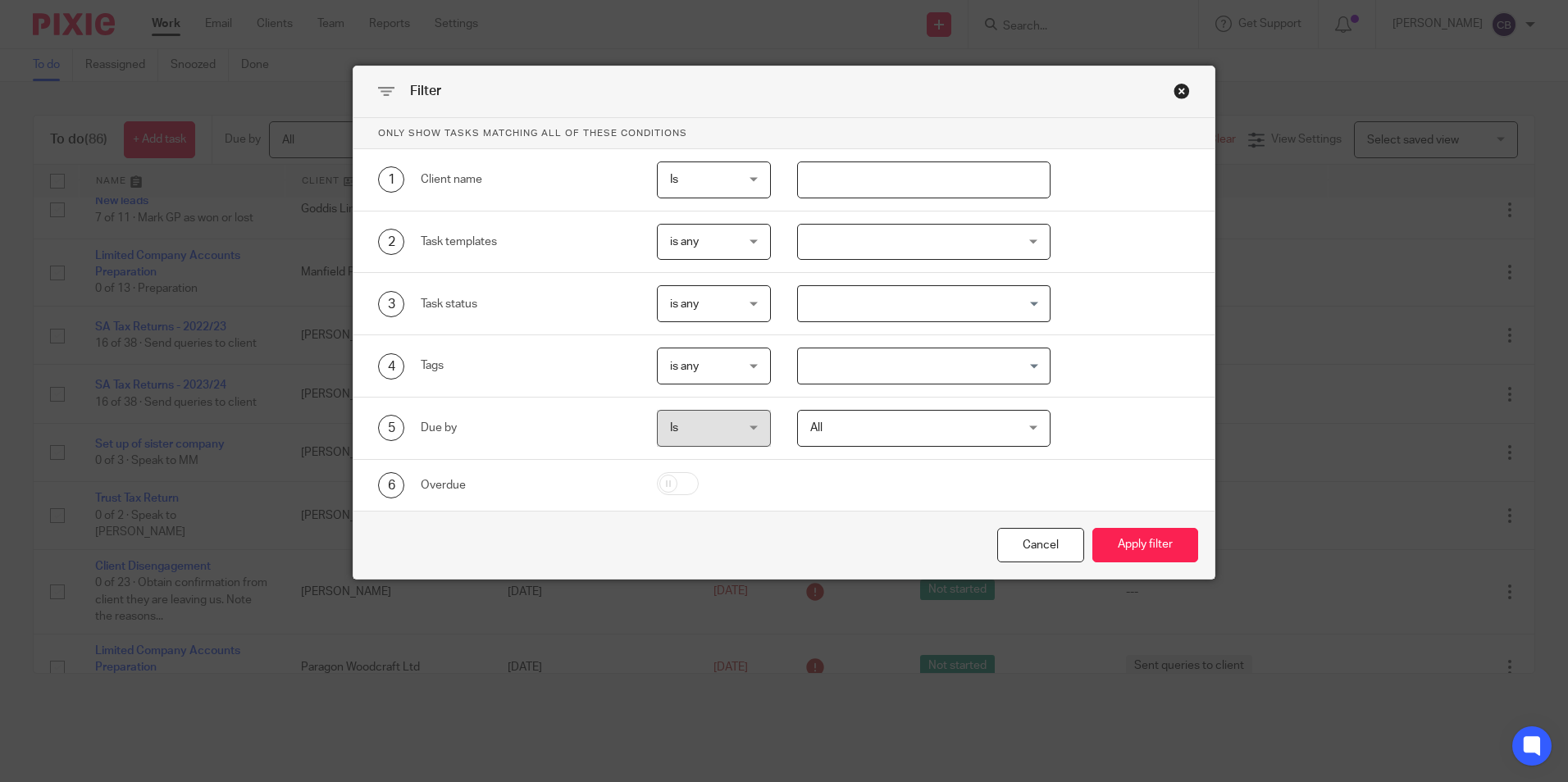
click at [897, 193] on input "text" at bounding box center [923, 180] width 253 height 37
type input "allwin"
click at [1093, 528] on button "Apply filter" at bounding box center [1145, 545] width 106 height 35
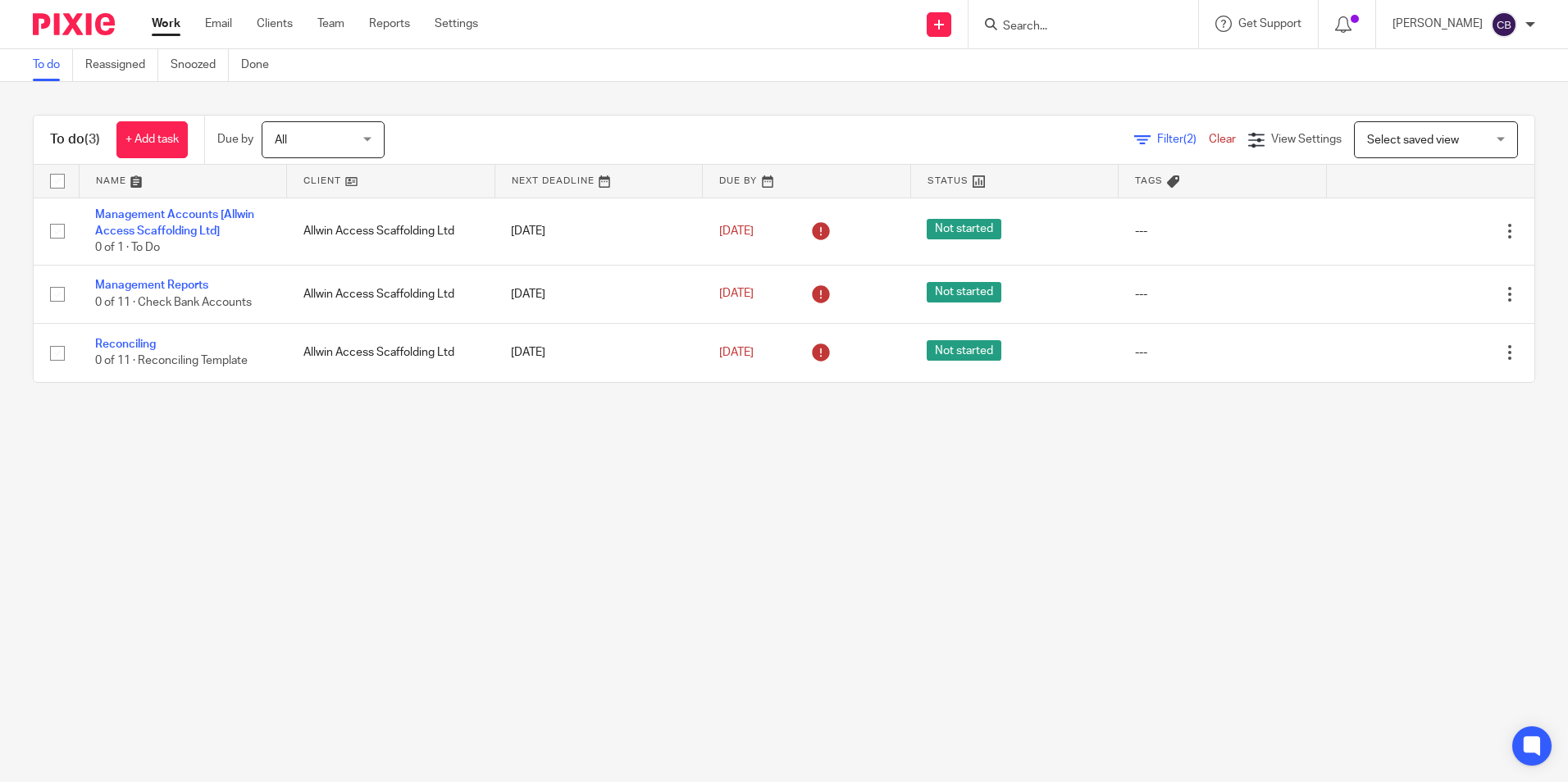
click at [619, 578] on main "To do Reassigned Snoozed Done To do (3) + Add task Due by All All [DATE] [DATE]…" at bounding box center [784, 391] width 1568 height 782
click at [617, 572] on main "To do Reassigned Snoozed Done To do (3) + Add task Due by All All [DATE] [DATE]…" at bounding box center [784, 391] width 1568 height 782
click at [1056, 500] on main "To do Reassigned Snoozed Done To do (3) + Add task Due by All All [DATE] [DATE]…" at bounding box center [784, 391] width 1568 height 782
click at [865, 503] on main "To do Reassigned Snoozed Done To do (3) + Add task Due by All All [DATE] [DATE]…" at bounding box center [784, 391] width 1568 height 782
click at [855, 504] on main "To do Reassigned Snoozed Done To do (3) + Add task Due by All All [DATE] [DATE]…" at bounding box center [784, 391] width 1568 height 782
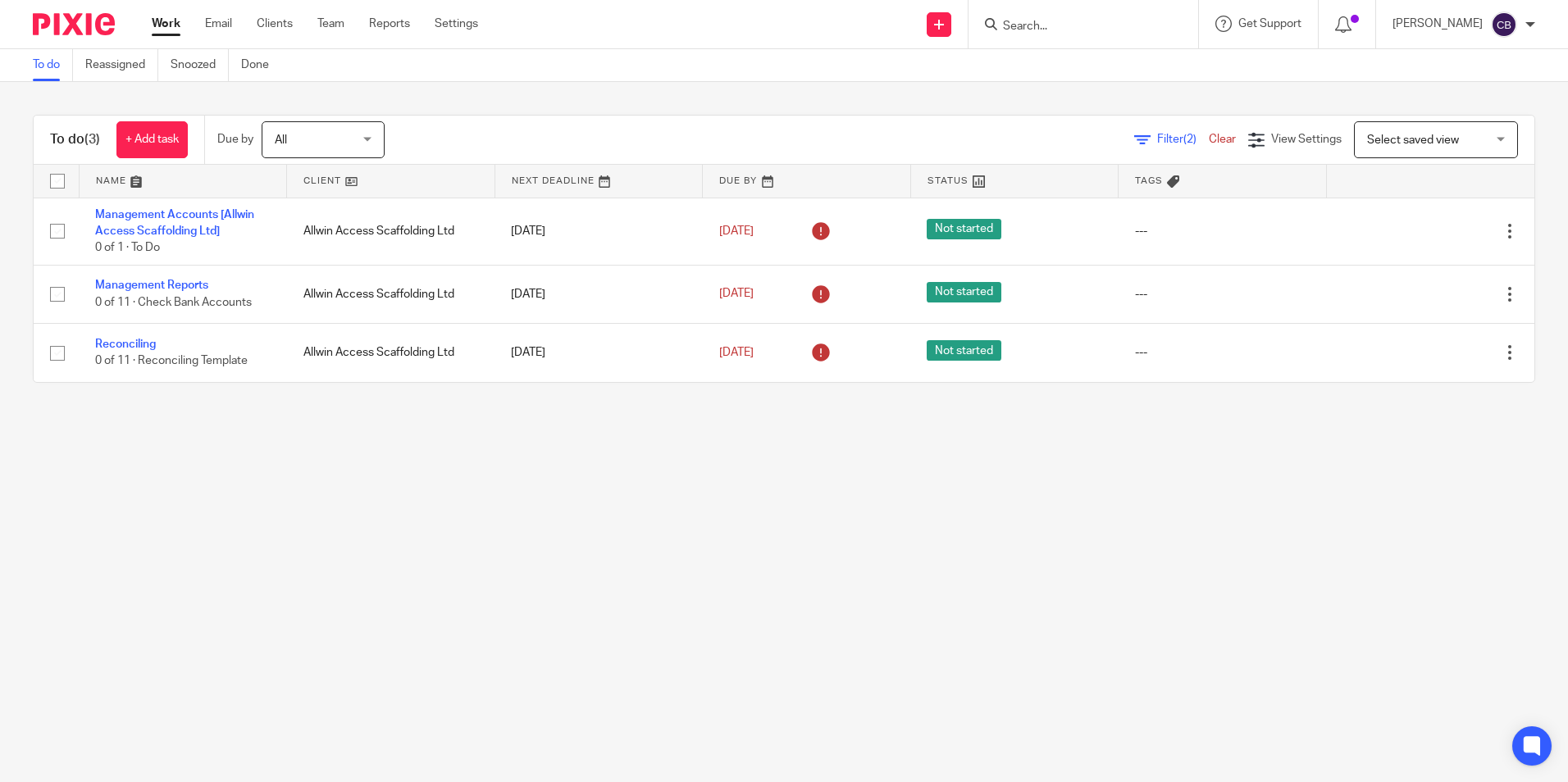
drag, startPoint x: 813, startPoint y: 711, endPoint x: 880, endPoint y: 774, distance: 92.0
click at [815, 711] on main "To do Reassigned Snoozed Done To do (3) + Add task Due by All All [DATE] [DATE]…" at bounding box center [784, 391] width 1568 height 782
click at [801, 469] on main "To do Reassigned Snoozed Done To do (3) + Add task Due by All All [DATE] [DATE]…" at bounding box center [784, 391] width 1568 height 782
click at [635, 445] on main "To do Reassigned Snoozed Done To do (3) + Add task Due by All All [DATE] [DATE]…" at bounding box center [784, 391] width 1568 height 782
click at [375, 423] on main "To do Reassigned Snoozed Done To do (3) + Add task Due by All All [DATE] [DATE]…" at bounding box center [784, 391] width 1568 height 782
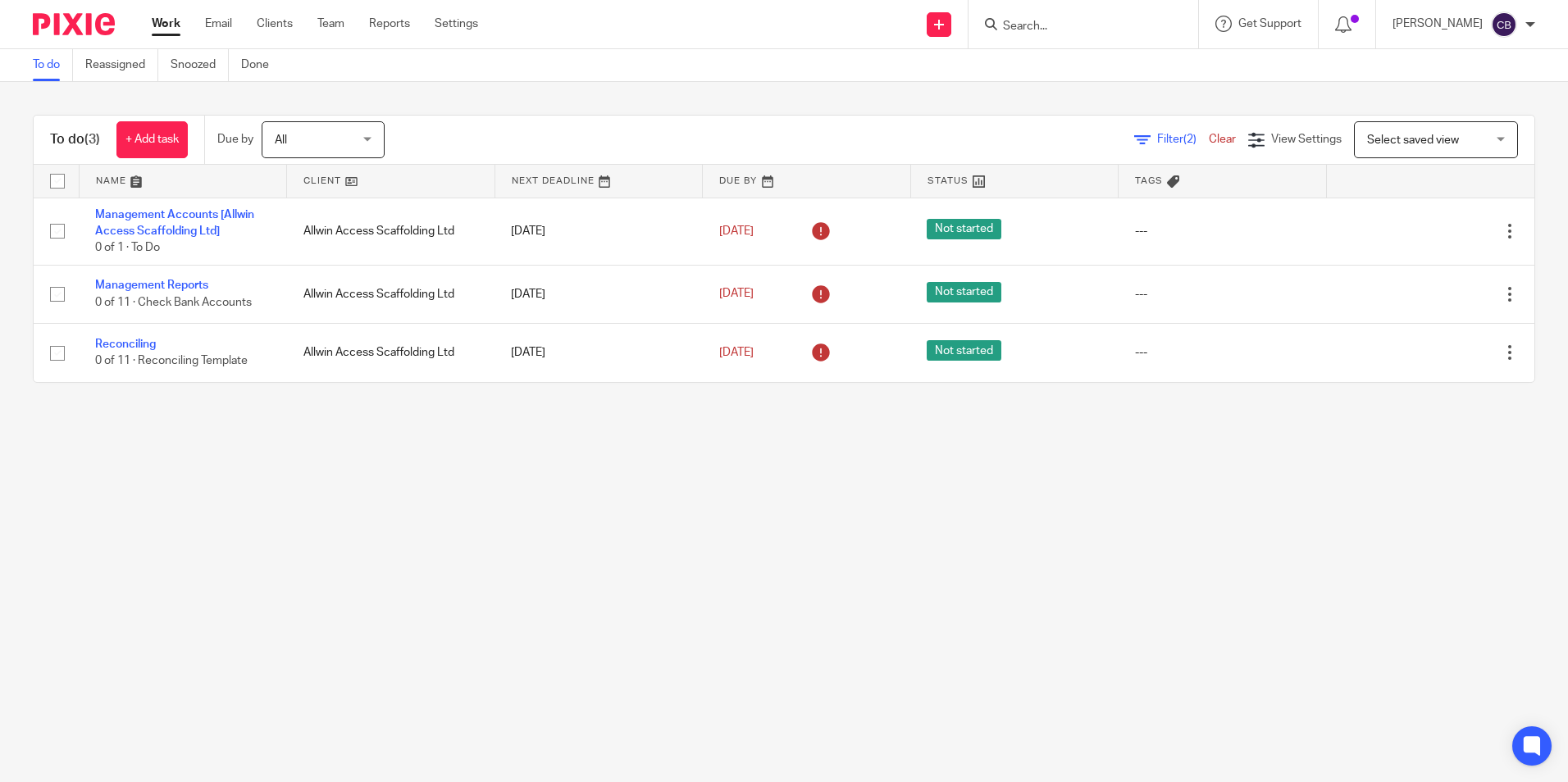
click at [1157, 139] on span "Filter (2)" at bounding box center [1183, 139] width 52 height 12
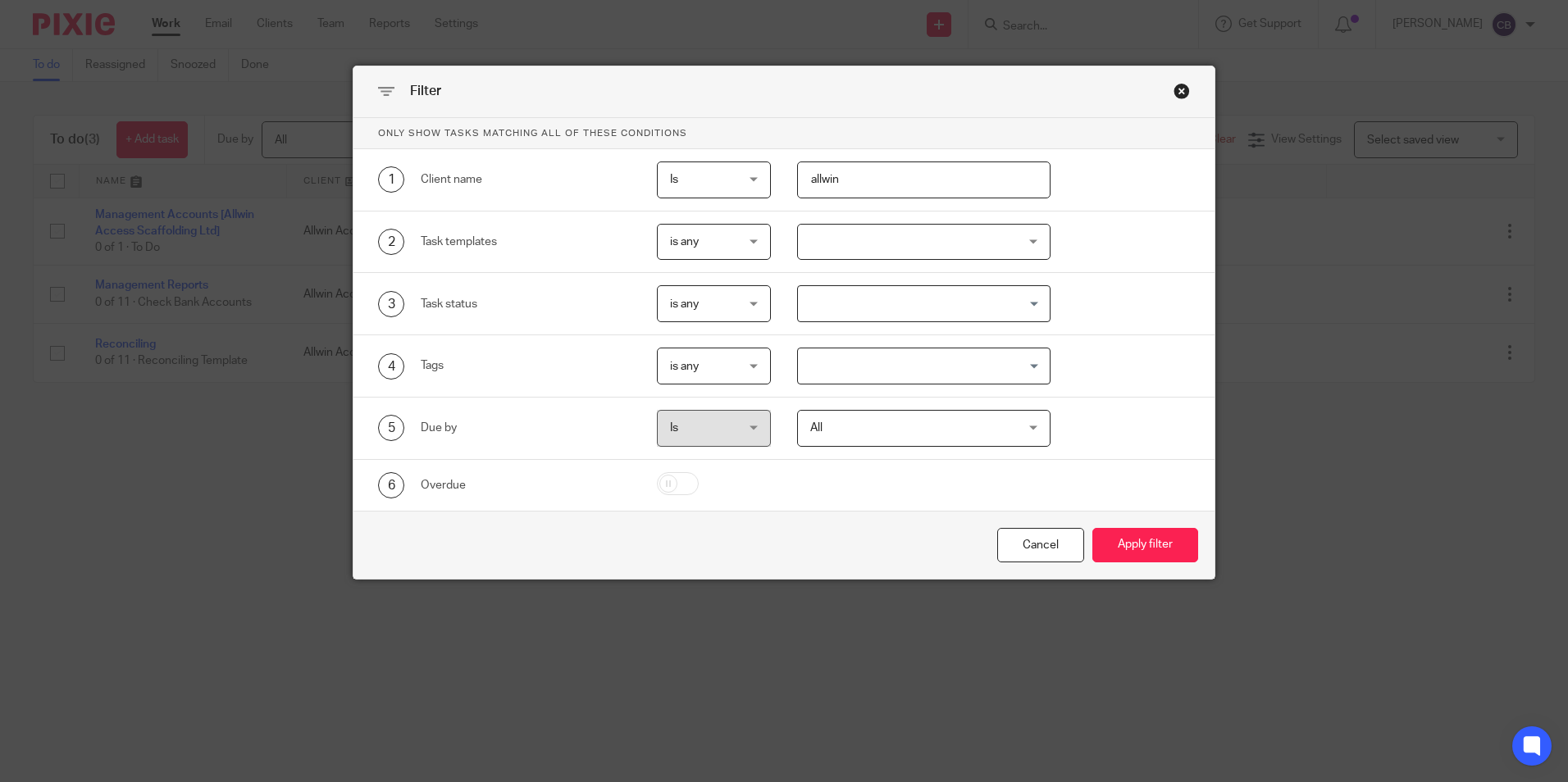
drag, startPoint x: 876, startPoint y: 165, endPoint x: 864, endPoint y: 179, distance: 18.4
click at [869, 174] on input "allwin" at bounding box center [923, 180] width 253 height 37
click at [828, 176] on input "allwin" at bounding box center [923, 180] width 253 height 37
type input "[PERSON_NAME]"
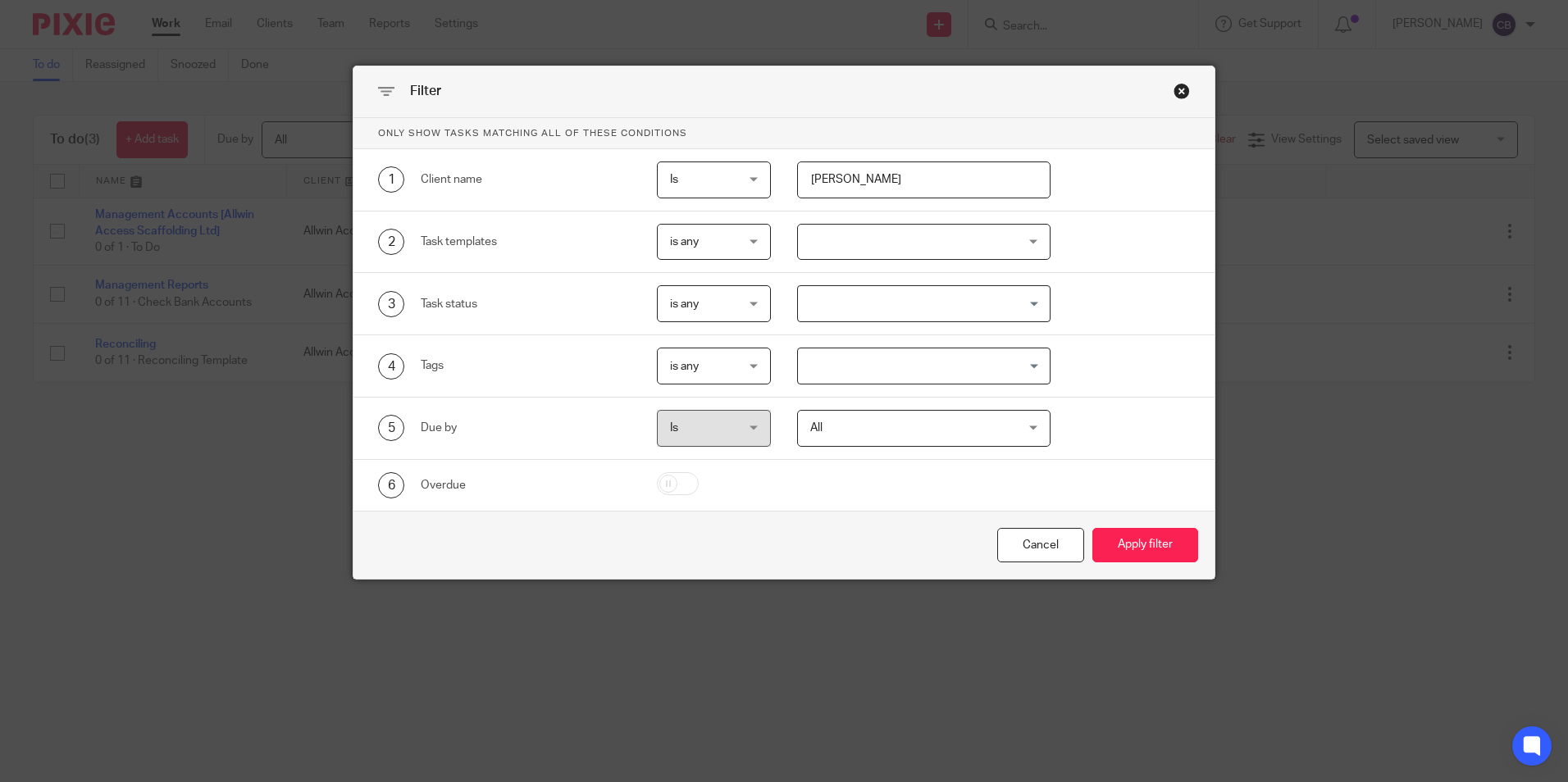
click at [1093, 528] on button "Apply filter" at bounding box center [1145, 545] width 106 height 35
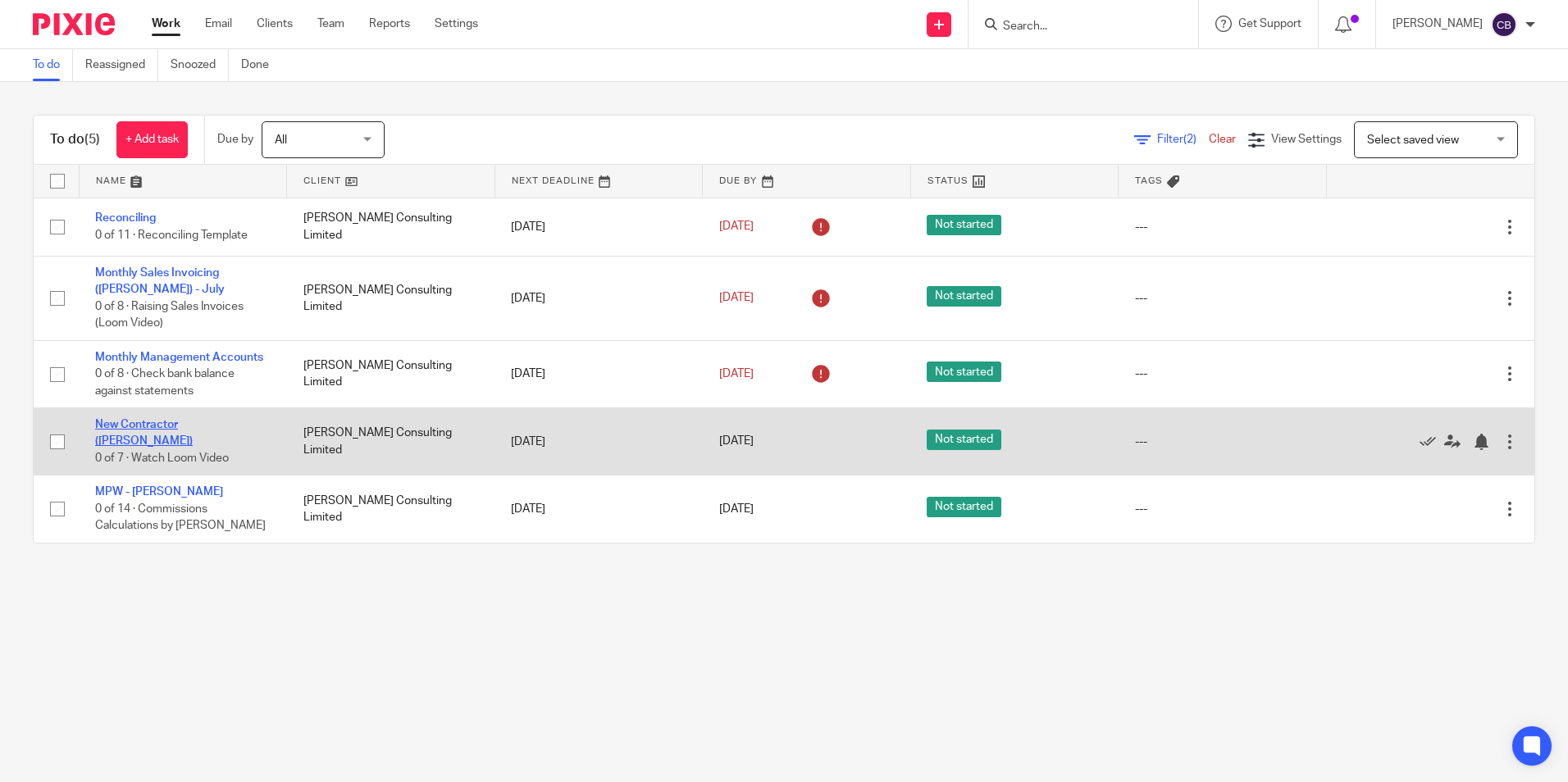
click at [173, 433] on link "New Contractor ([PERSON_NAME])" at bounding box center [144, 433] width 97 height 28
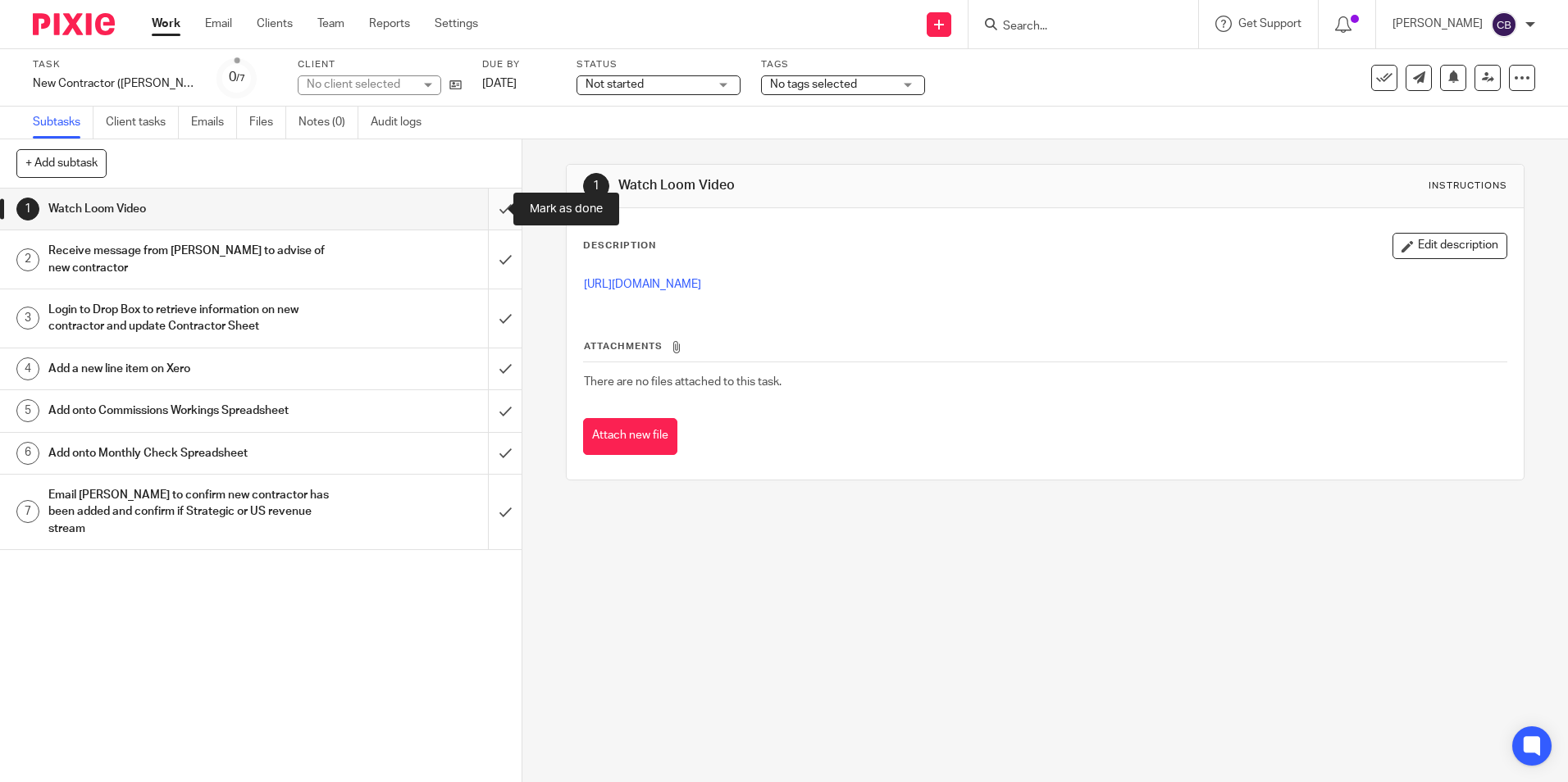
click at [497, 205] on input "submit" at bounding box center [261, 210] width 522 height 41
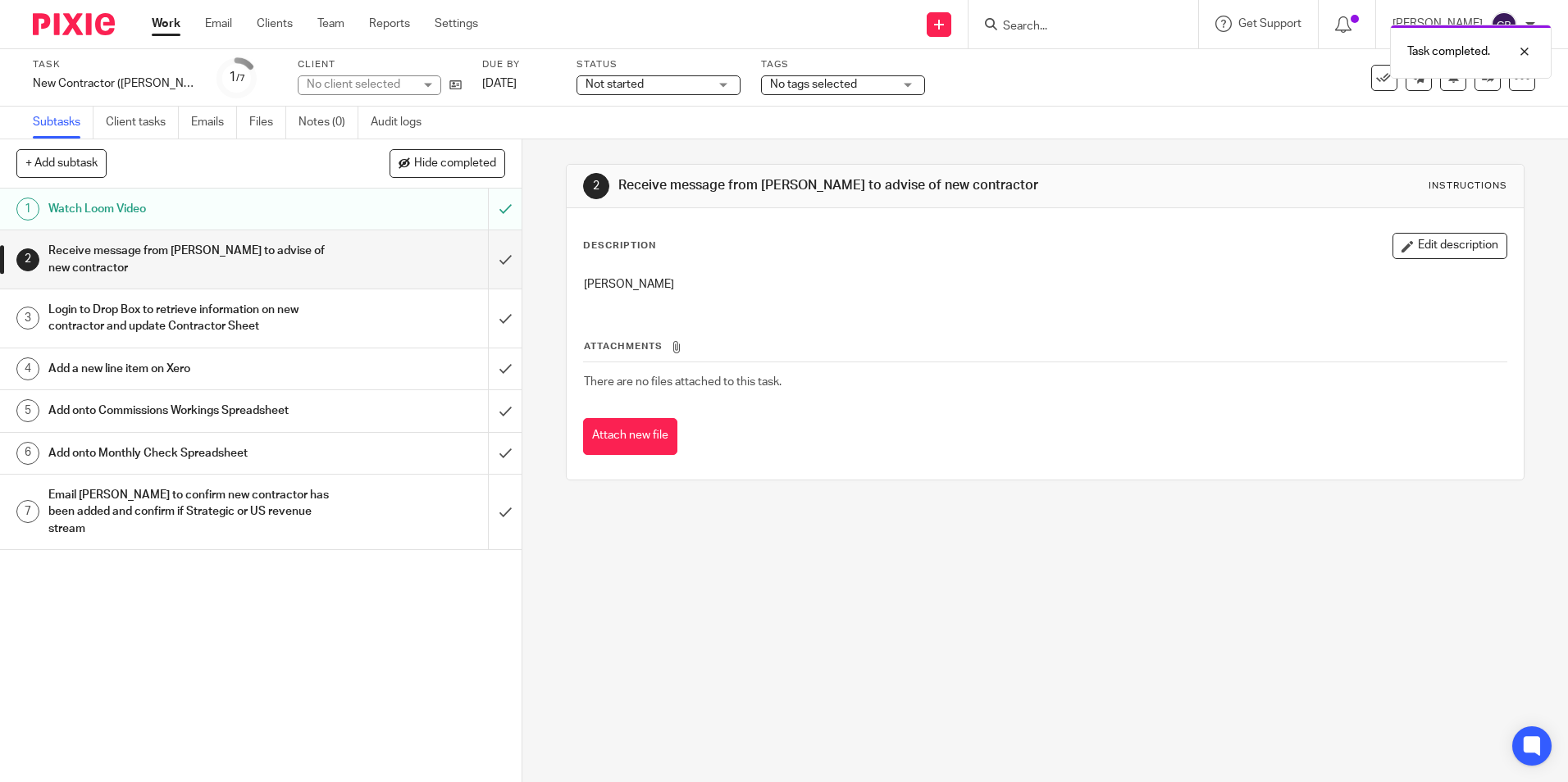
drag, startPoint x: 668, startPoint y: 293, endPoint x: 568, endPoint y: 293, distance: 100.0
click at [568, 293] on div "Description Edit description [PERSON_NAME] Attachments There are no files attac…" at bounding box center [1045, 343] width 956 height 271
copy p "Andrei Drincianu"
drag, startPoint x: 815, startPoint y: 289, endPoint x: 793, endPoint y: 149, distance: 141.7
click at [816, 289] on p "[PERSON_NAME]" at bounding box center [1045, 285] width 922 height 16
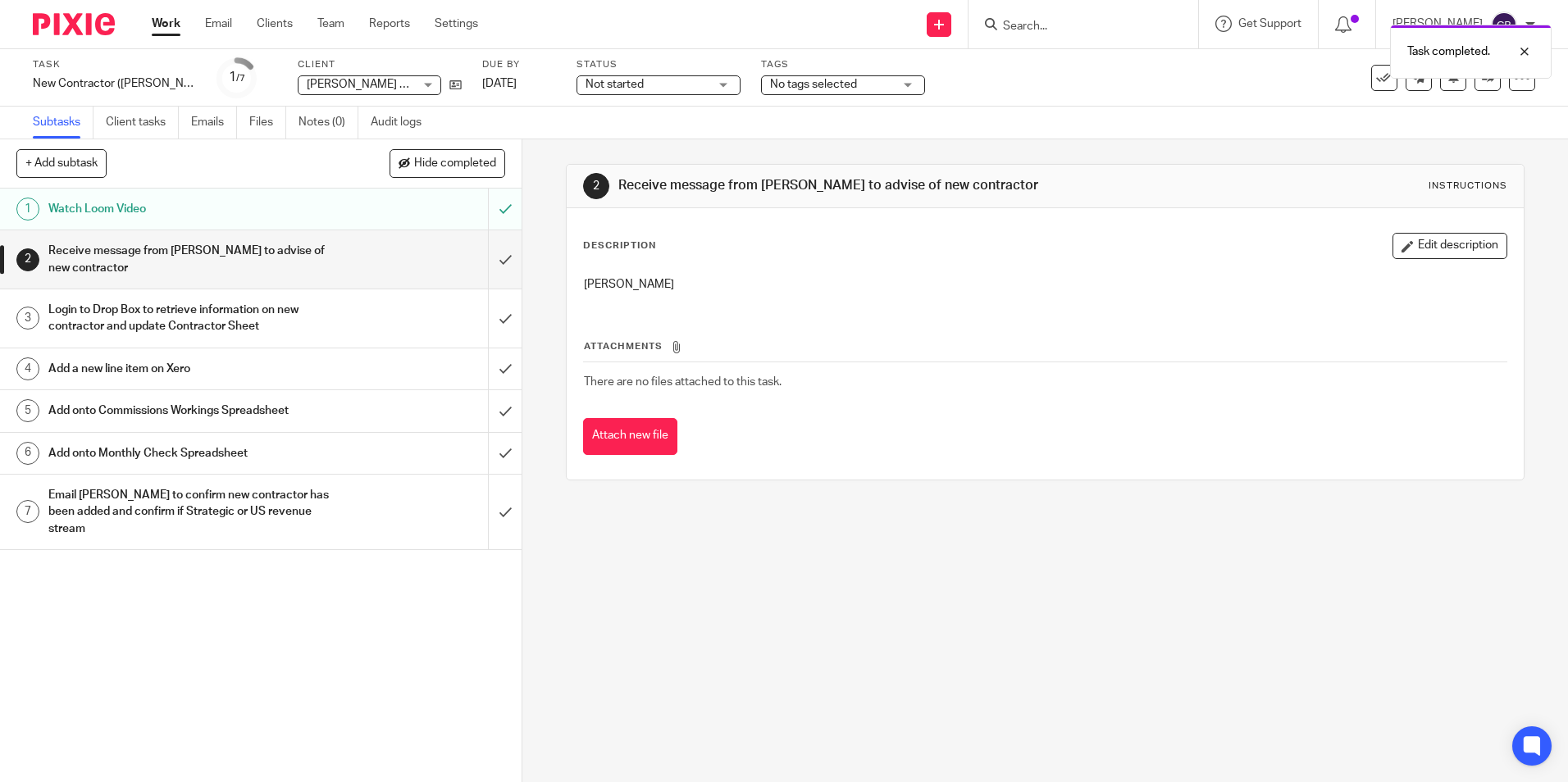
click at [278, 307] on h1 "Login to Drop Box to retrieve information on new contractor and update Contract…" at bounding box center [190, 318] width 282 height 42
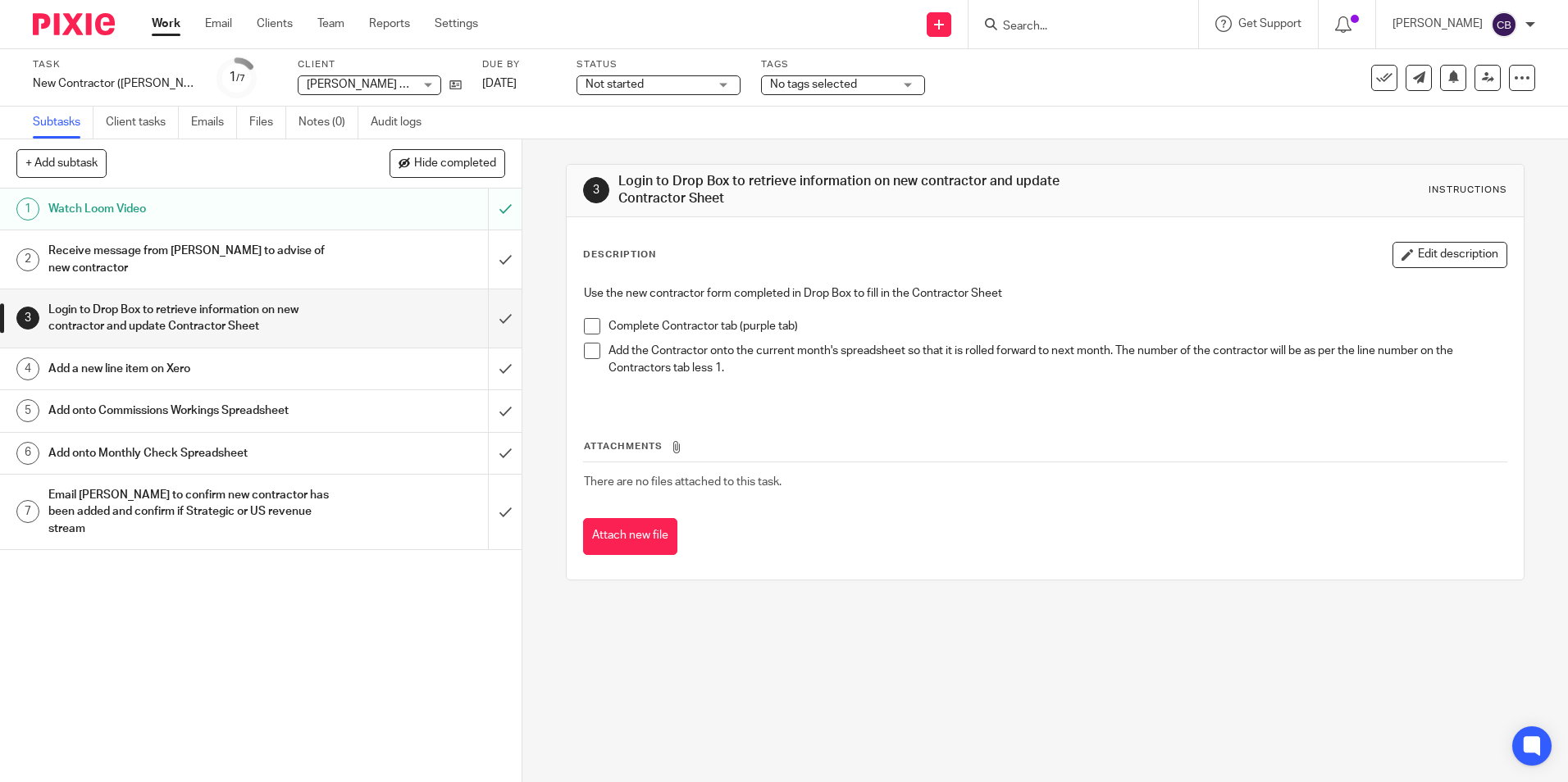
click at [588, 324] on span at bounding box center [593, 327] width 17 height 16
click at [588, 346] on span at bounding box center [593, 351] width 17 height 16
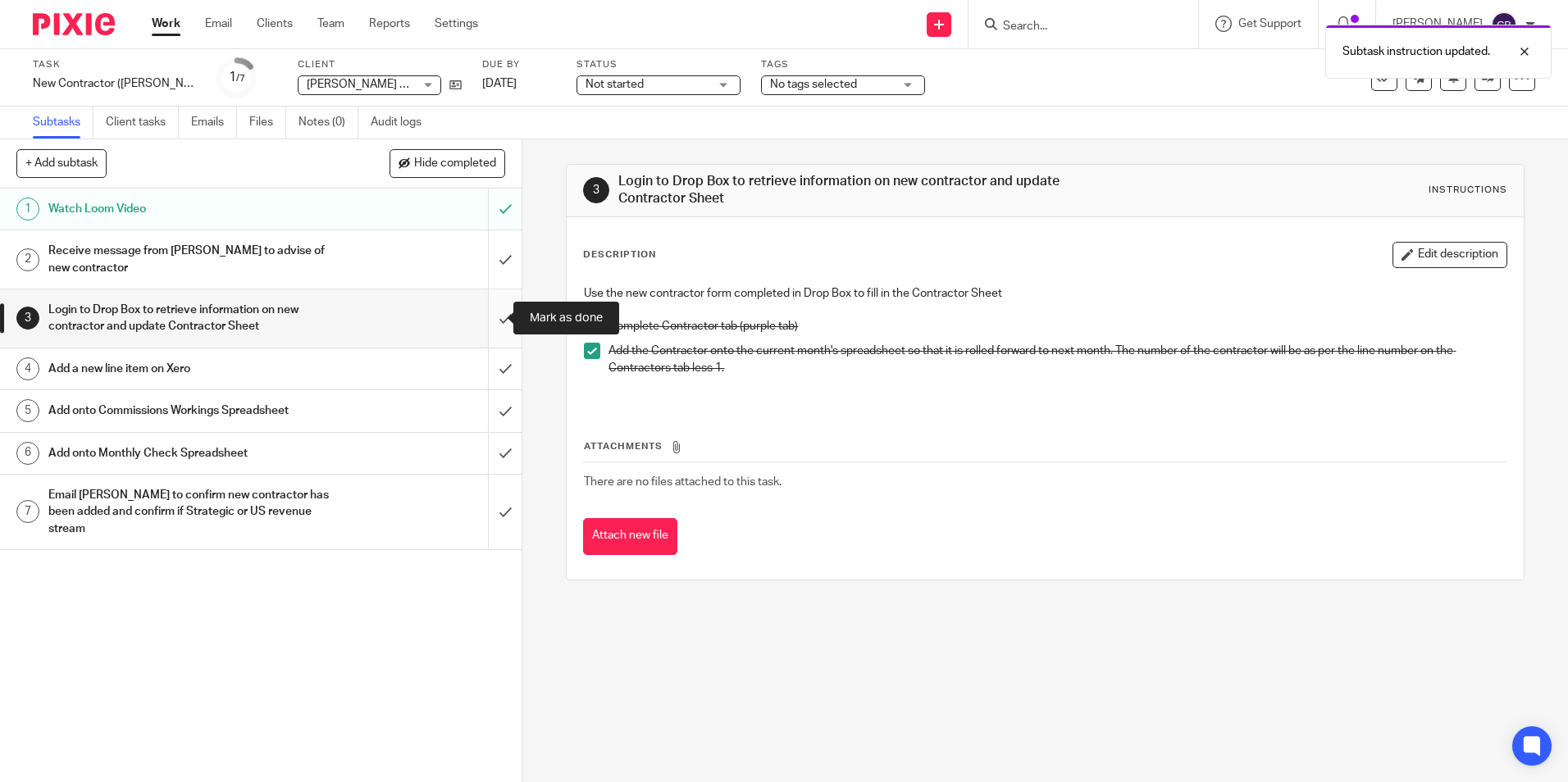
click at [497, 319] on input "submit" at bounding box center [261, 318] width 522 height 59
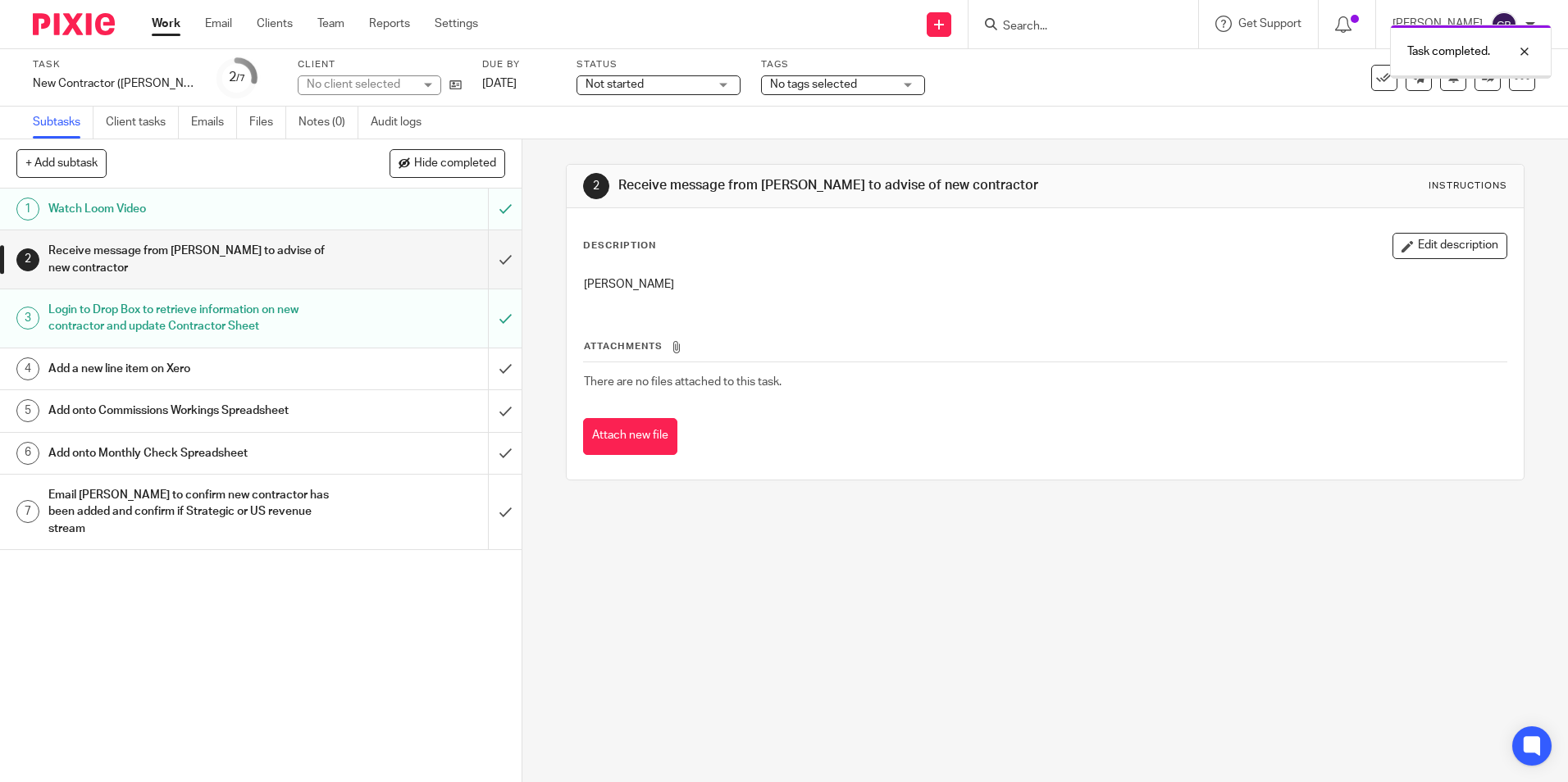
click at [280, 360] on h1 "Add a new line item on Xero" at bounding box center [190, 369] width 282 height 25
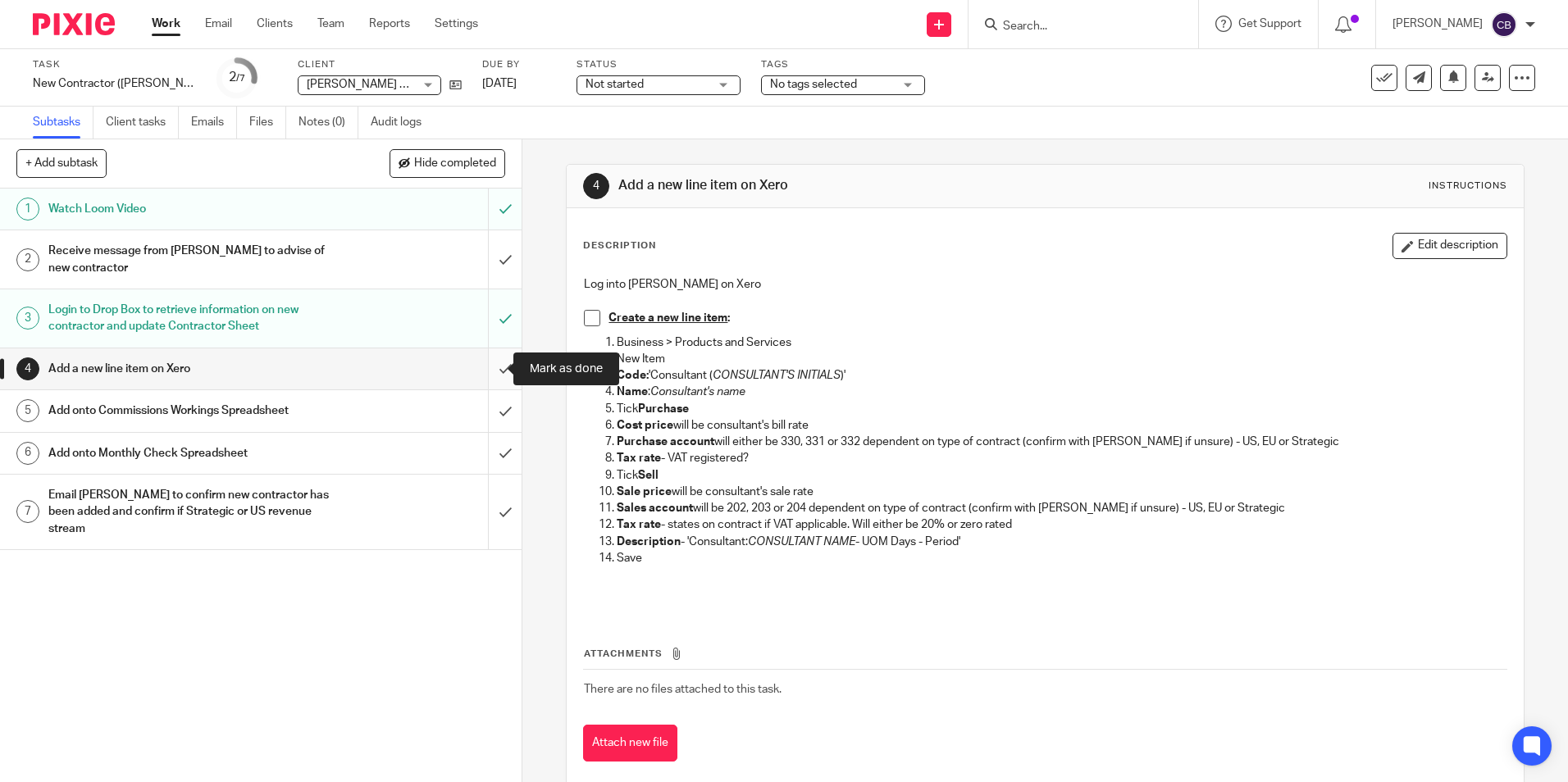
click at [488, 363] on input "submit" at bounding box center [261, 369] width 522 height 41
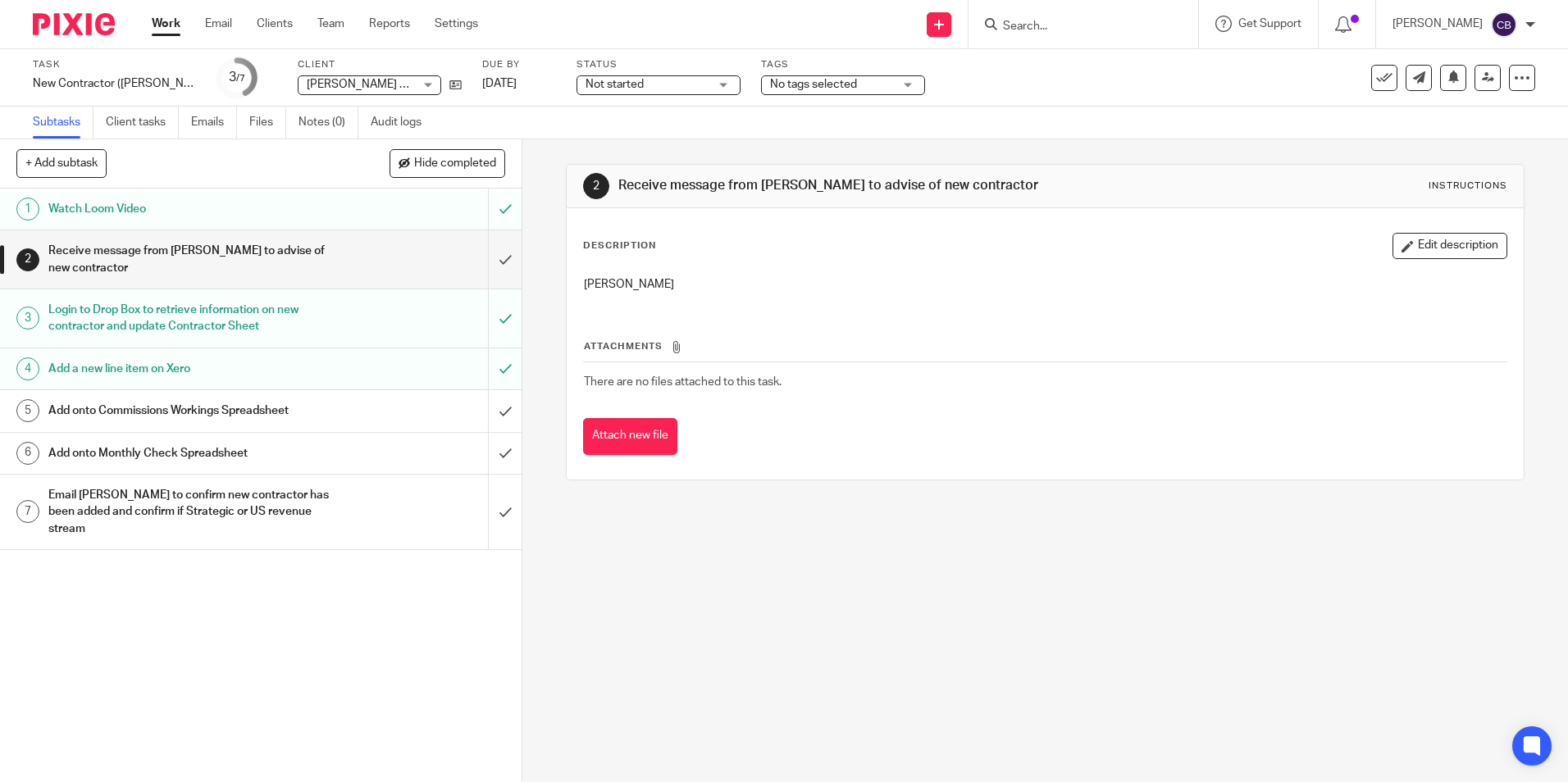
drag, startPoint x: 676, startPoint y: 285, endPoint x: 580, endPoint y: 289, distance: 96.1
click at [584, 289] on p "[PERSON_NAME]" at bounding box center [1045, 285] width 922 height 16
click at [460, 171] on button "Hide completed" at bounding box center [447, 163] width 116 height 28
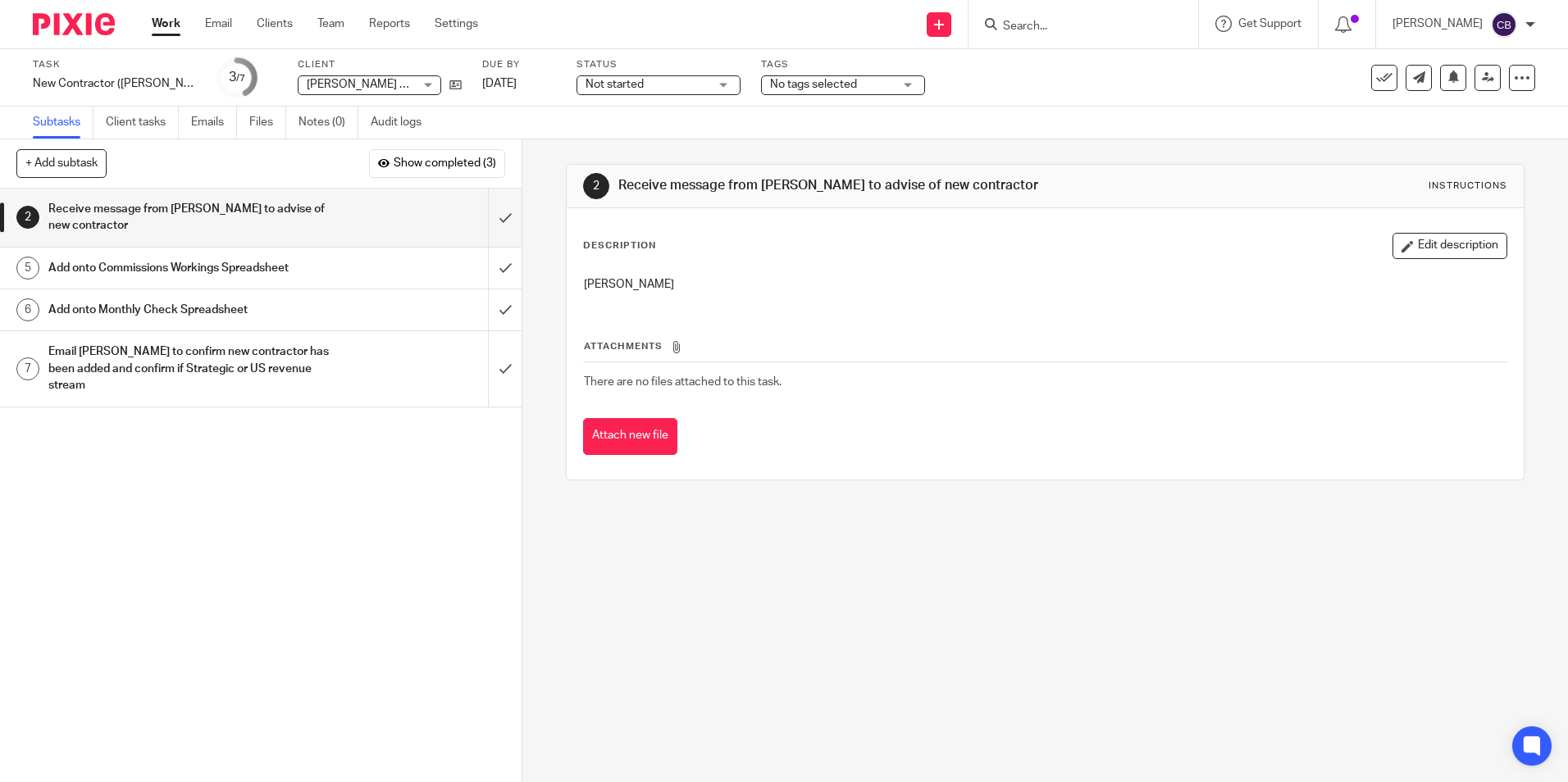
click at [693, 289] on p "[PERSON_NAME]" at bounding box center [1045, 285] width 922 height 16
click at [541, 299] on div "2 Receive message from Claire to advise of new contractor Instructions Descript…" at bounding box center [1045, 460] width 1046 height 643
click at [669, 285] on p "[PERSON_NAME]" at bounding box center [1045, 285] width 922 height 16
drag, startPoint x: 669, startPoint y: 285, endPoint x: 555, endPoint y: 285, distance: 114.0
click at [555, 285] on div "2 Receive message from Claire to advise of new contractor Instructions Descript…" at bounding box center [1045, 460] width 1046 height 643
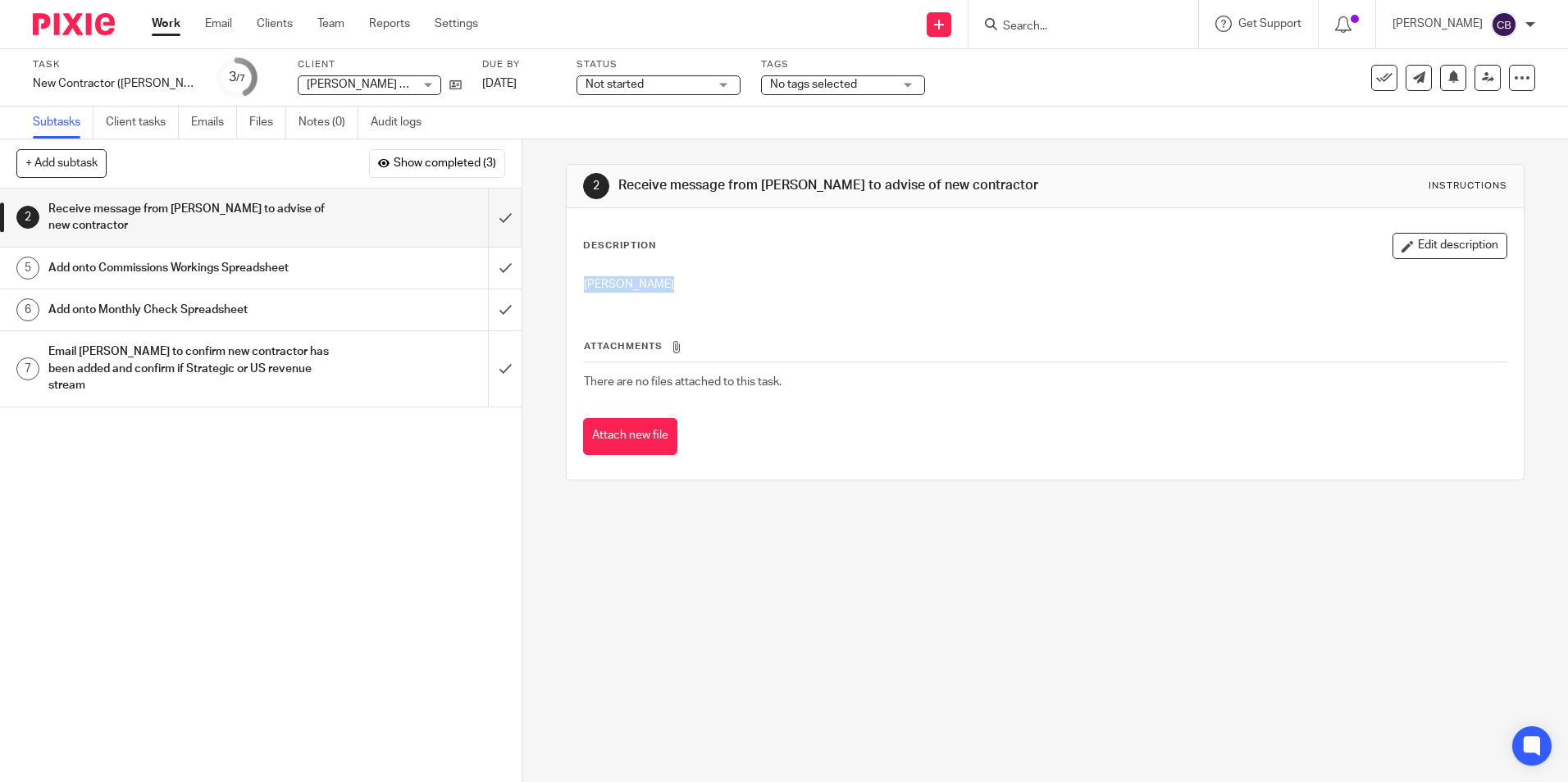
click at [738, 530] on div "2 Receive message from Claire to advise of new contractor Instructions Descript…" at bounding box center [1045, 460] width 1046 height 643
click at [484, 262] on input "submit" at bounding box center [261, 268] width 522 height 41
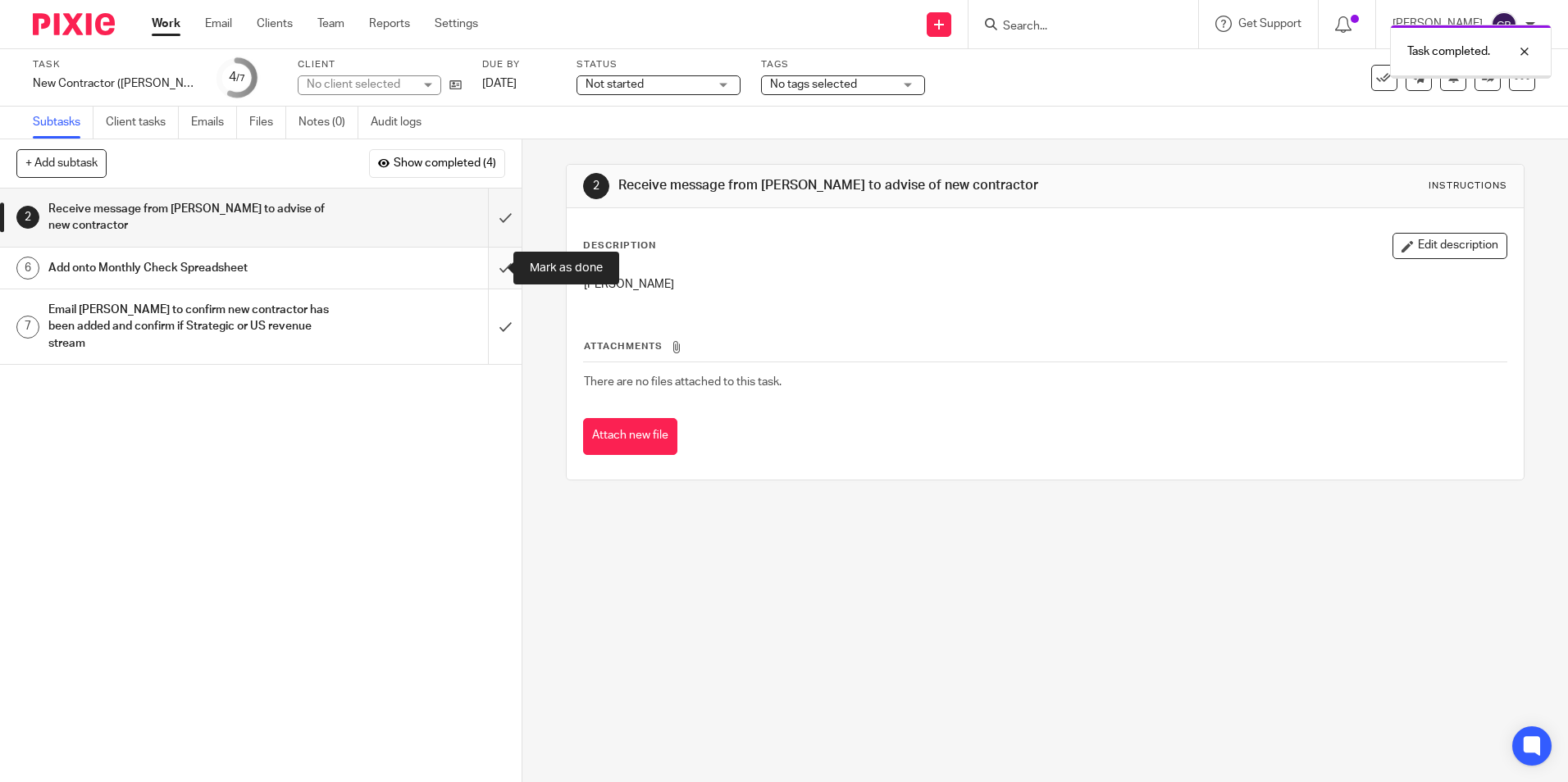
click at [488, 268] on input "submit" at bounding box center [261, 268] width 522 height 41
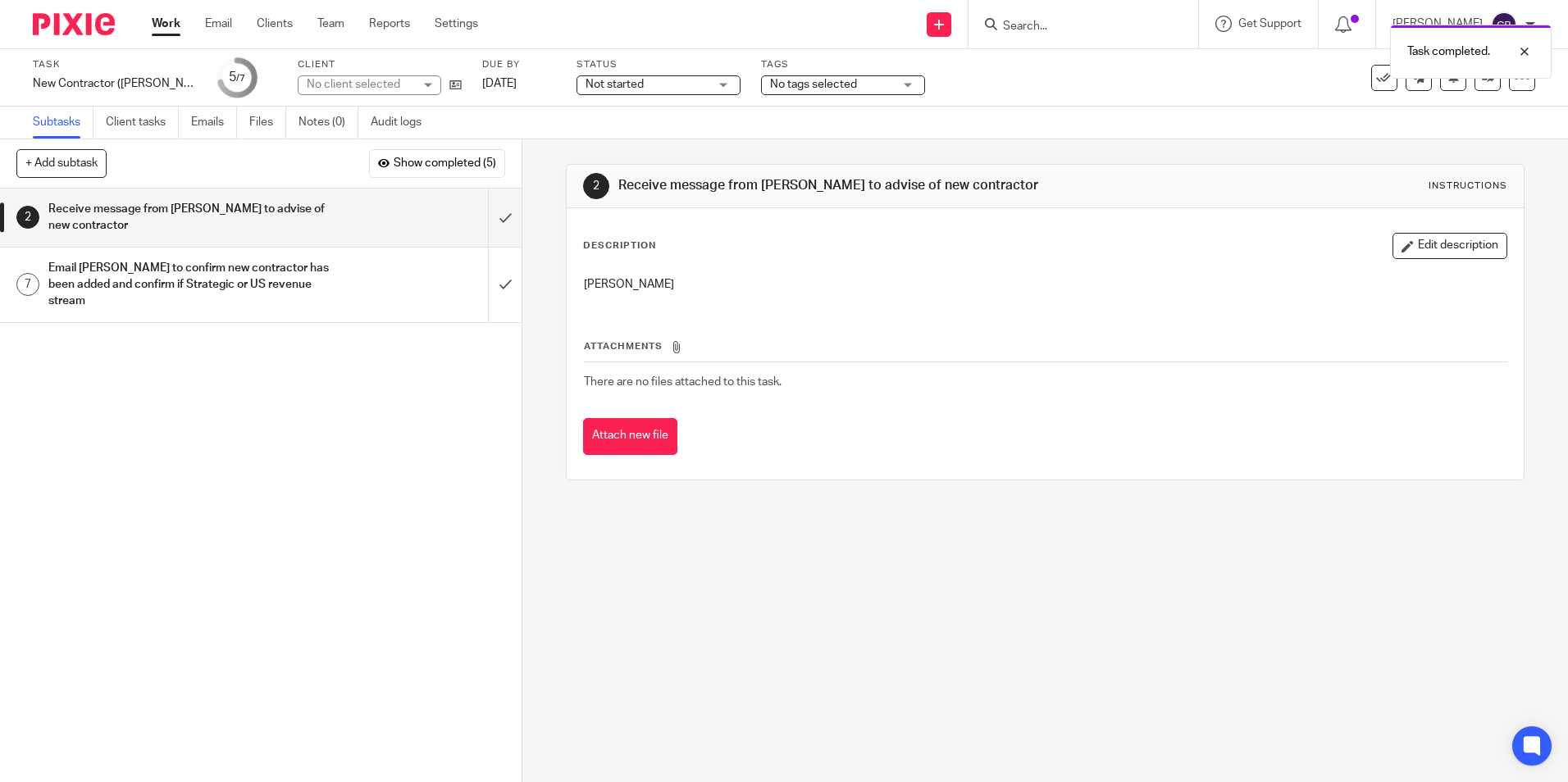
click at [463, 511] on div "1 Watch Loom Video 2 Receive message from [PERSON_NAME] to advise of new contra…" at bounding box center [261, 485] width 522 height 593
click at [498, 219] on input "submit" at bounding box center [261, 218] width 522 height 59
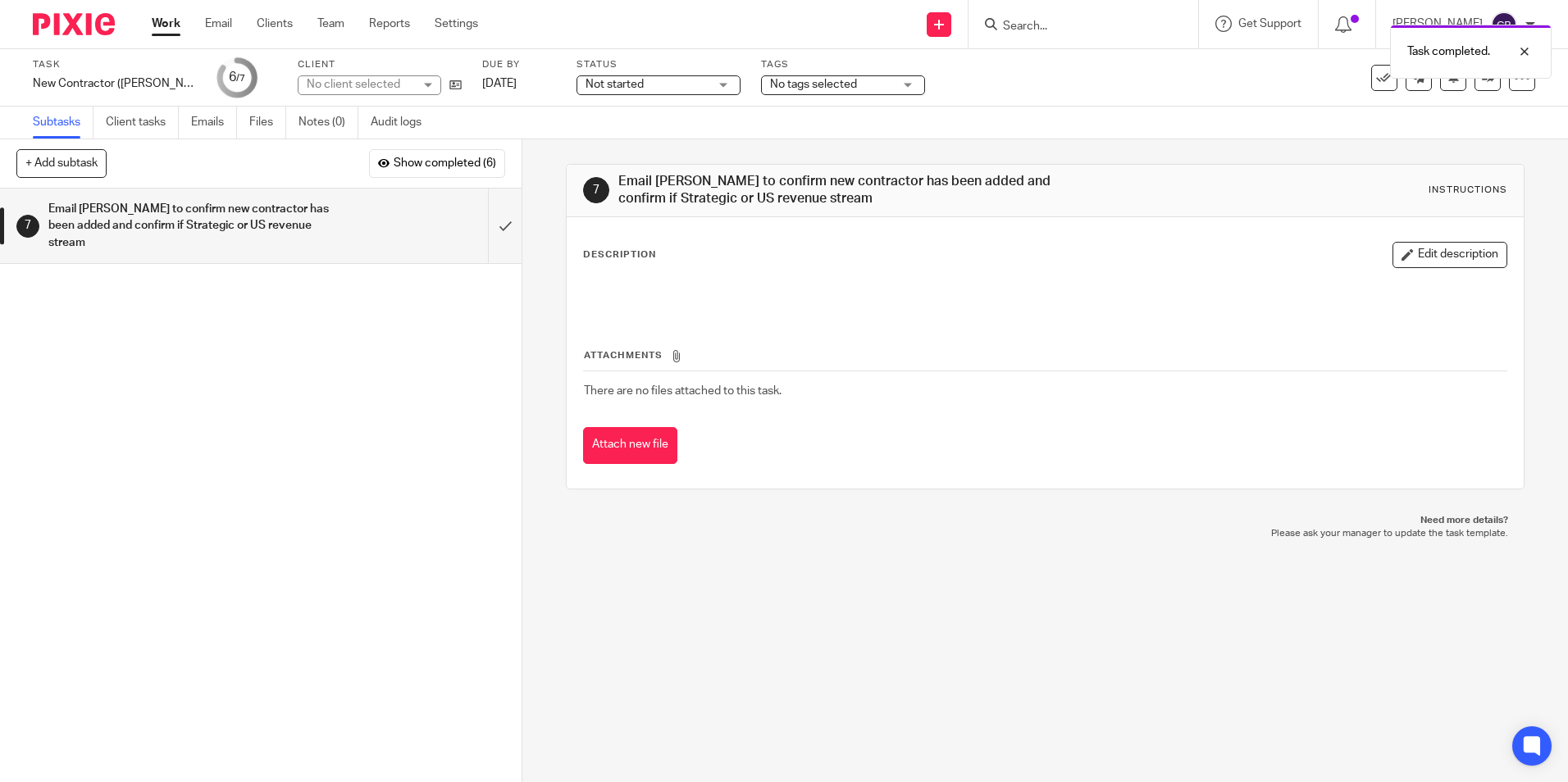
click at [370, 360] on div "1 Watch Loom Video 2 Receive message from [PERSON_NAME] to advise of new contra…" at bounding box center [261, 485] width 522 height 593
click at [383, 422] on div "1 Watch Loom Video 2 Receive message from [PERSON_NAME] to advise of new contra…" at bounding box center [261, 485] width 522 height 593
drag, startPoint x: 927, startPoint y: 659, endPoint x: 966, endPoint y: 739, distance: 89.0
click at [929, 665] on div "7 Email Claire to confirm new contractor has been added and confirm if Strategi…" at bounding box center [1045, 460] width 1046 height 643
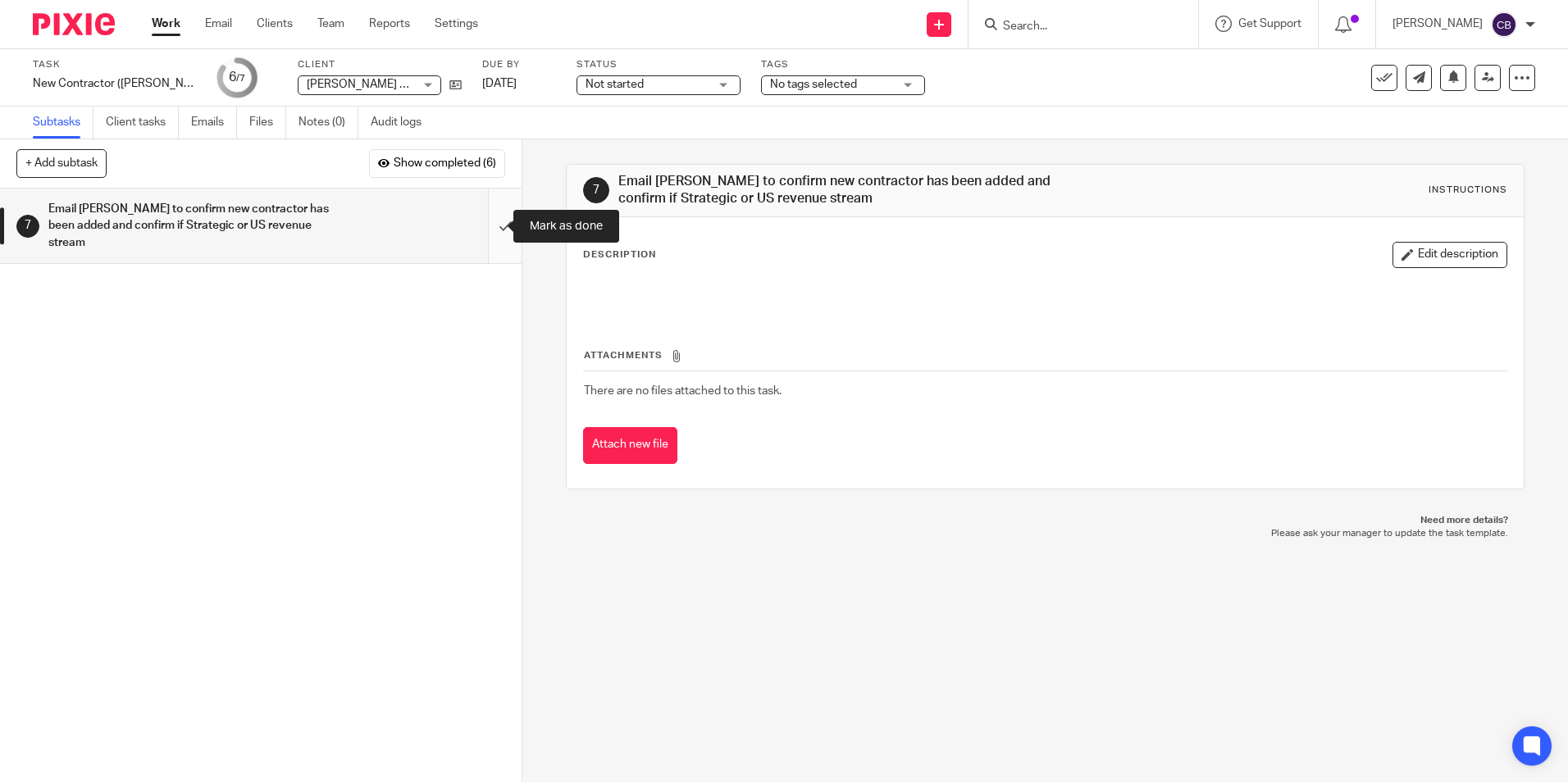
click at [493, 217] on input "submit" at bounding box center [261, 226] width 522 height 74
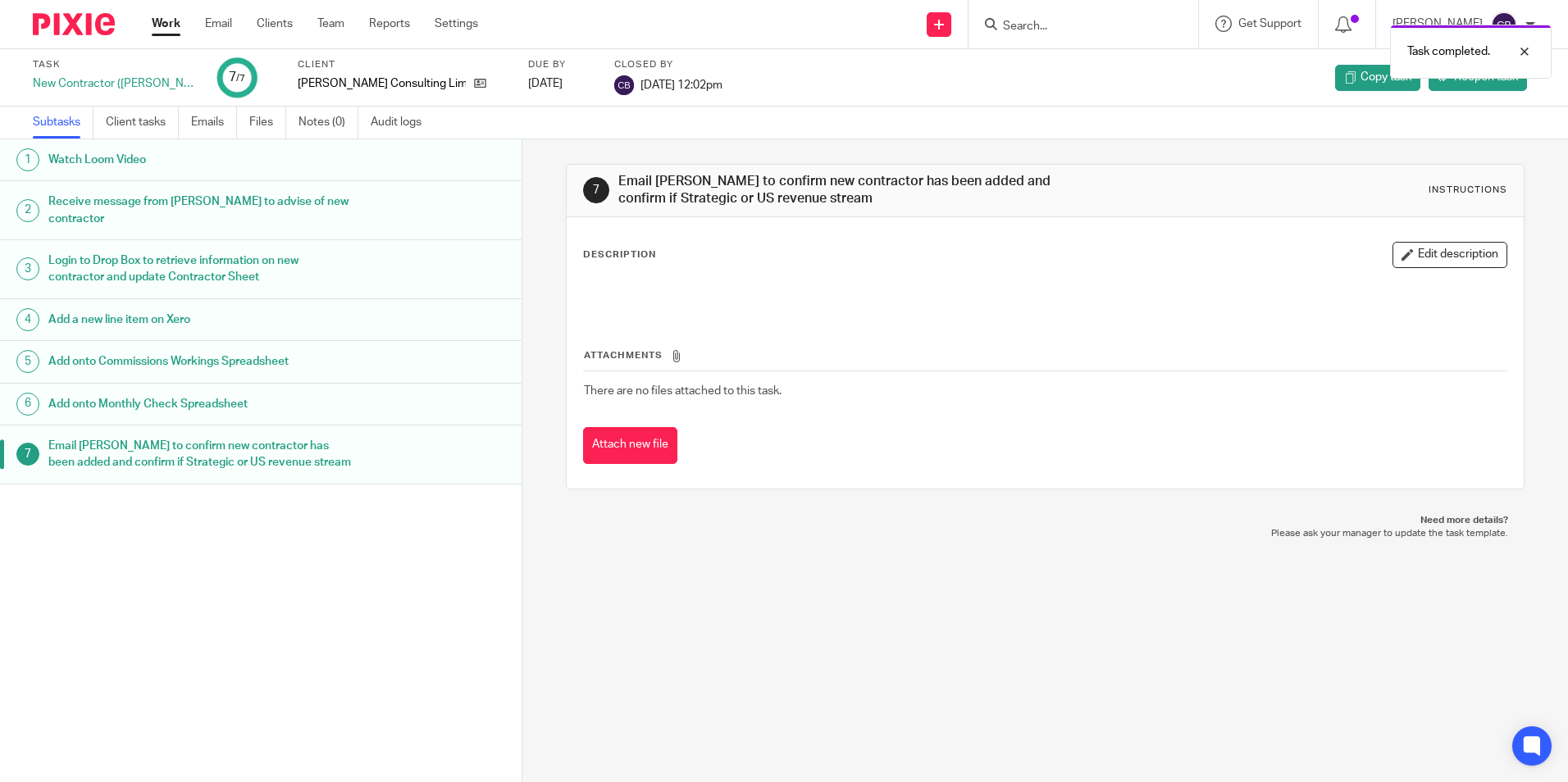
click at [164, 29] on link "Work" at bounding box center [166, 24] width 29 height 16
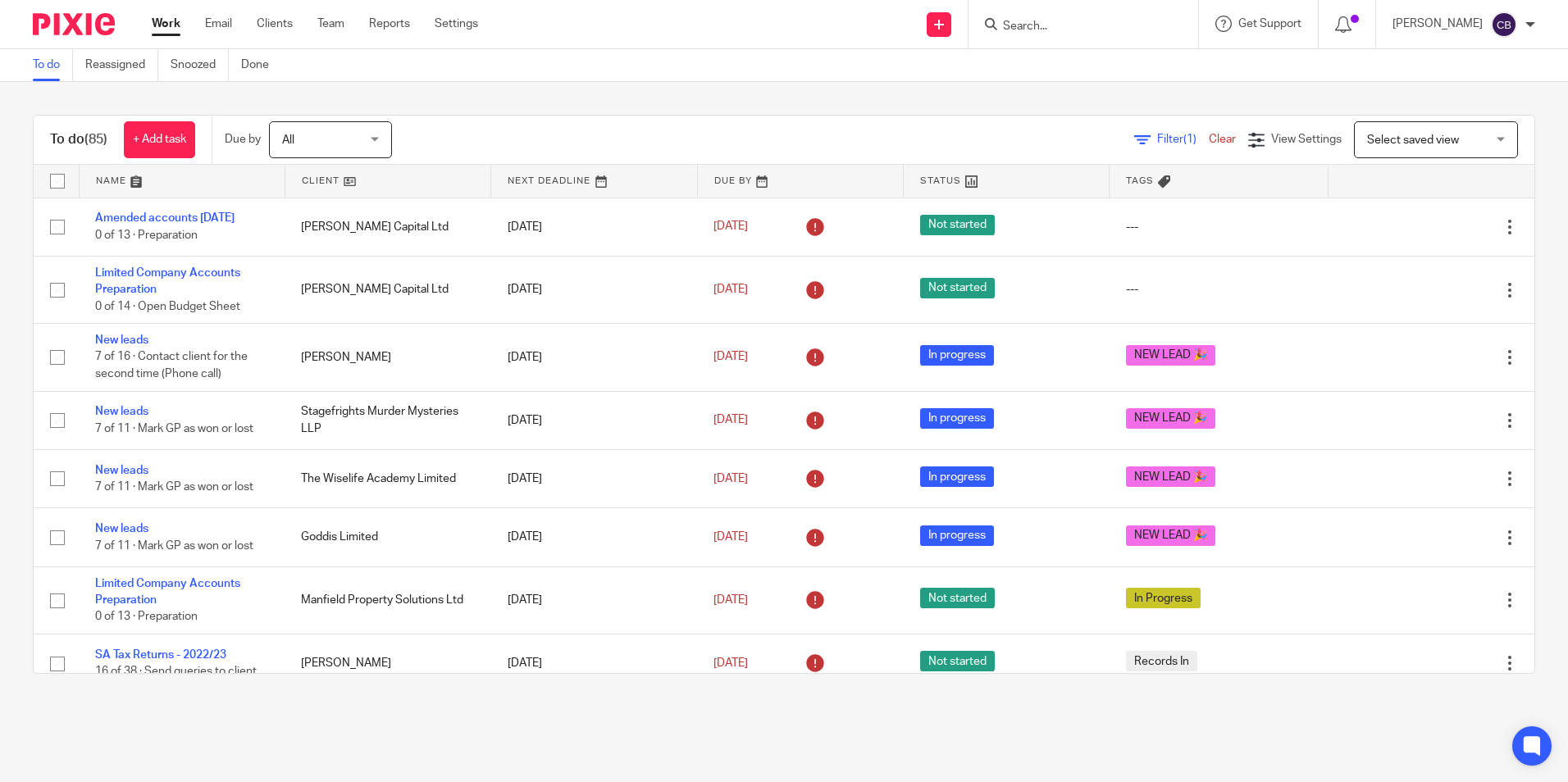
click at [479, 700] on div "To do (85) + Add task Due by All All Today Tomorrow This week Next week This mo…" at bounding box center [784, 393] width 1568 height 624
drag, startPoint x: 603, startPoint y: 720, endPoint x: 624, endPoint y: 720, distance: 21.0
click at [605, 720] on main "To do Reassigned Snoozed Done To do (85) + Add task Due by All All Today Tomorr…" at bounding box center [784, 391] width 1568 height 782
click at [516, 715] on main "To do Reassigned Snoozed Done To do (85) + Add task Due by All All Today Tomorr…" at bounding box center [784, 391] width 1568 height 782
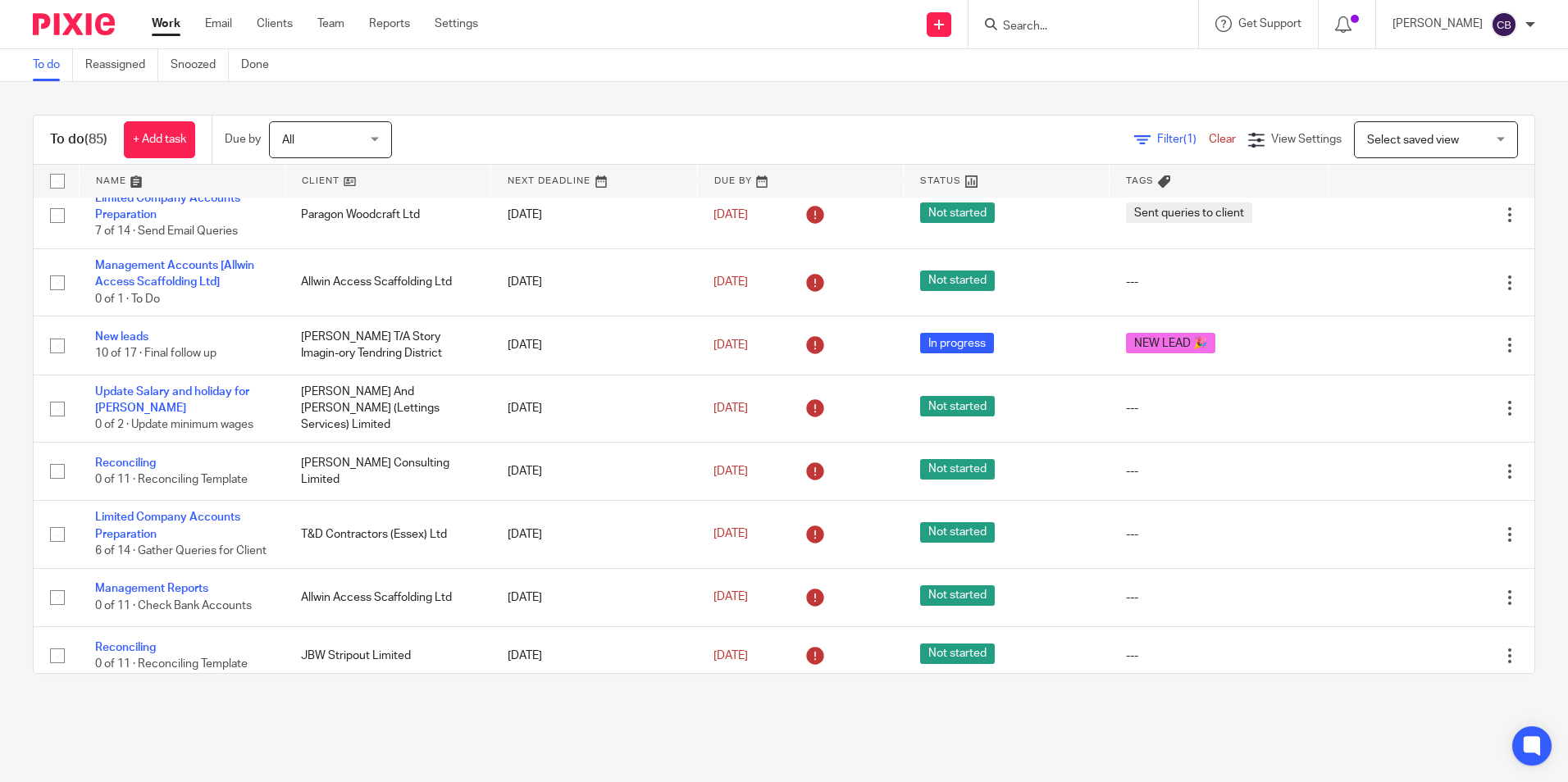
scroll to position [902, 0]
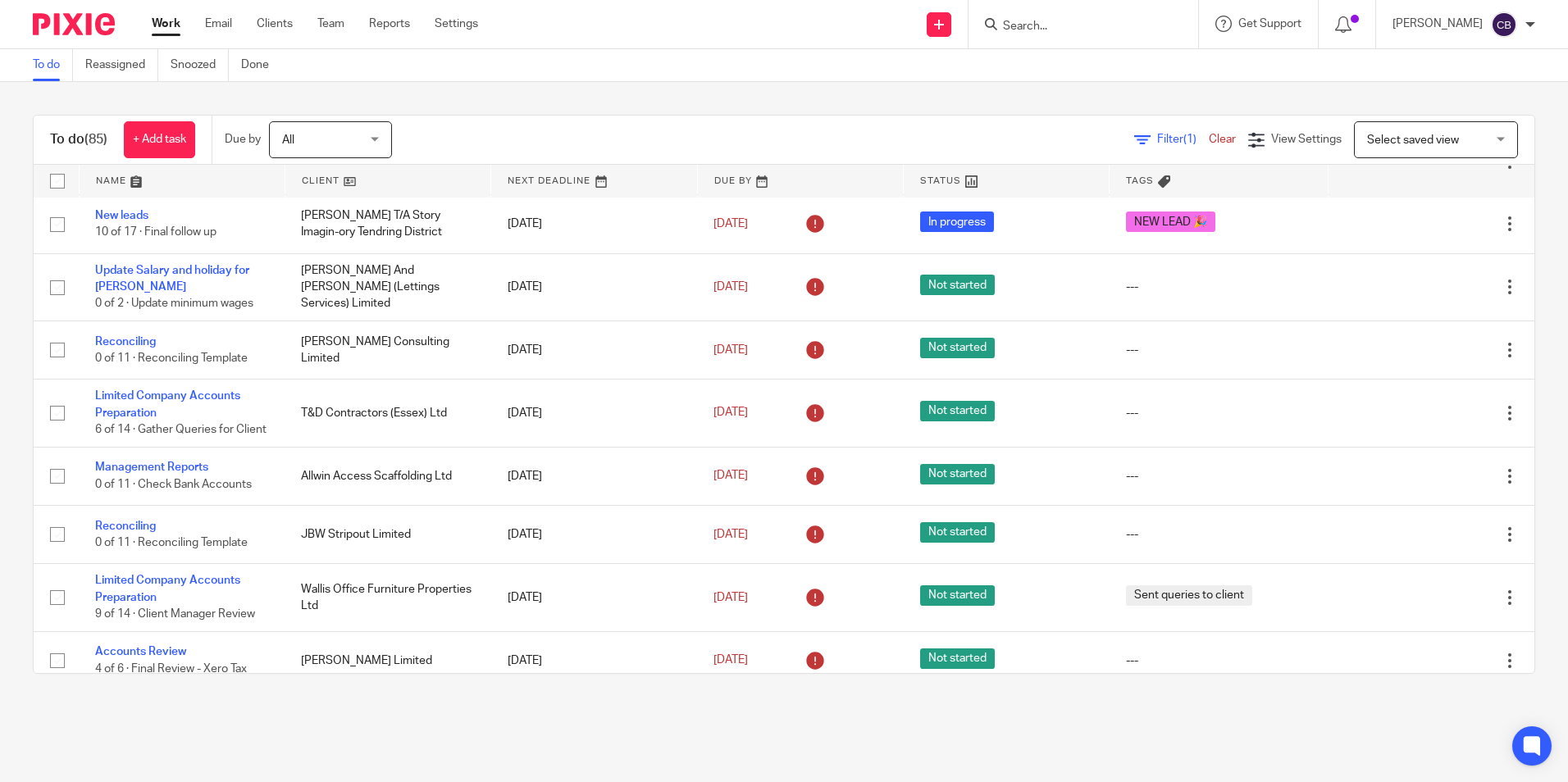
click at [426, 701] on div "To do (85) + Add task Due by All All Today Tomorrow This week Next week This mo…" at bounding box center [784, 393] width 1568 height 624
click at [1001, 690] on div "To do (85) + Add task Due by All All Today Tomorrow This week Next week This mo…" at bounding box center [784, 393] width 1568 height 624
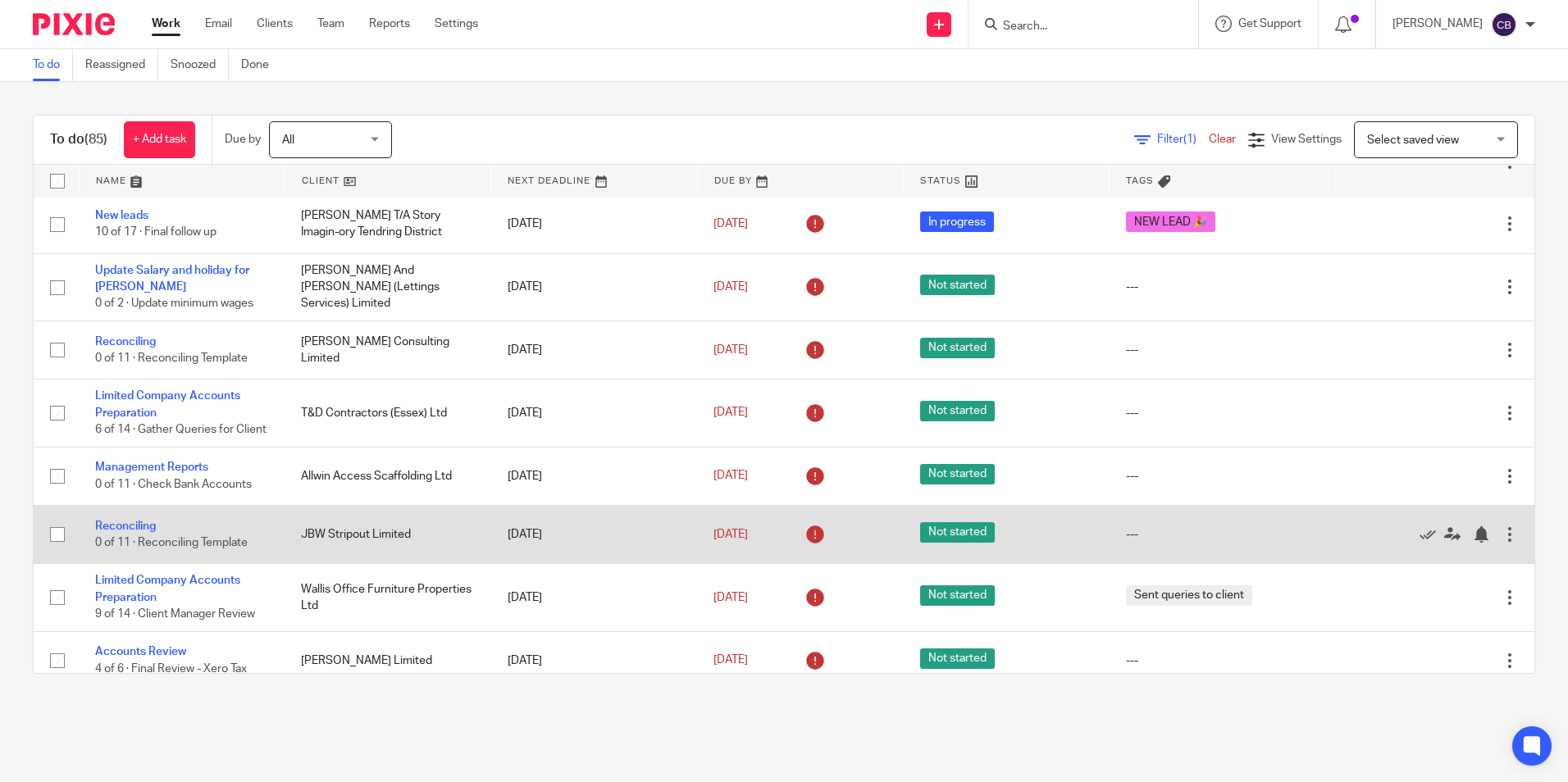
scroll to position [983, 0]
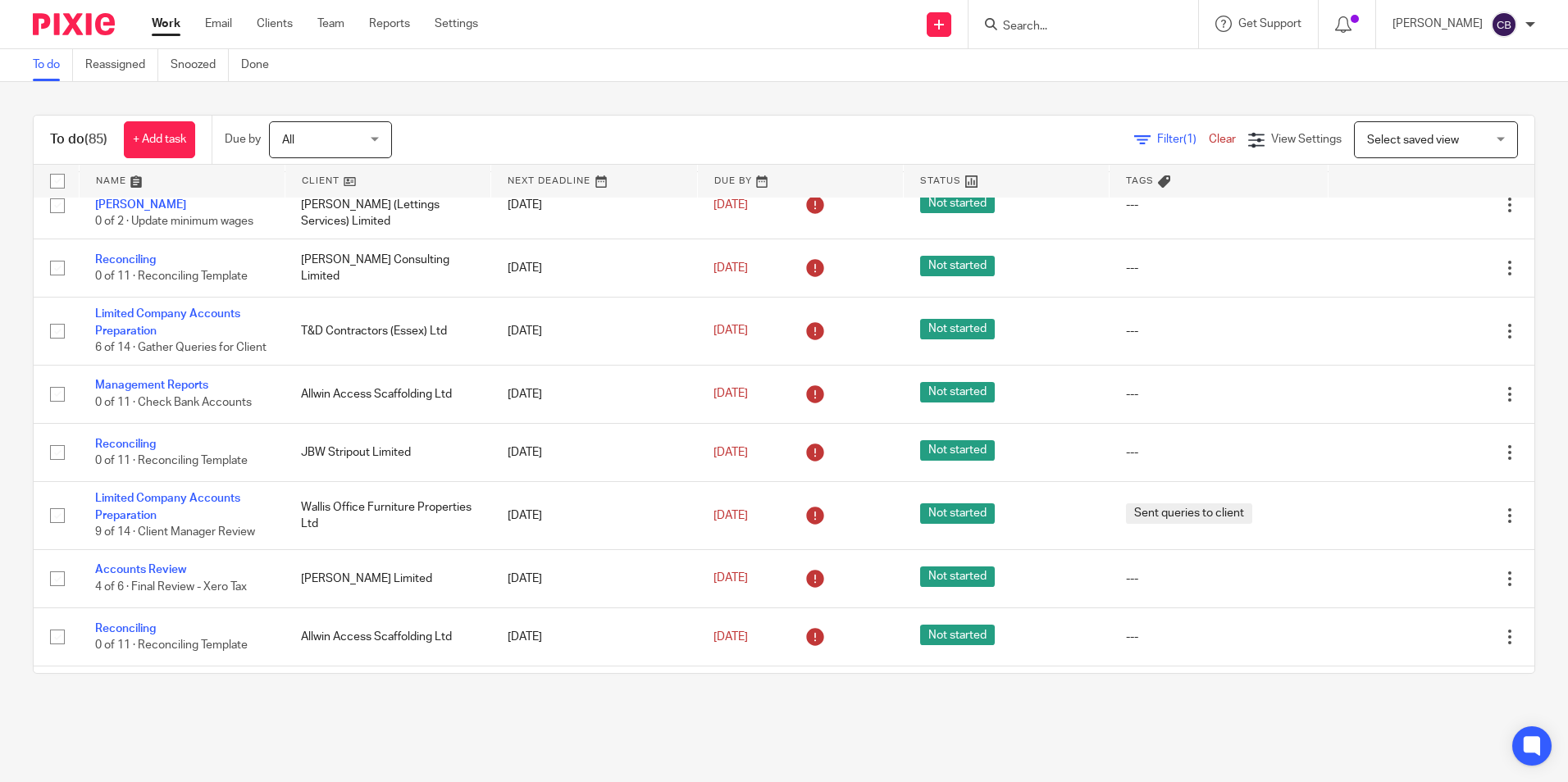
click at [558, 699] on div "To do (85) + Add task Due by All All Today Tomorrow This week Next week This mo…" at bounding box center [784, 393] width 1568 height 624
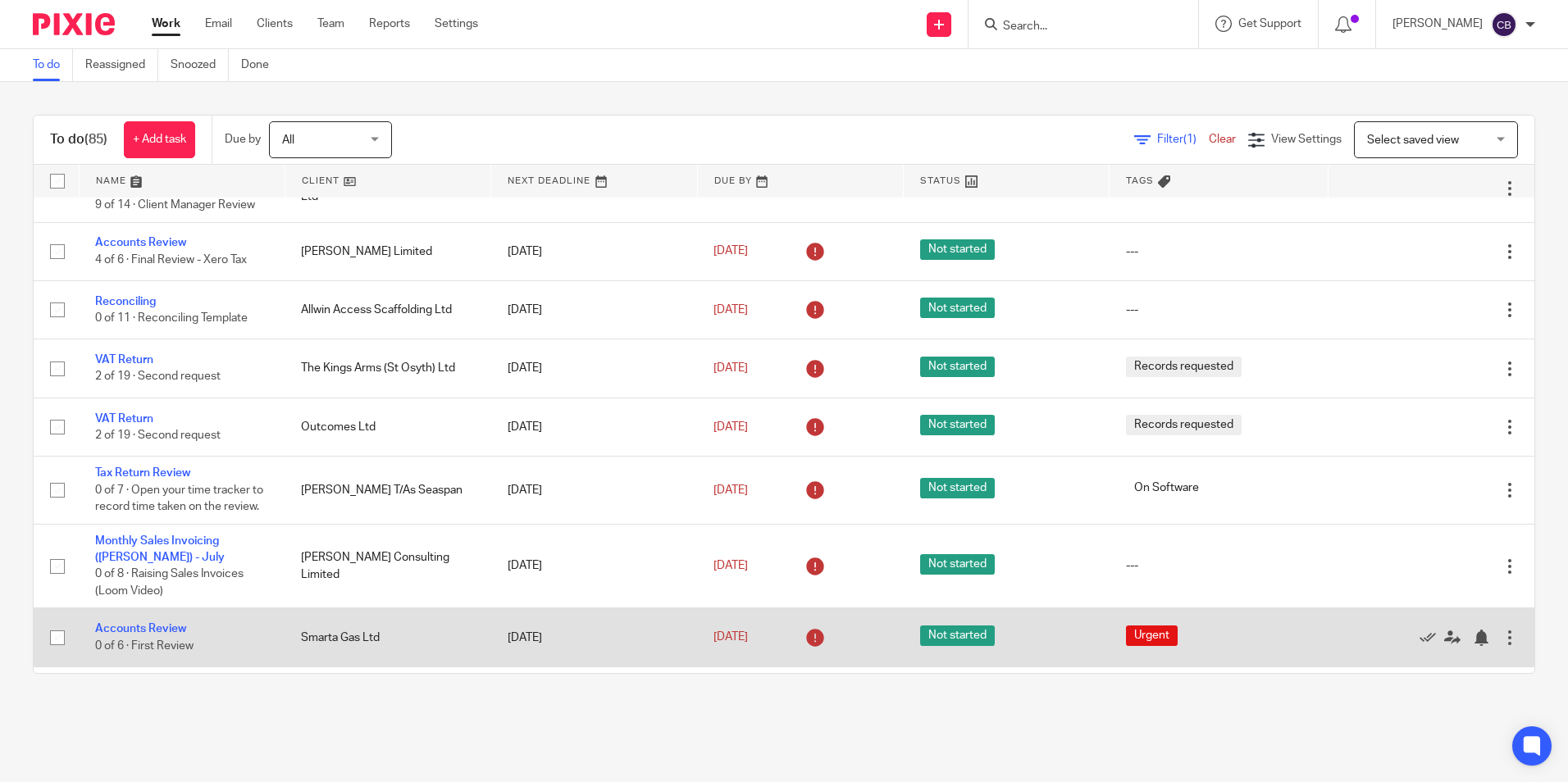
scroll to position [1312, 0]
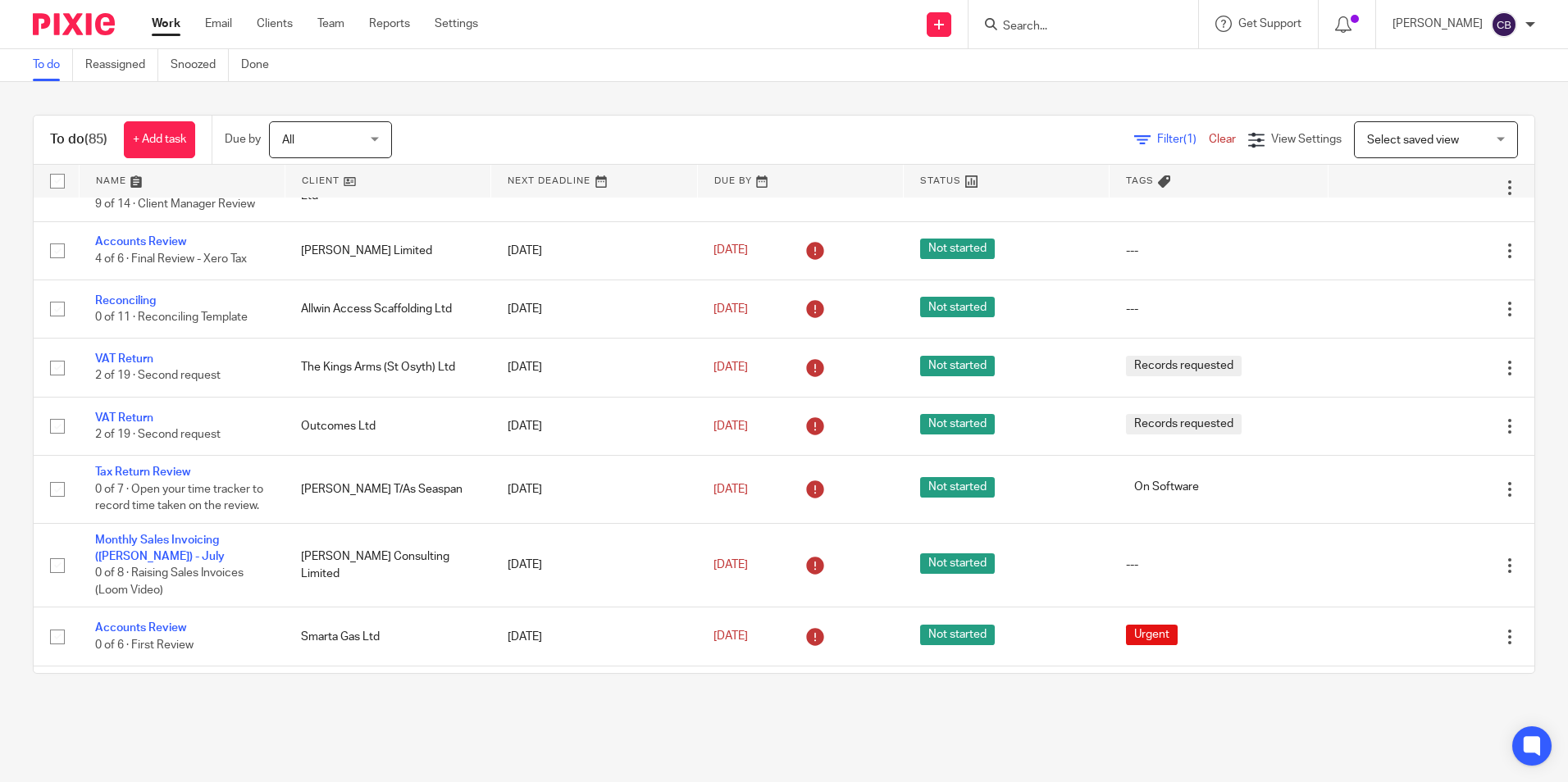
click at [782, 720] on main "To do Reassigned Snoozed Done To do (85) + Add task Due by All All Today Tomorr…" at bounding box center [784, 391] width 1568 height 782
